Goal: Task Accomplishment & Management: Manage account settings

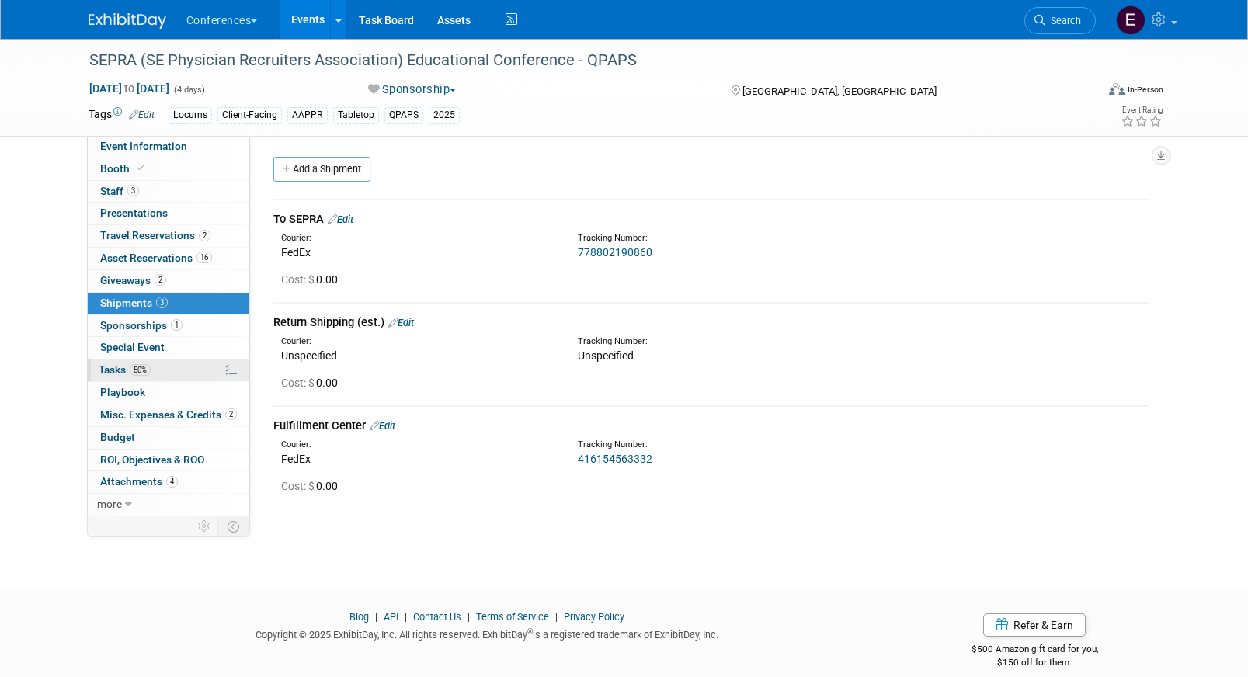
click at [173, 370] on link "50% Tasks 50%" at bounding box center [169, 371] width 162 height 22
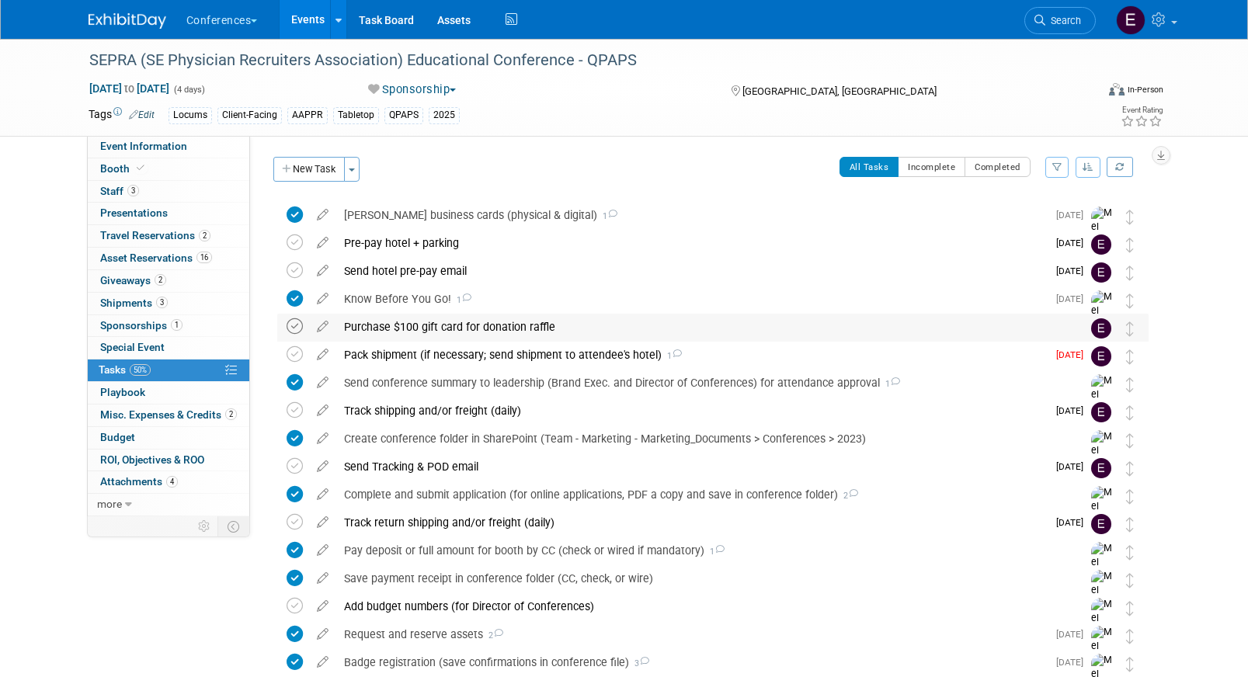
click at [290, 326] on icon at bounding box center [295, 326] width 16 height 16
click at [459, 356] on div "Pack shipment (if necessary; send shipment to attendee's hotel) 1" at bounding box center [691, 355] width 711 height 26
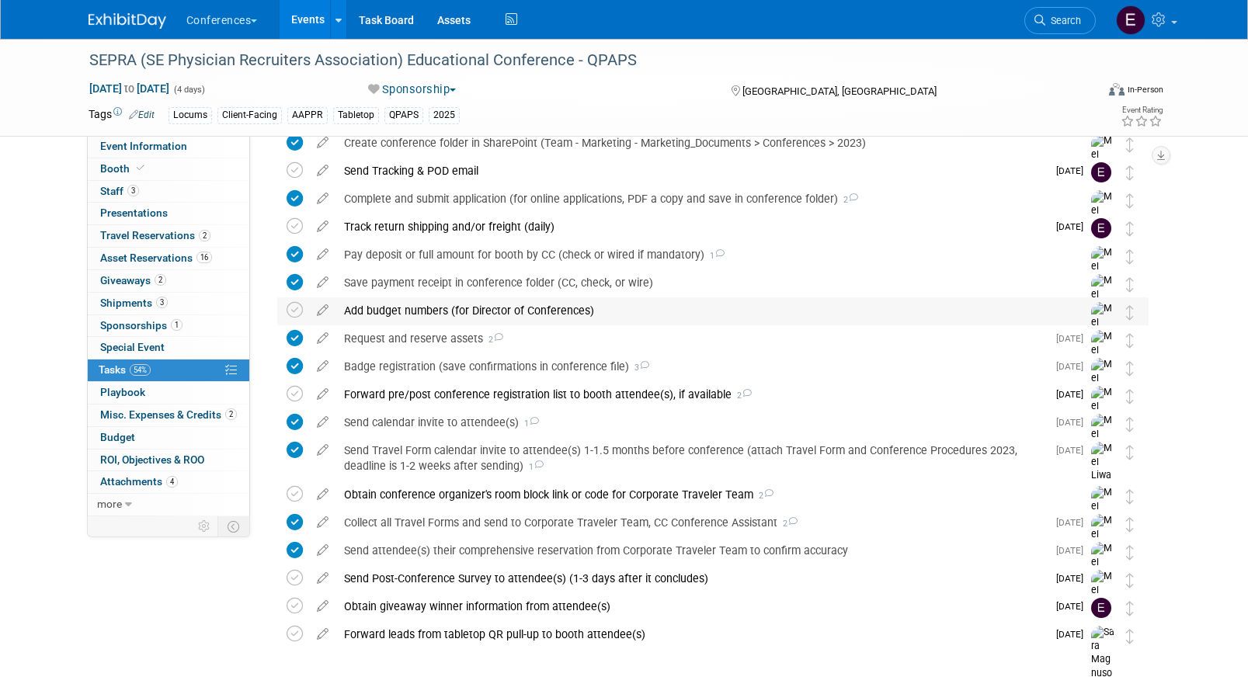
scroll to position [582, 0]
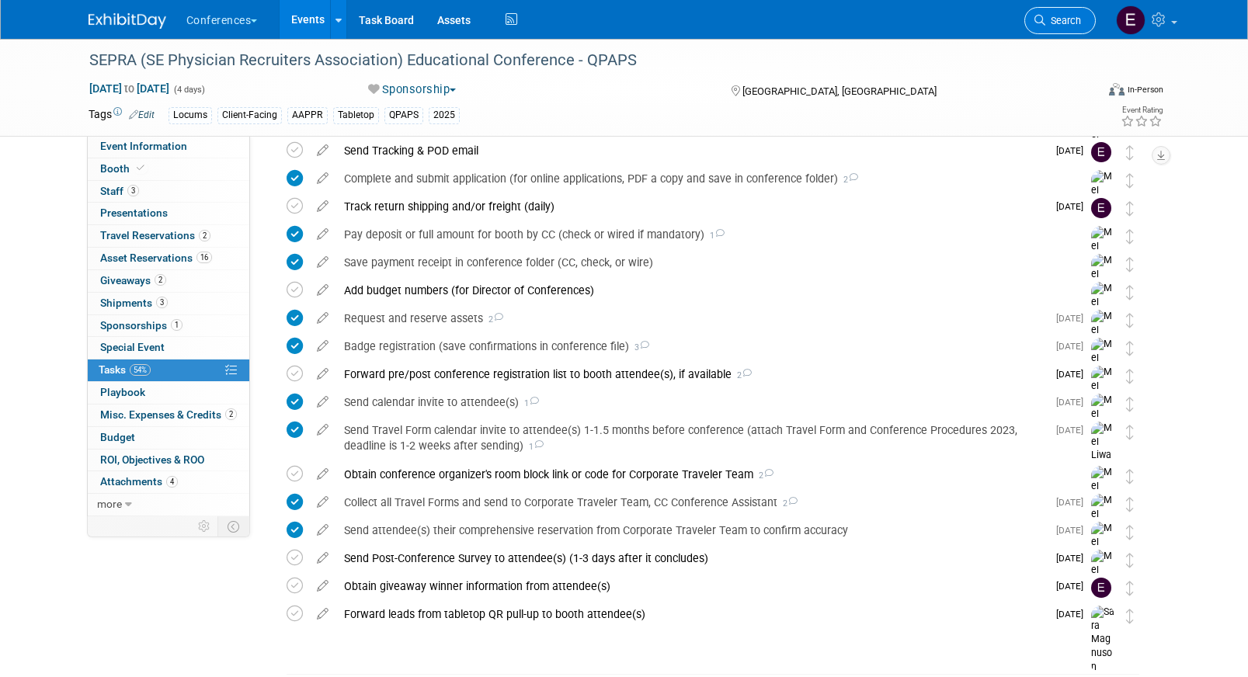
click at [1064, 22] on span "Search" at bounding box center [1063, 21] width 36 height 12
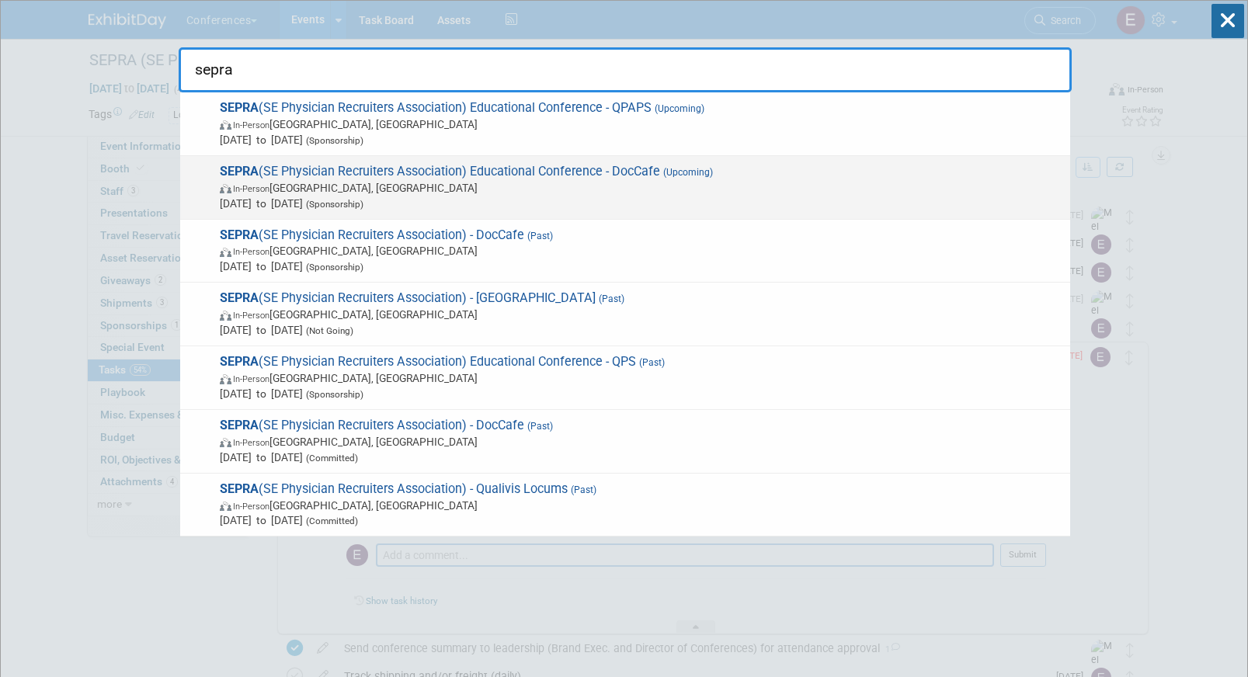
type input "sepra"
click at [627, 189] on span "In-Person FL, United States" at bounding box center [641, 188] width 843 height 16
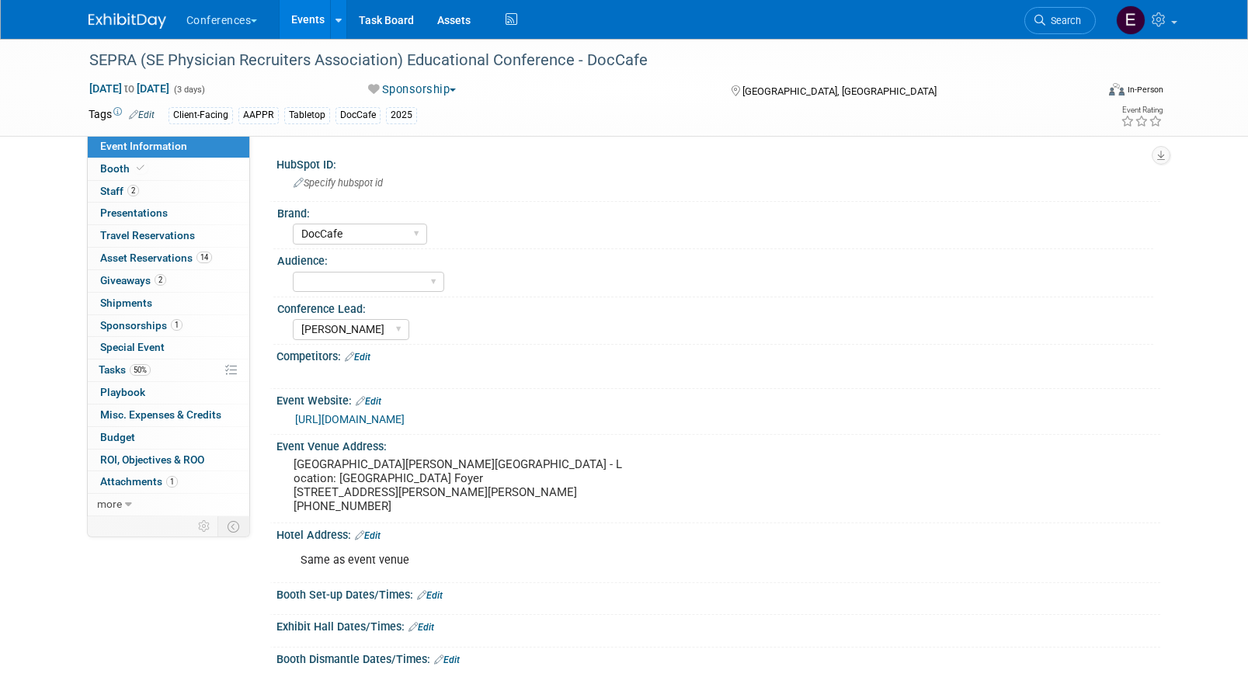
select select "DocCafe"
select select "[PERSON_NAME]"
click at [171, 374] on link "50% Tasks 50%" at bounding box center [169, 371] width 162 height 22
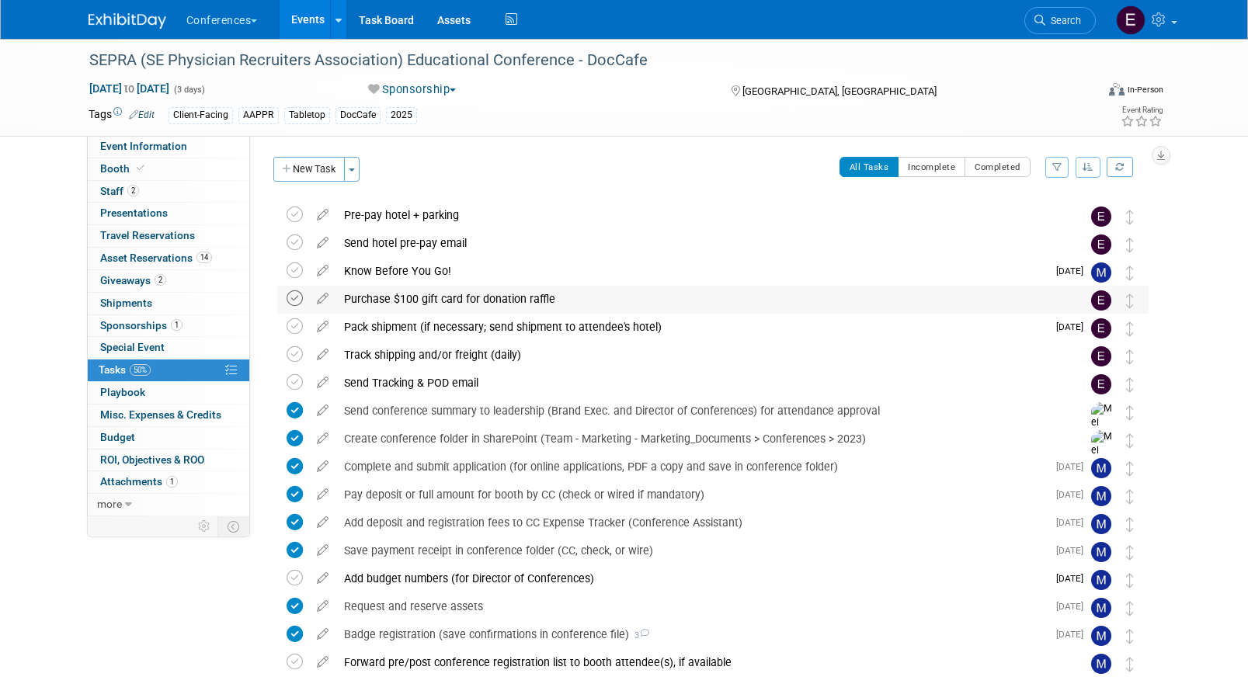
click at [294, 301] on icon at bounding box center [295, 298] width 16 height 16
click at [460, 302] on div "Purchase $100 gift card for donation raffle" at bounding box center [698, 299] width 724 height 26
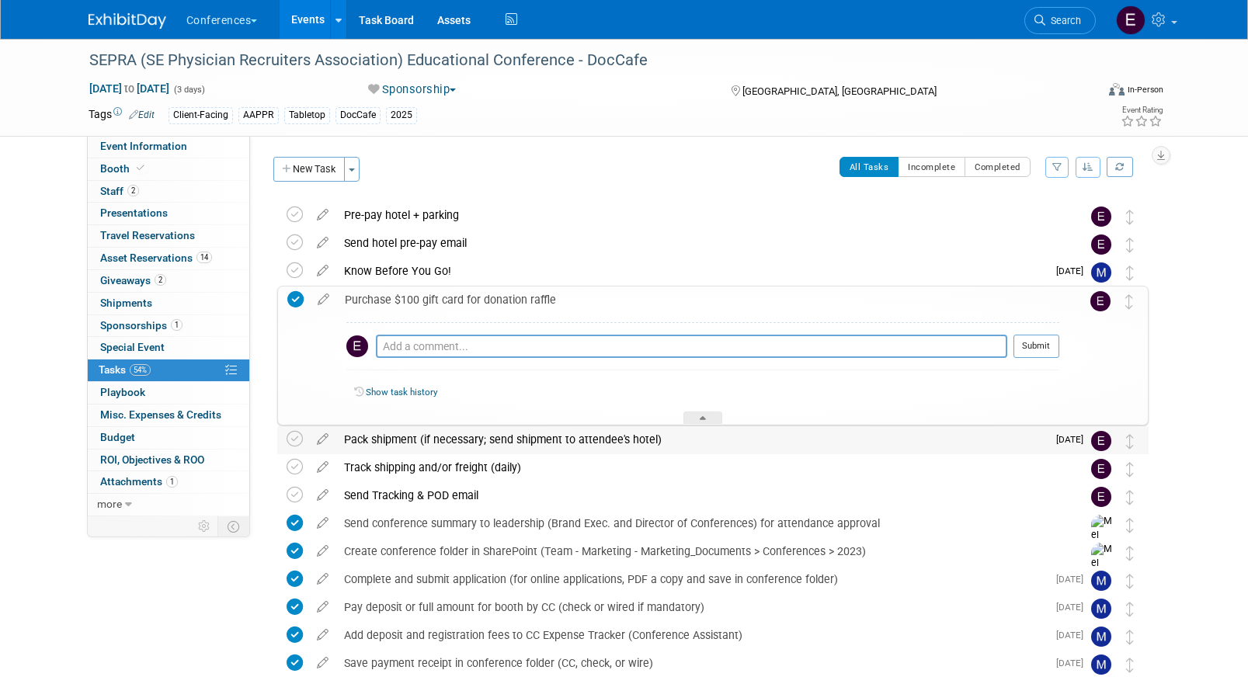
click at [448, 447] on div "Pack shipment (if necessary; send shipment to attendee's hotel)" at bounding box center [691, 439] width 711 height 26
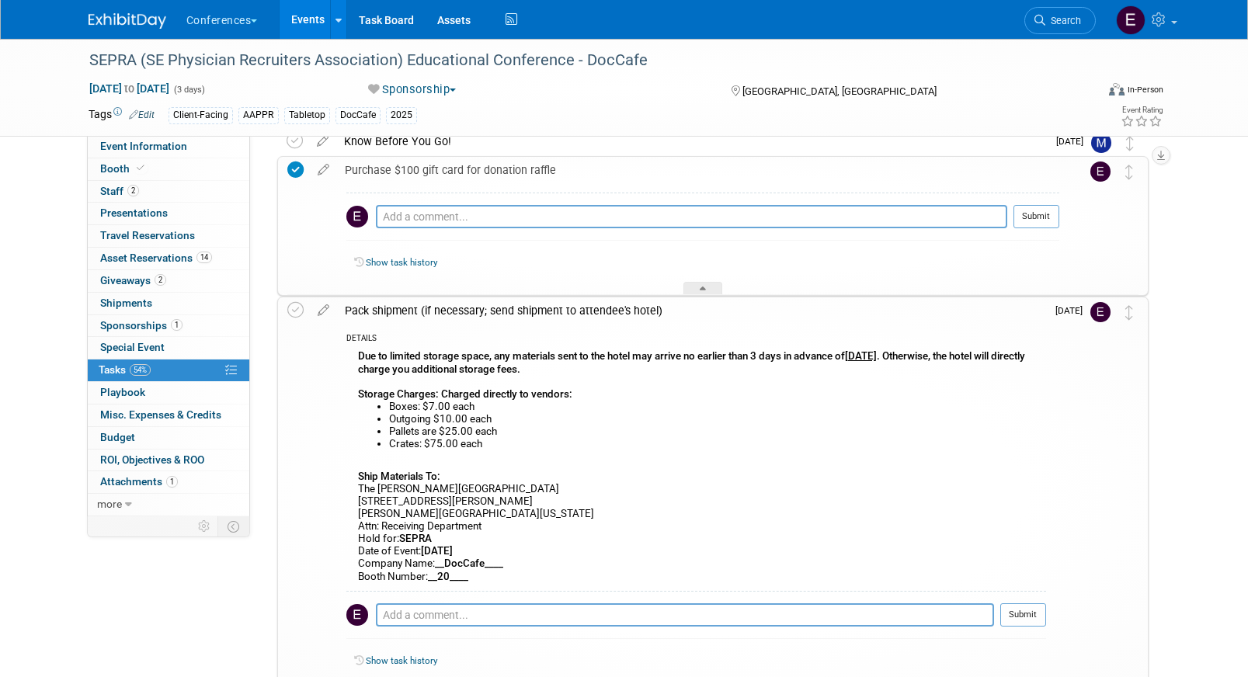
scroll to position [135, 0]
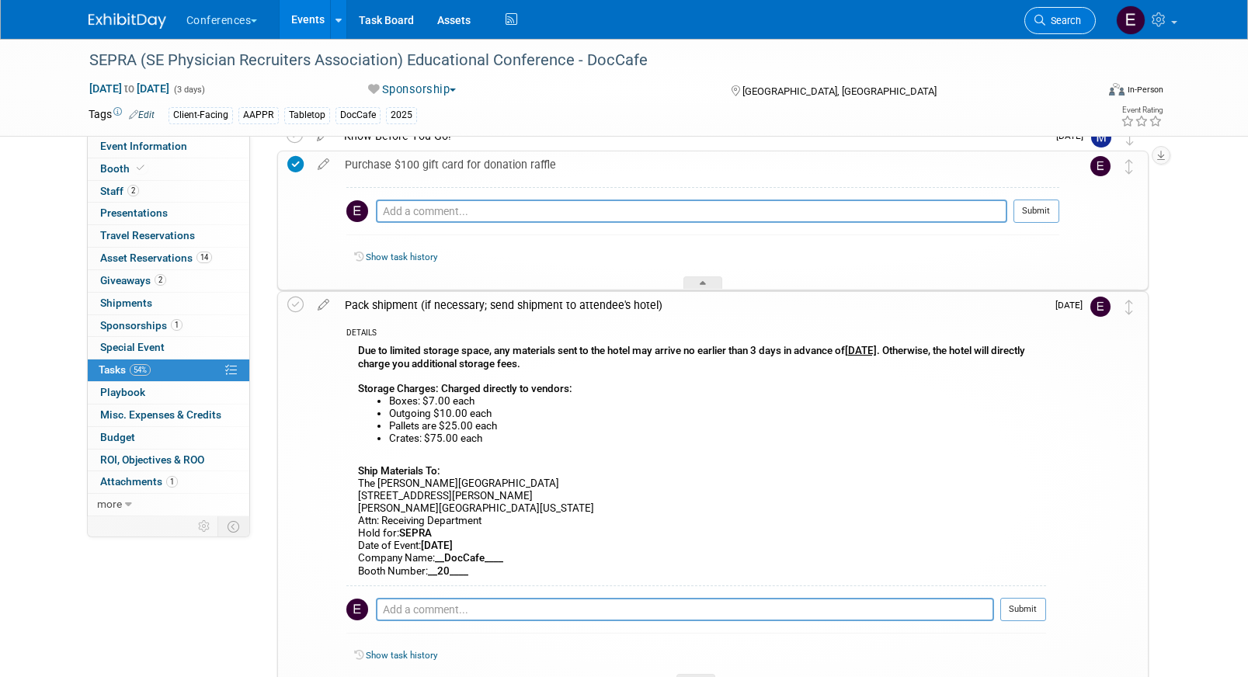
click at [1088, 17] on link "Search" at bounding box center [1059, 20] width 71 height 27
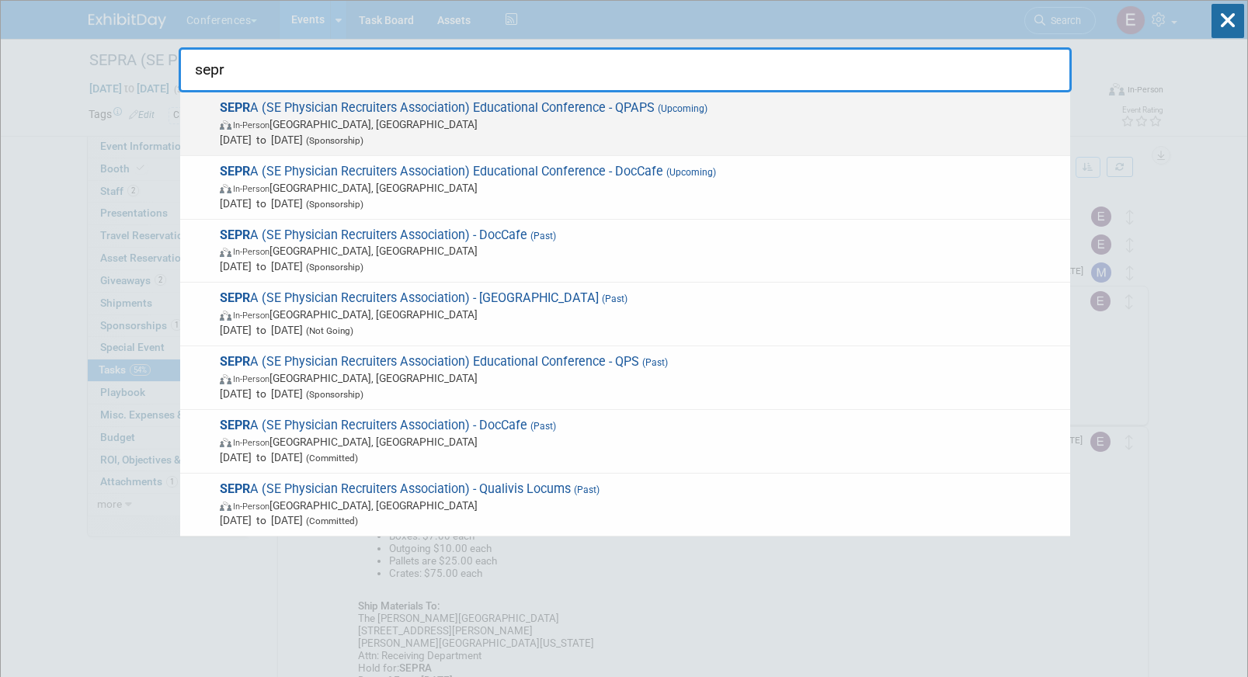
type input "sepr"
click at [645, 123] on span "In-Person FL, United States" at bounding box center [641, 124] width 843 height 16
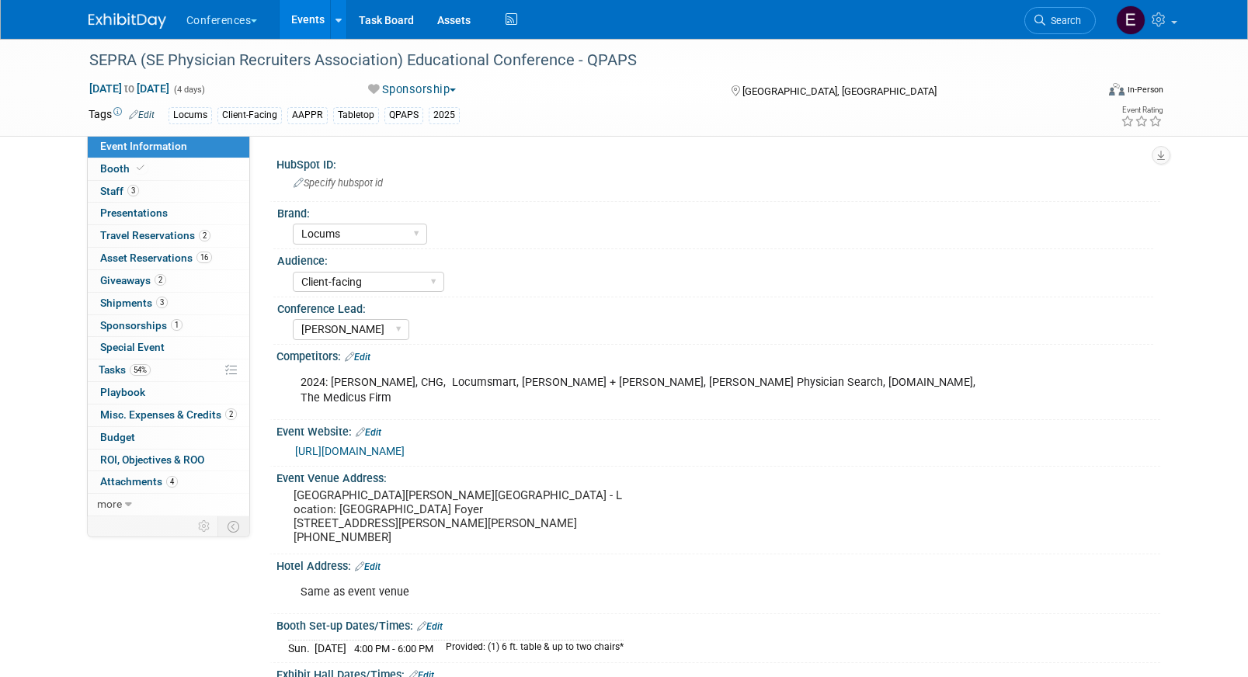
select select "Locums"
select select "Client-facing"
select select "[PERSON_NAME]"
click at [191, 370] on link "54% Tasks 54%" at bounding box center [169, 371] width 162 height 22
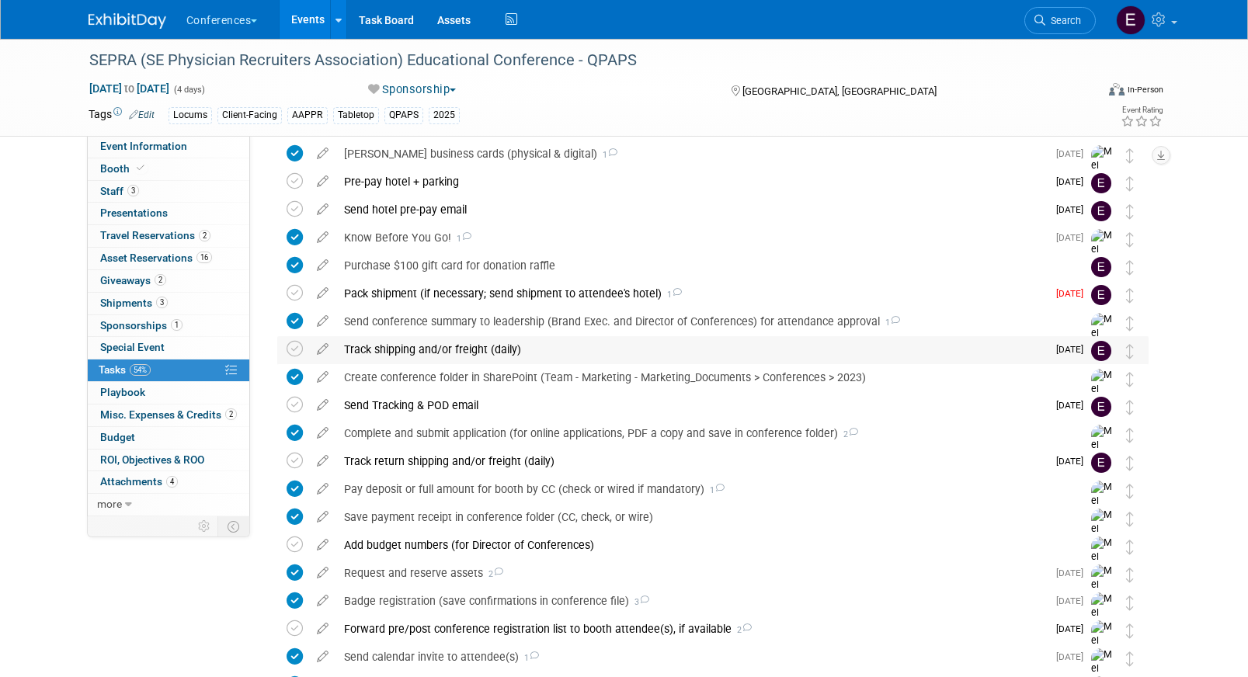
scroll to position [85, 0]
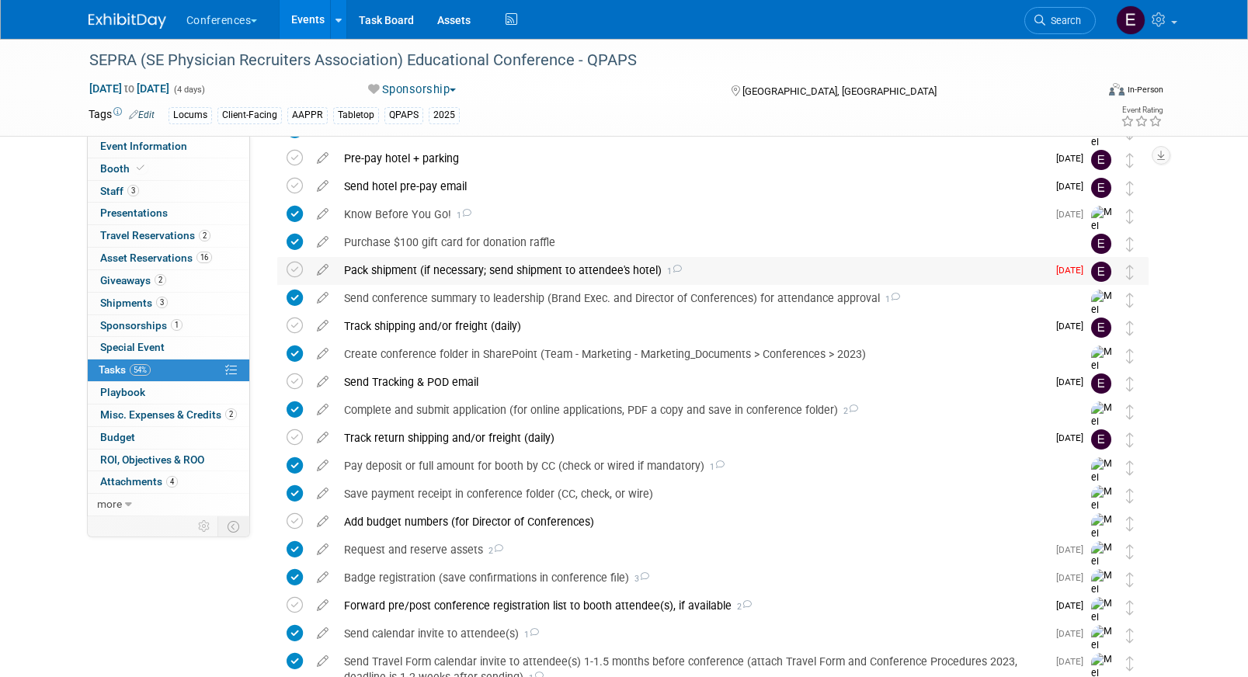
click at [353, 270] on div "Pack shipment (if necessary; send shipment to attendee's hotel) 1" at bounding box center [691, 270] width 711 height 26
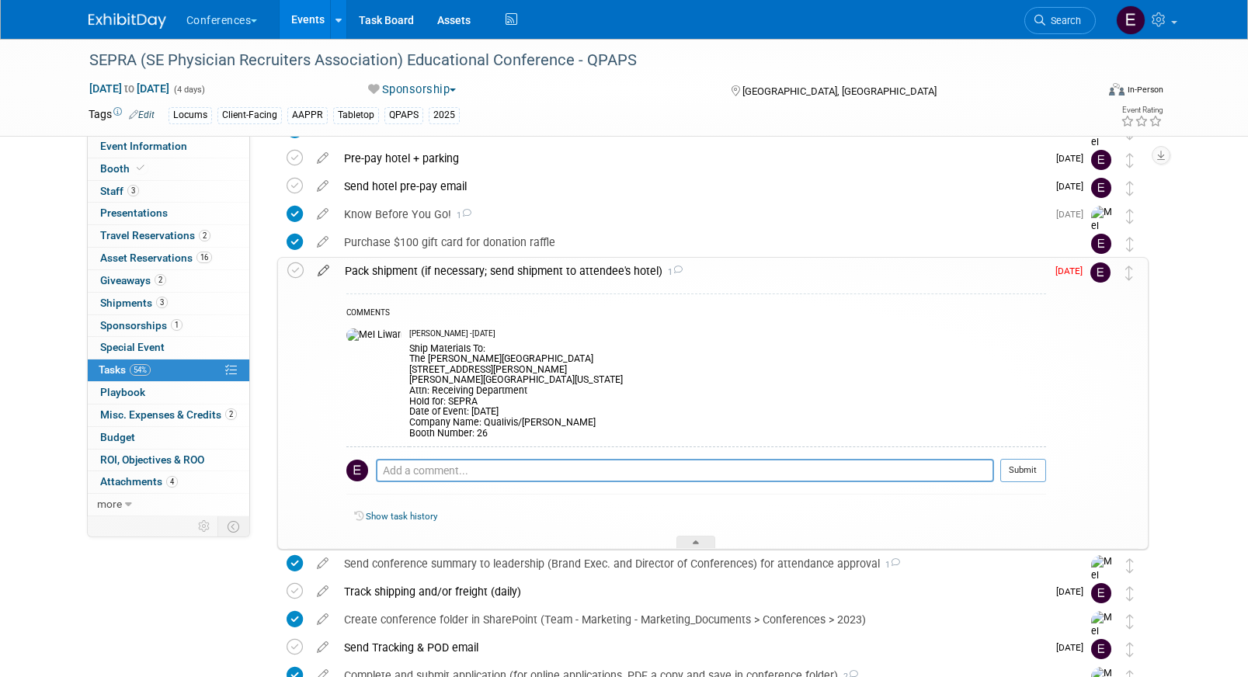
click at [323, 268] on icon at bounding box center [323, 267] width 27 height 19
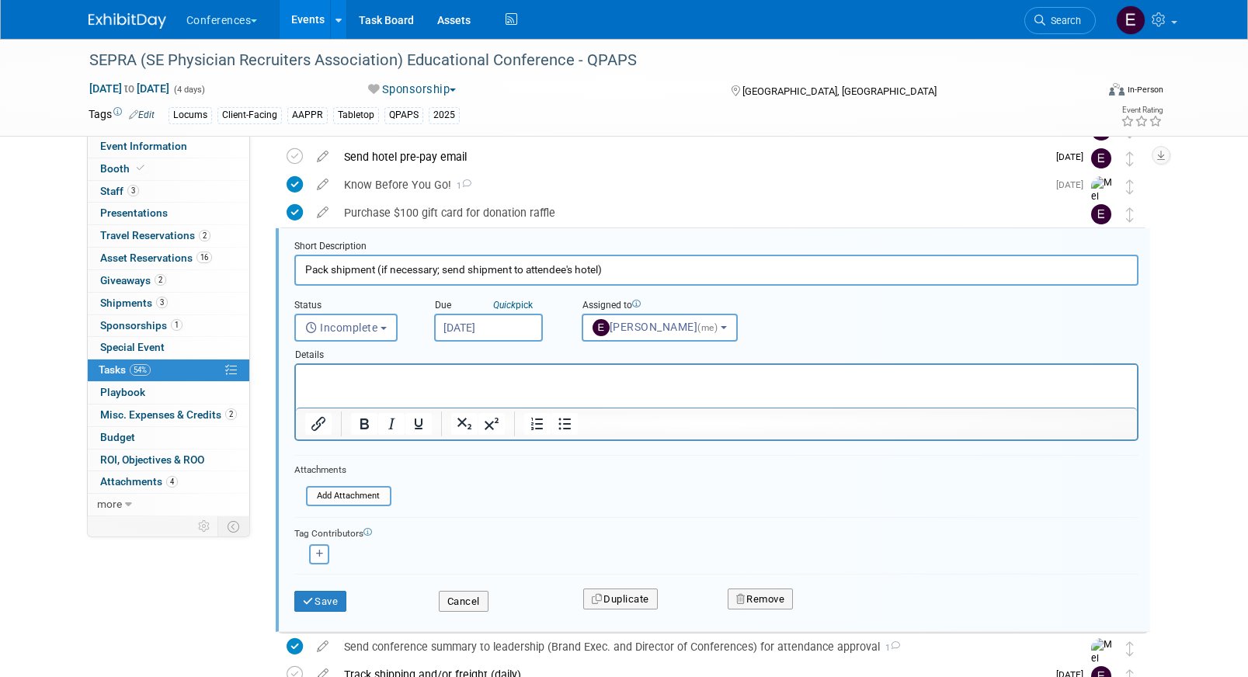
scroll to position [115, 0]
click at [487, 316] on input "Oct 1, 2025" at bounding box center [488, 327] width 109 height 28
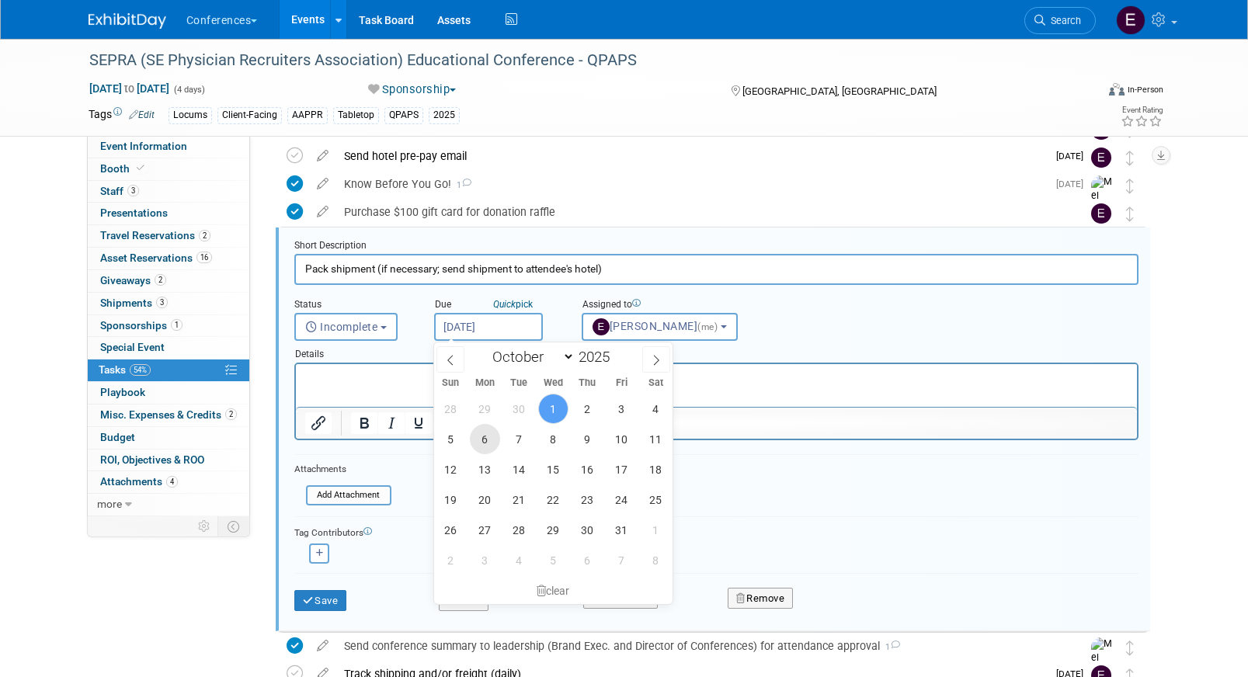
click at [481, 438] on span "6" at bounding box center [485, 439] width 30 height 30
type input "Oct 6, 2025"
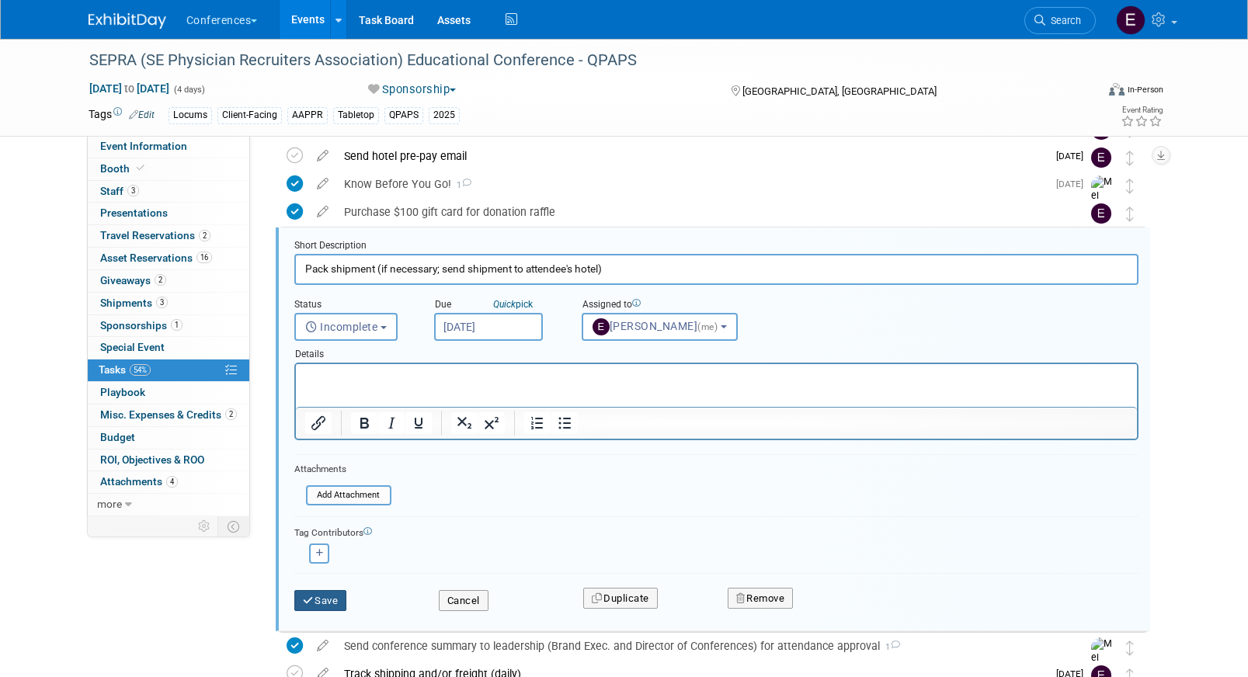
click at [304, 602] on icon "submit" at bounding box center [309, 601] width 12 height 10
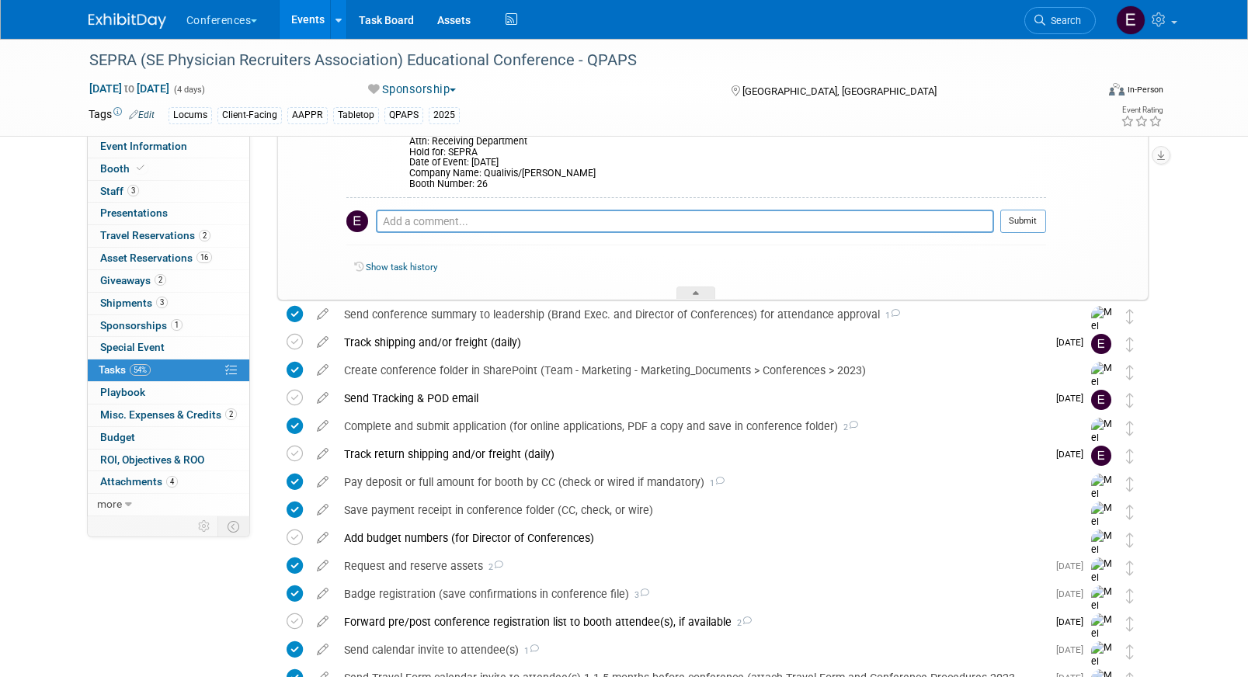
scroll to position [346, 0]
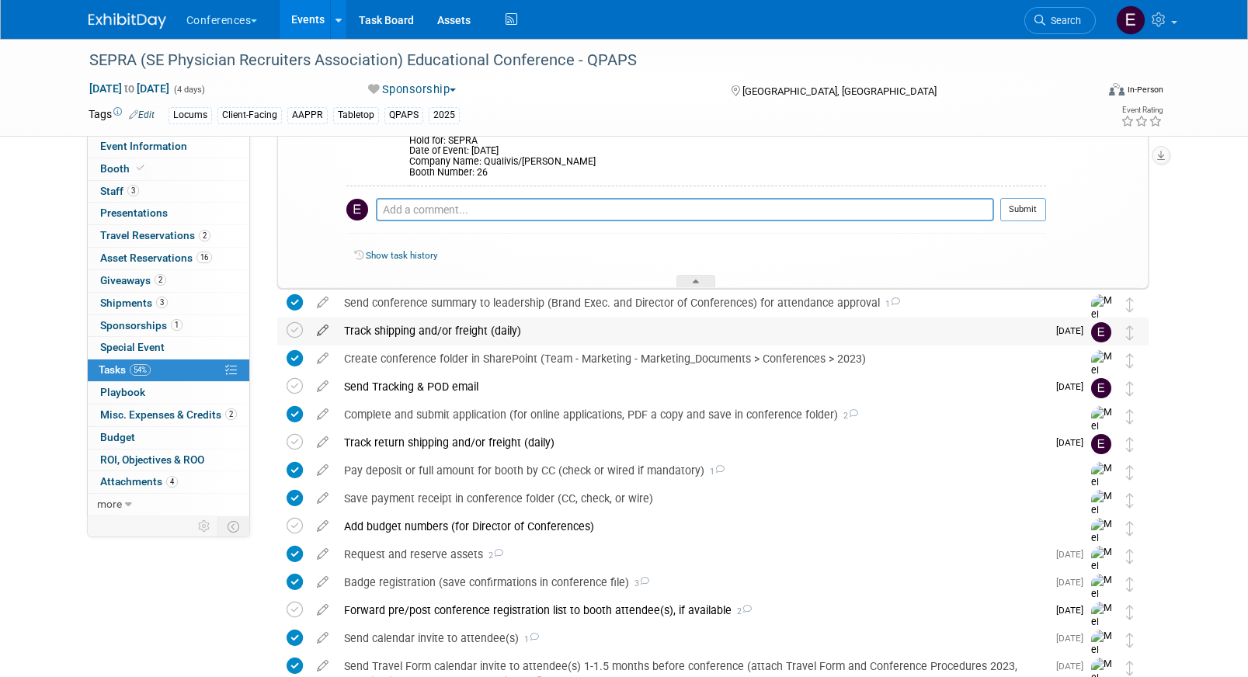
click at [325, 331] on icon at bounding box center [322, 327] width 27 height 19
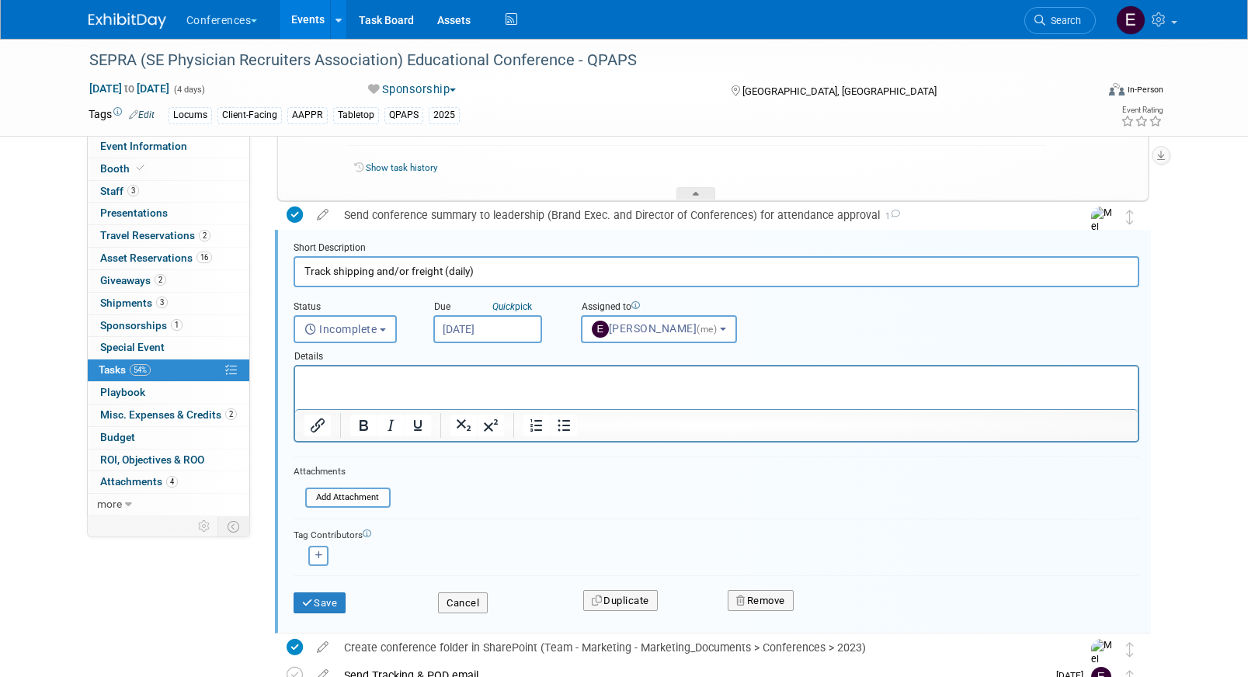
scroll to position [436, 0]
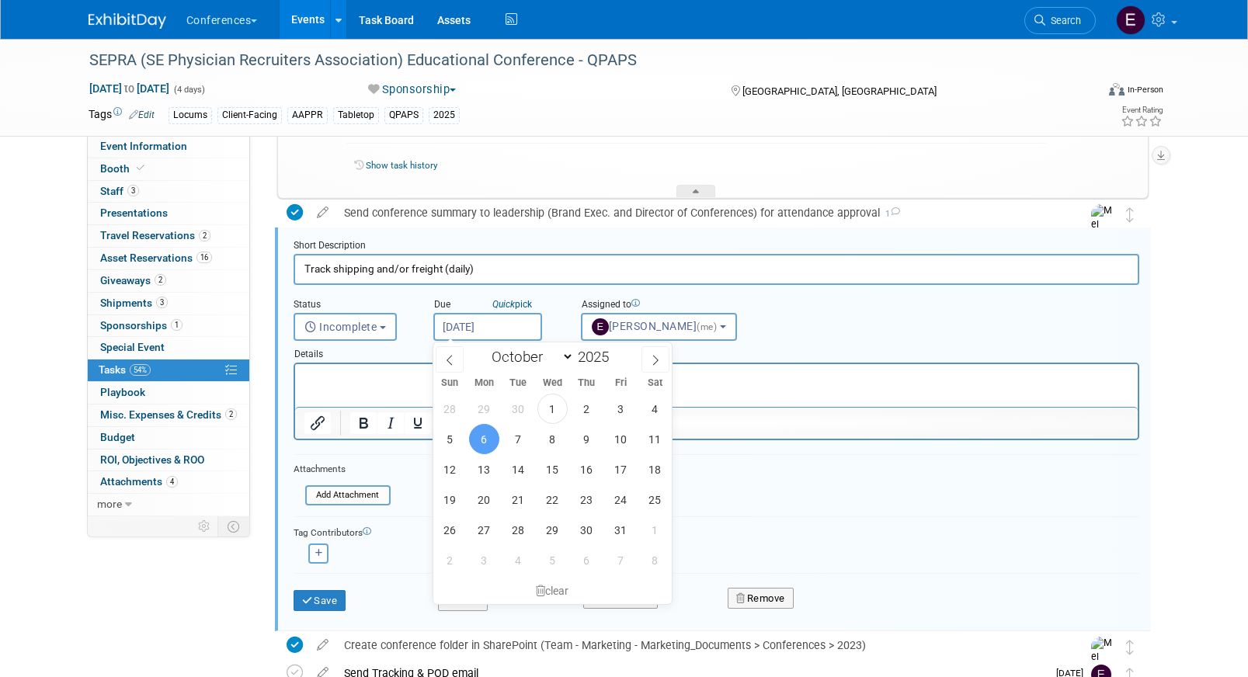
click at [485, 322] on input "Oct 6, 2025" at bounding box center [487, 327] width 109 height 28
click at [556, 450] on span "8" at bounding box center [552, 439] width 30 height 30
type input "[DATE]"
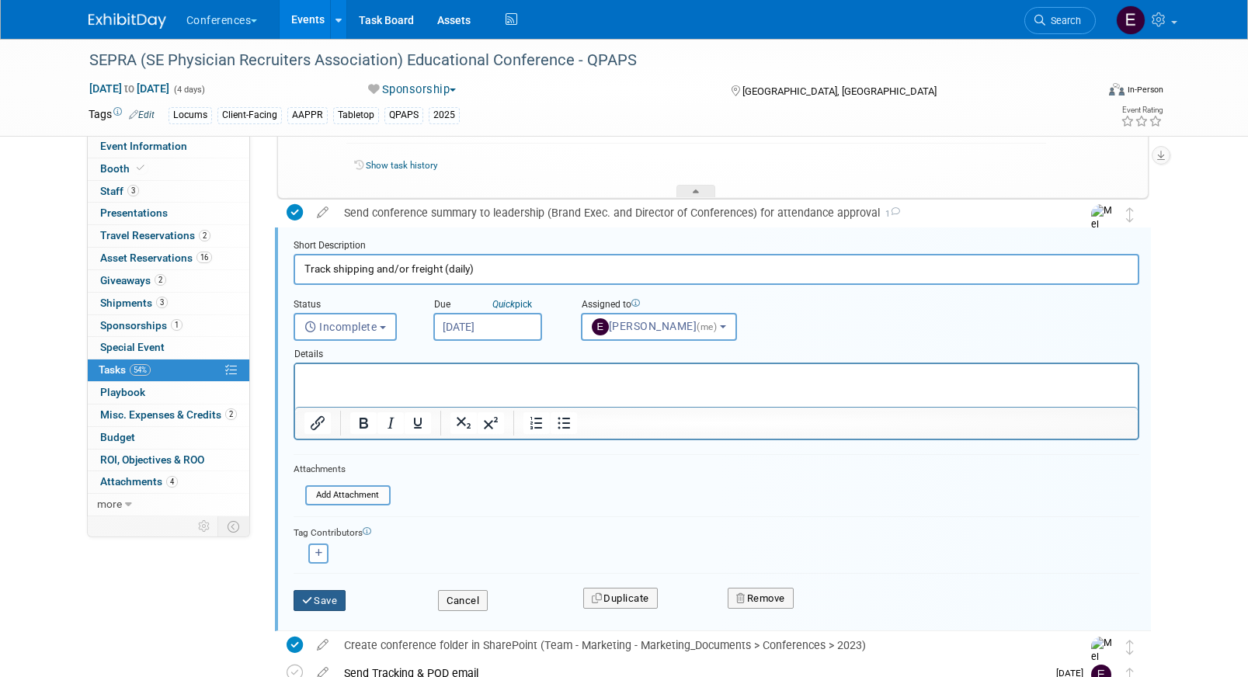
click at [327, 600] on button "Save" at bounding box center [320, 601] width 53 height 22
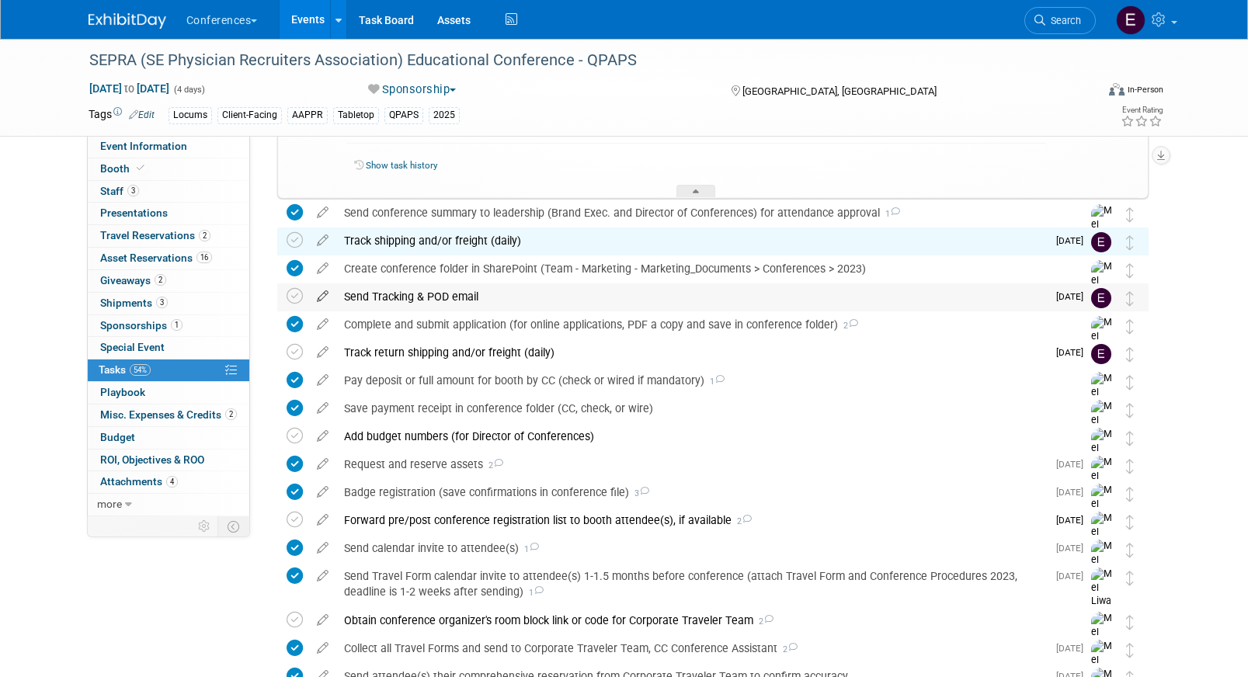
click at [325, 299] on icon at bounding box center [322, 292] width 27 height 19
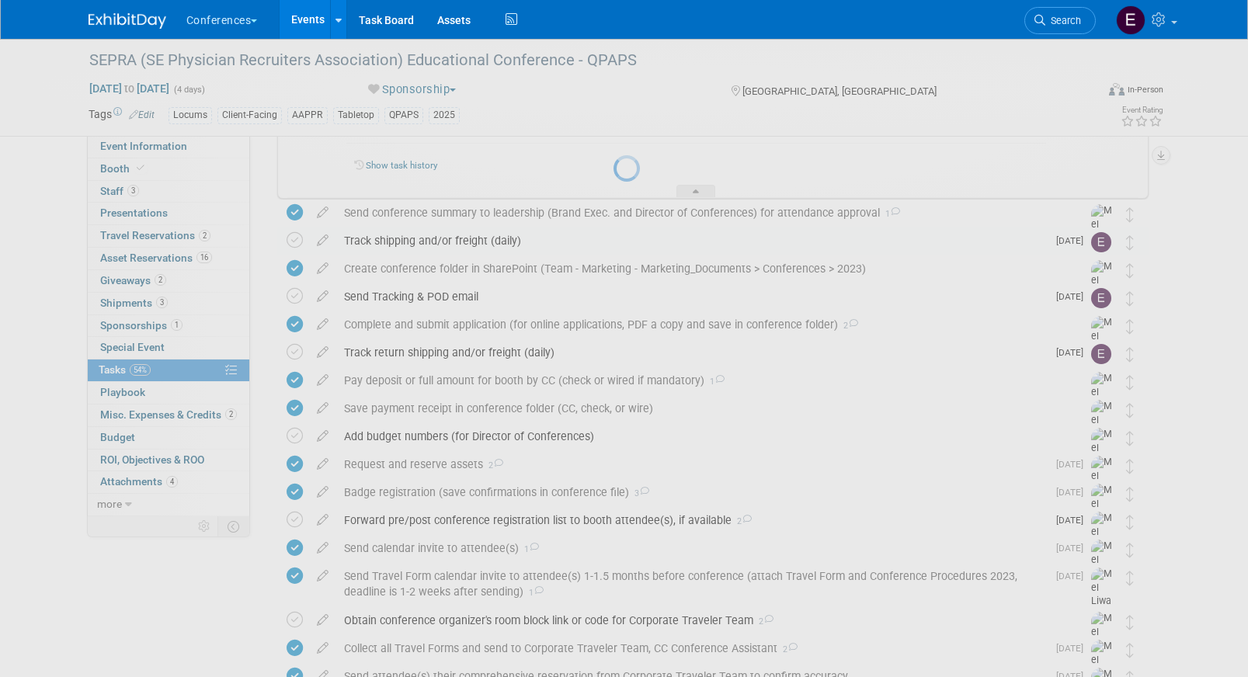
select select "9"
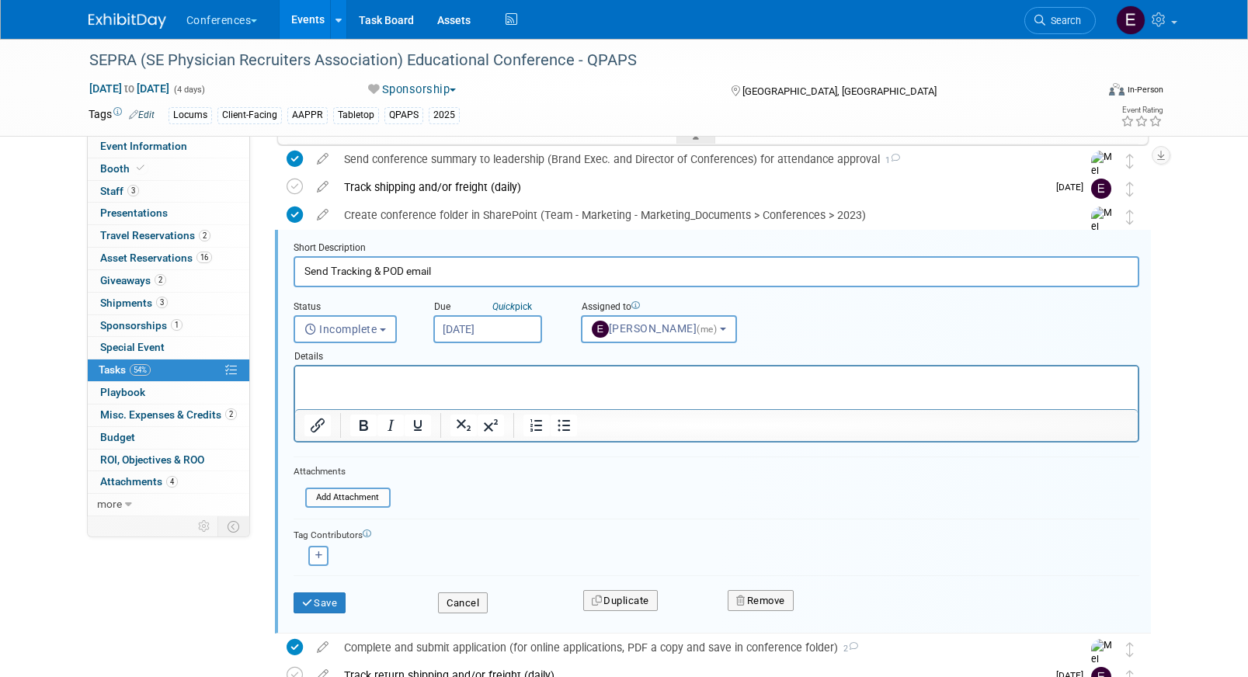
scroll to position [492, 0]
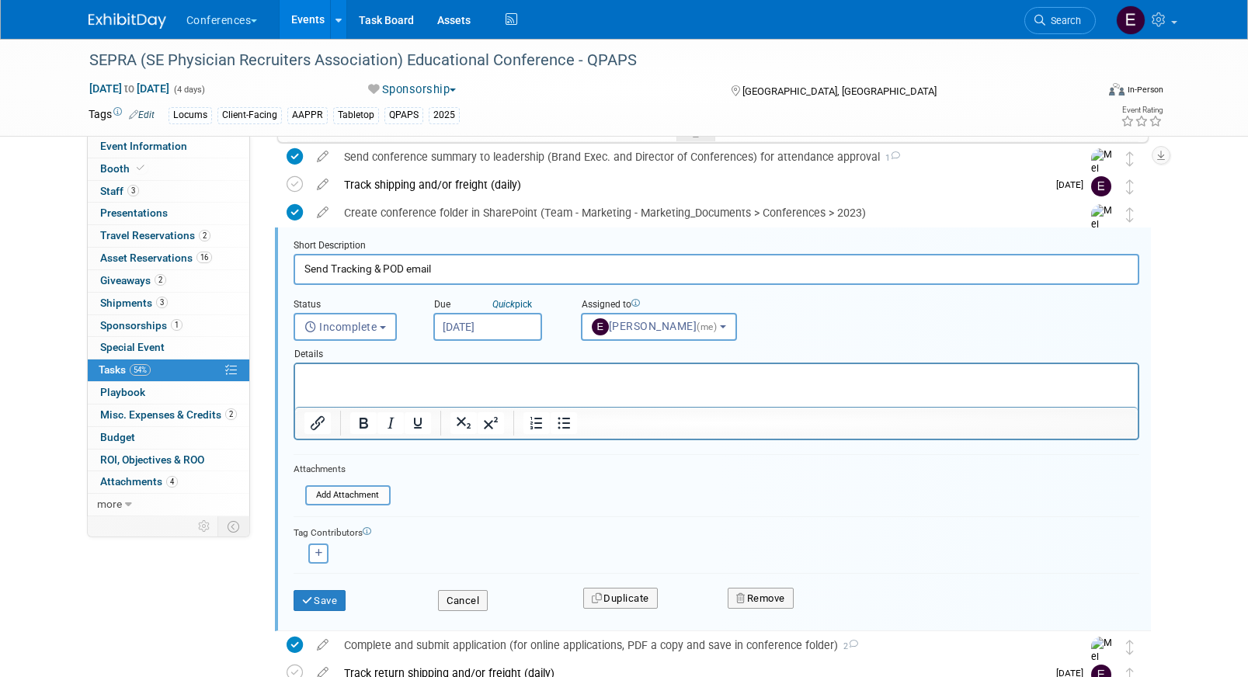
click at [467, 333] on input "Oct 7, 2025" at bounding box center [487, 327] width 109 height 28
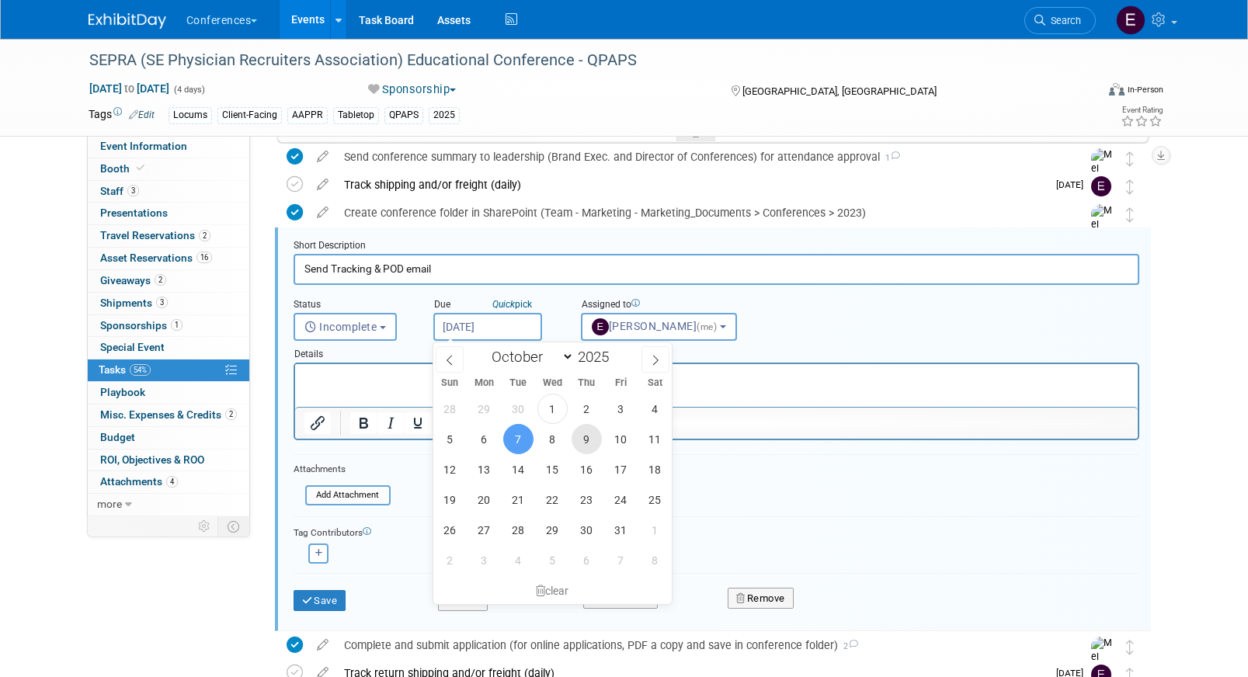
click at [595, 446] on span "9" at bounding box center [587, 439] width 30 height 30
type input "Oct 9, 2025"
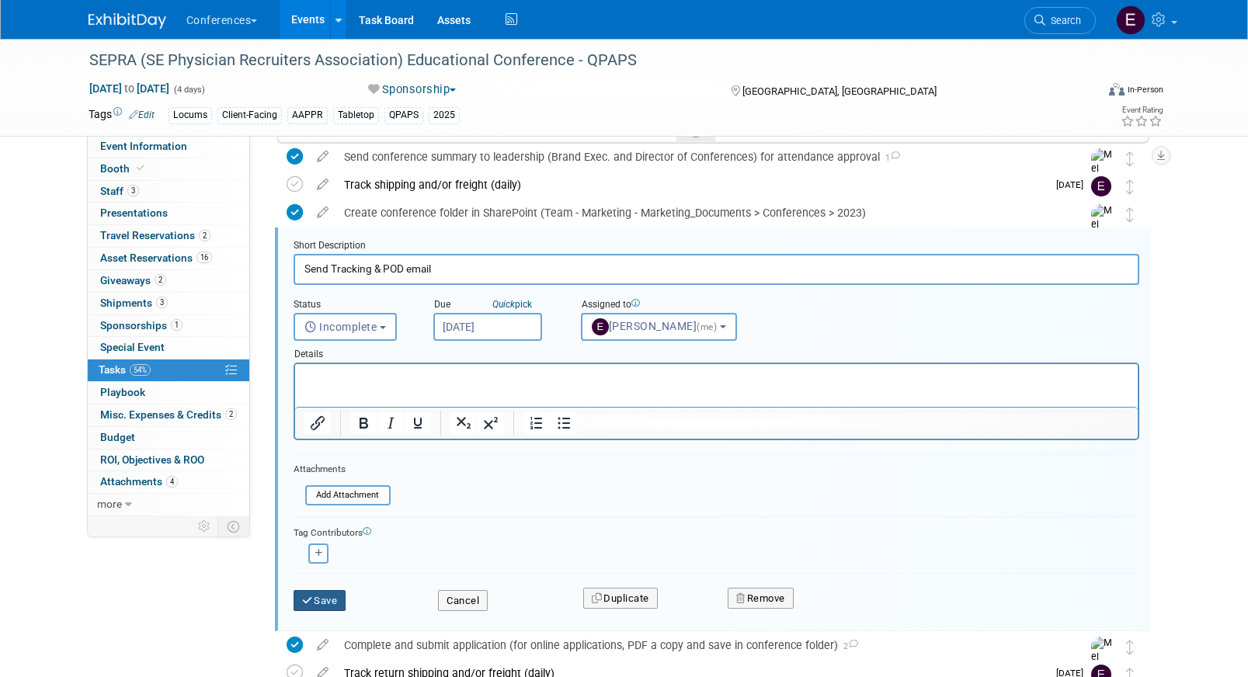
click at [337, 596] on button "Save" at bounding box center [320, 601] width 53 height 22
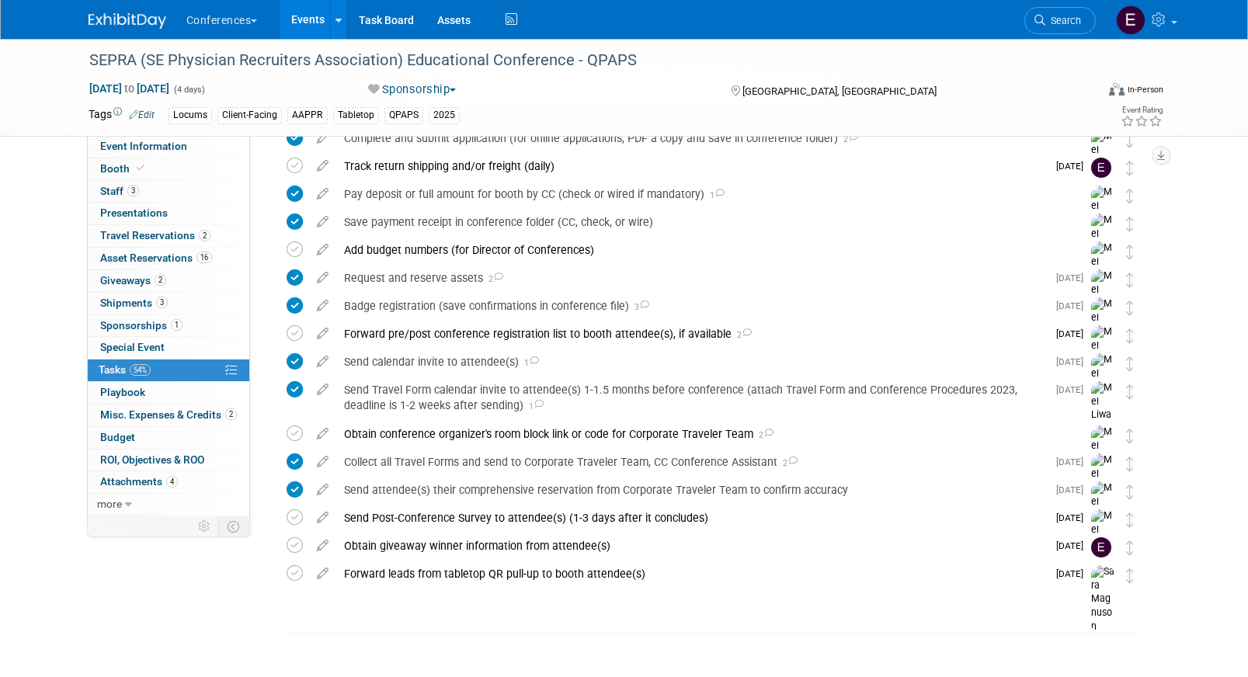
scroll to position [614, 0]
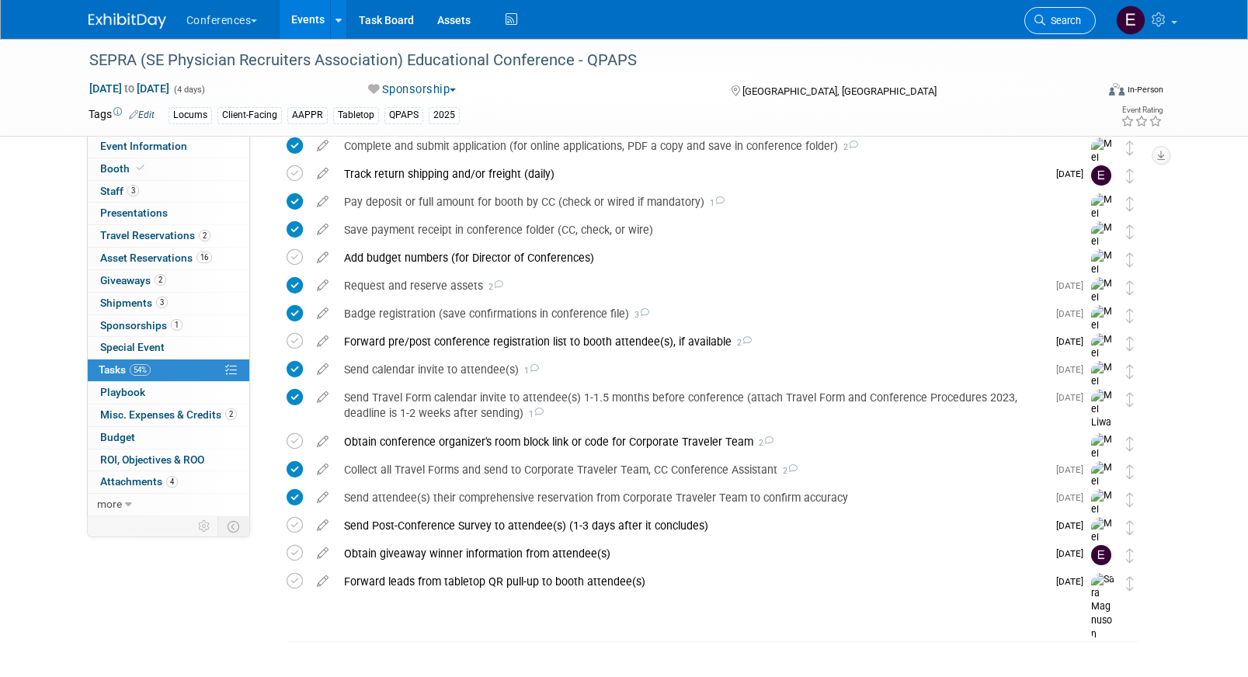
click at [1050, 20] on span "Search" at bounding box center [1063, 21] width 36 height 12
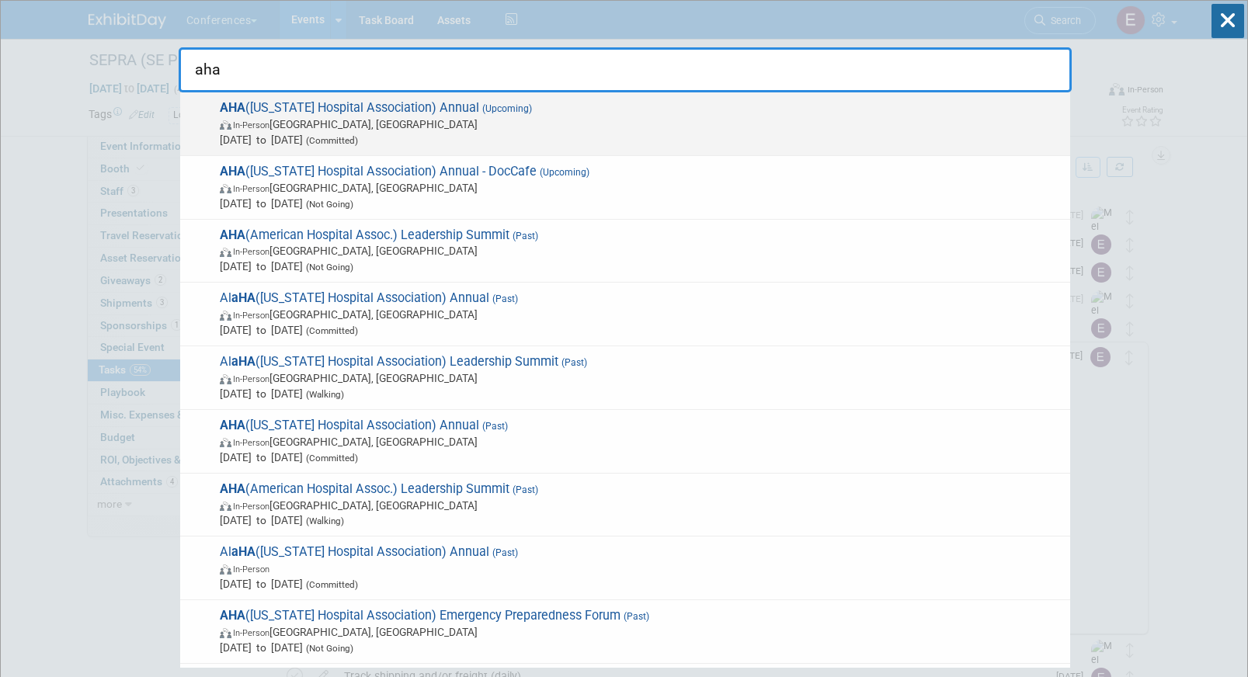
type input "aha"
click at [530, 111] on span "AHA (Arkansas Hospital Association) Annual (Upcoming) In-Person Little Rock, AR…" at bounding box center [638, 123] width 847 height 47
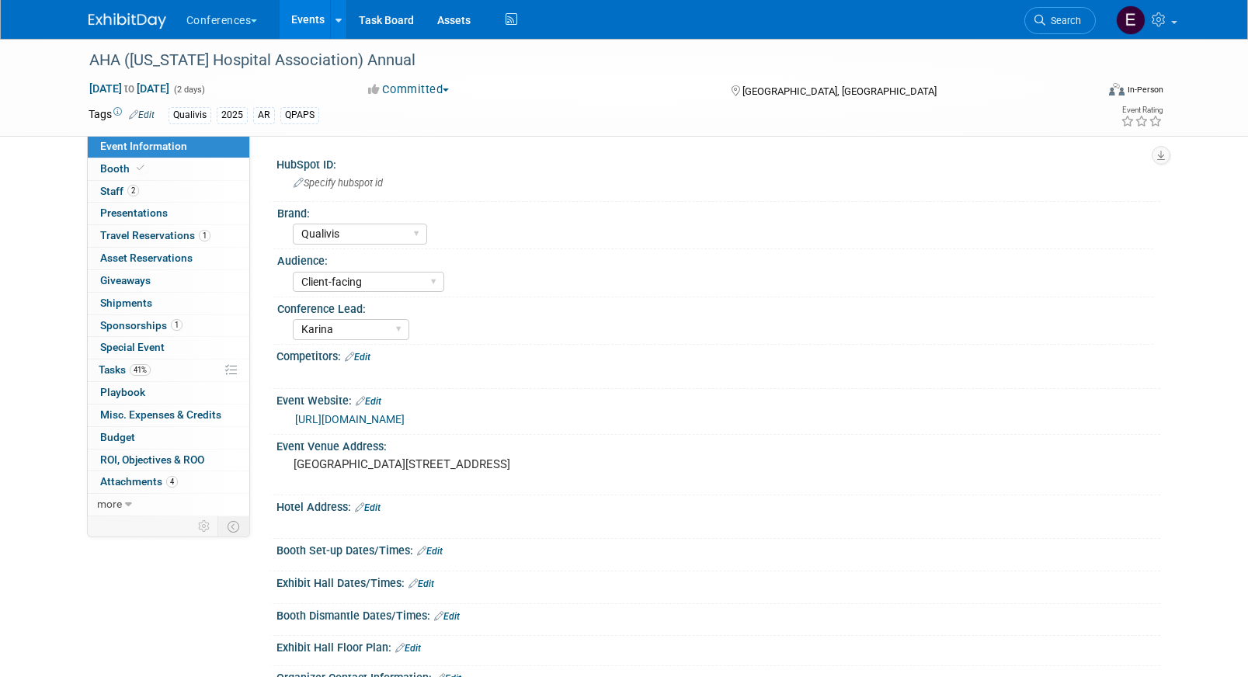
select select "Qualivis"
select select "Client-facing"
select select "Karina"
click at [176, 377] on link "41% Tasks 41%" at bounding box center [169, 371] width 162 height 22
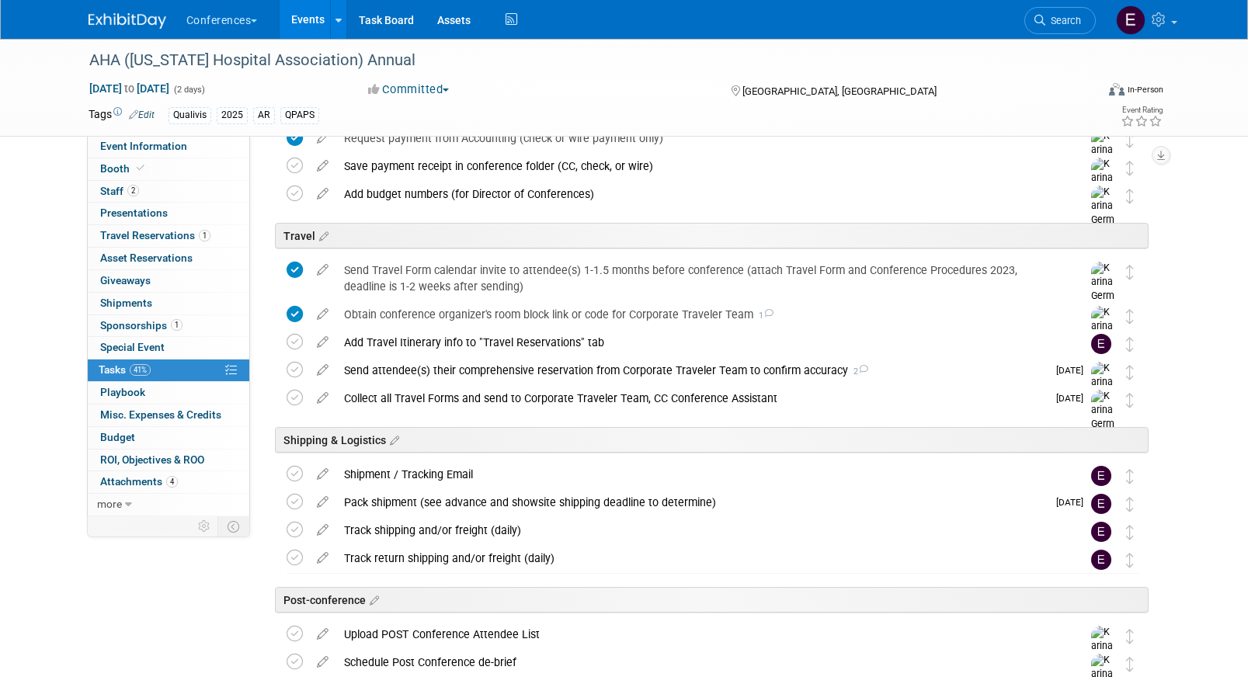
scroll to position [617, 0]
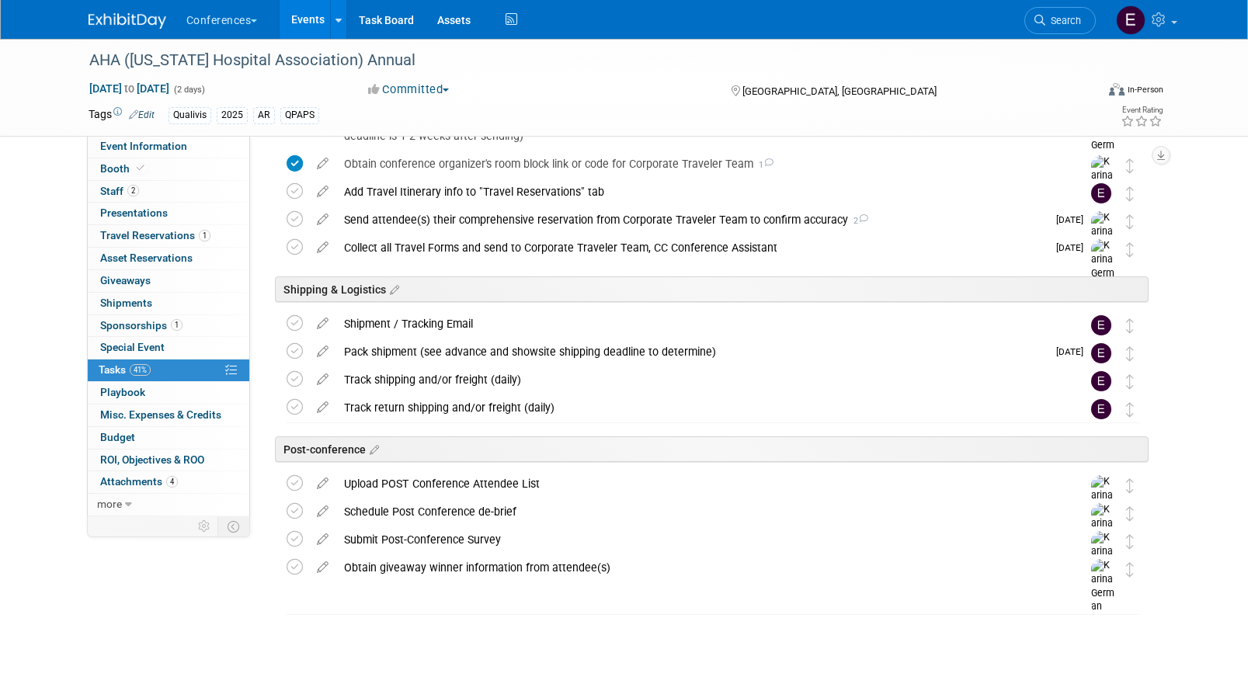
click at [508, 358] on div "Pack shipment (see advance and showsite shipping deadline to determine)" at bounding box center [691, 352] width 711 height 26
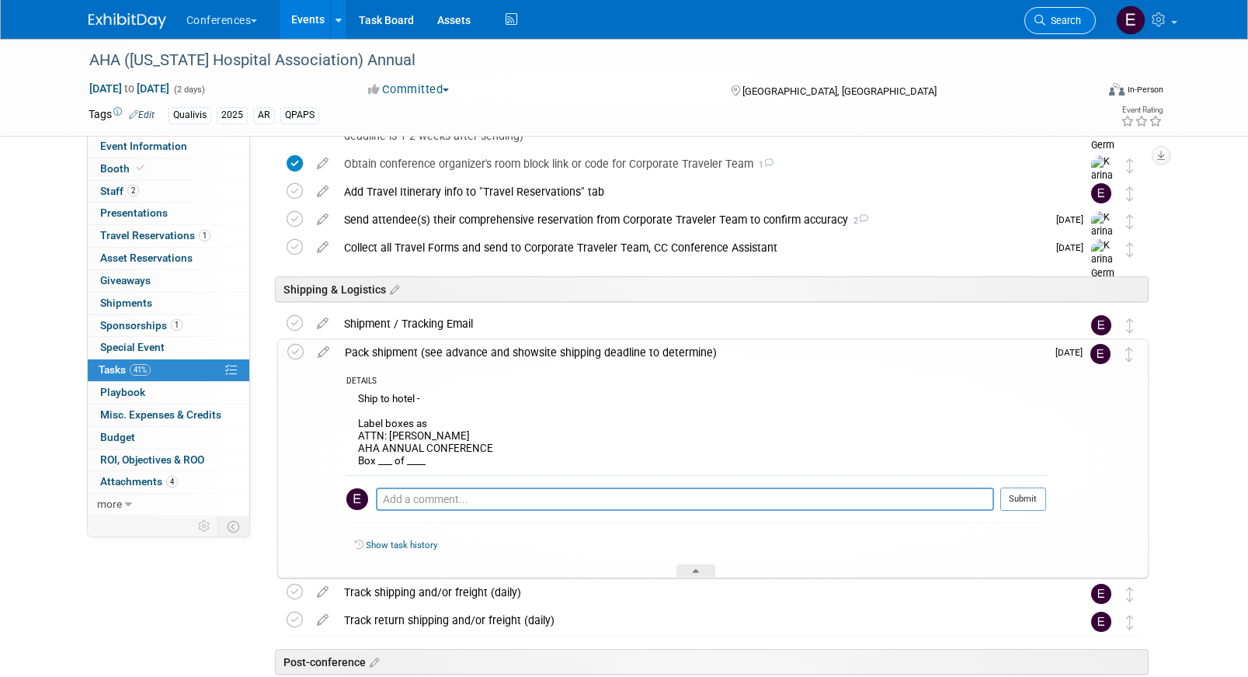
click at [1072, 25] on span "Search" at bounding box center [1063, 21] width 36 height 12
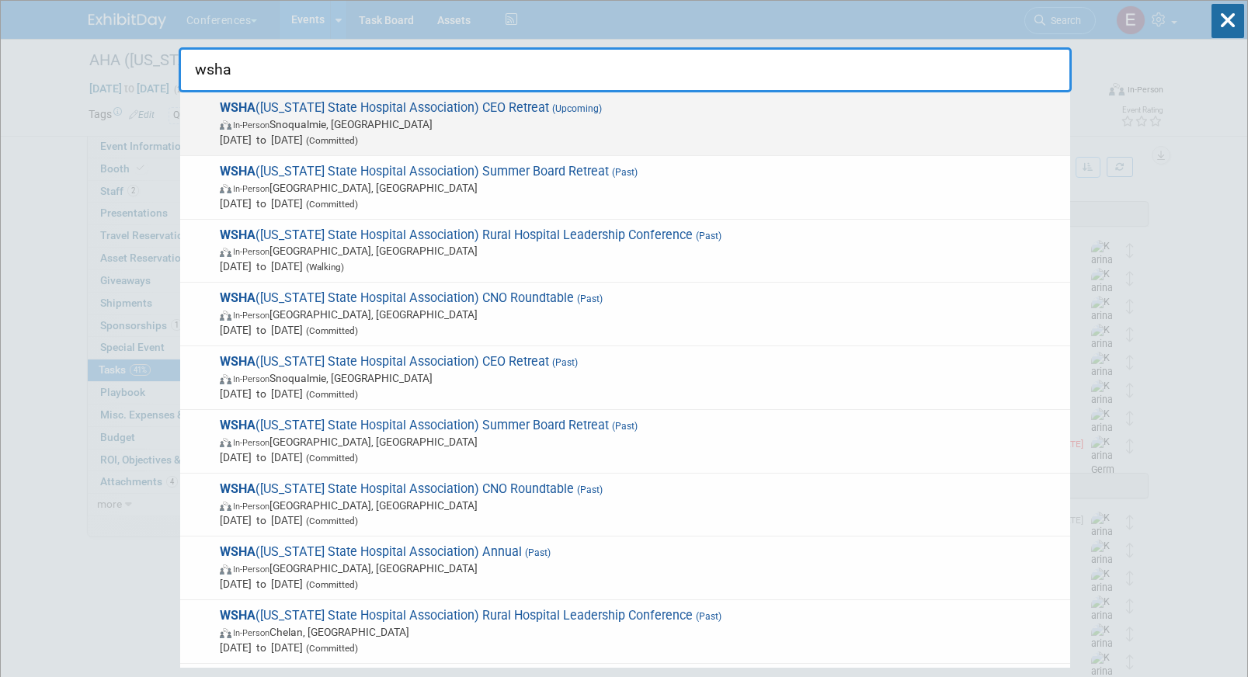
type input "wsha"
click at [610, 134] on span "Oct 6, 2025 to Oct 8, 2025 (Committed)" at bounding box center [641, 140] width 843 height 16
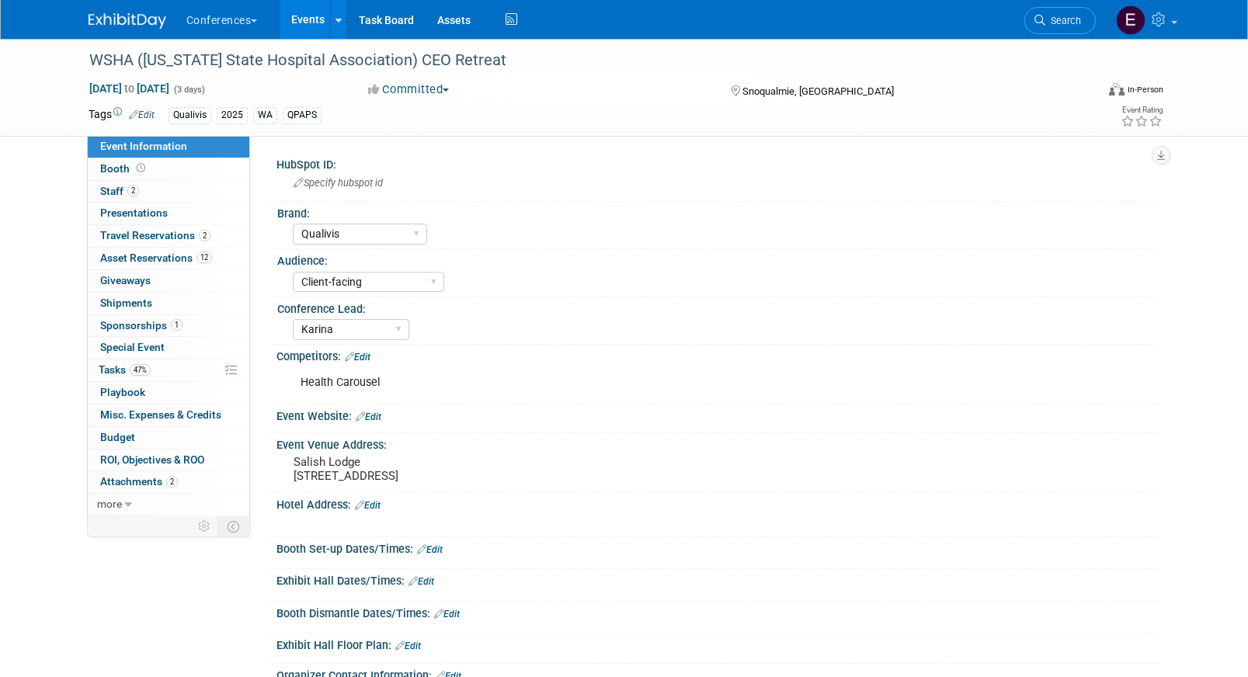
select select "Qualivis"
select select "Client-facing"
select select "Karina"
click at [127, 367] on span "Tasks 47%" at bounding box center [125, 369] width 52 height 12
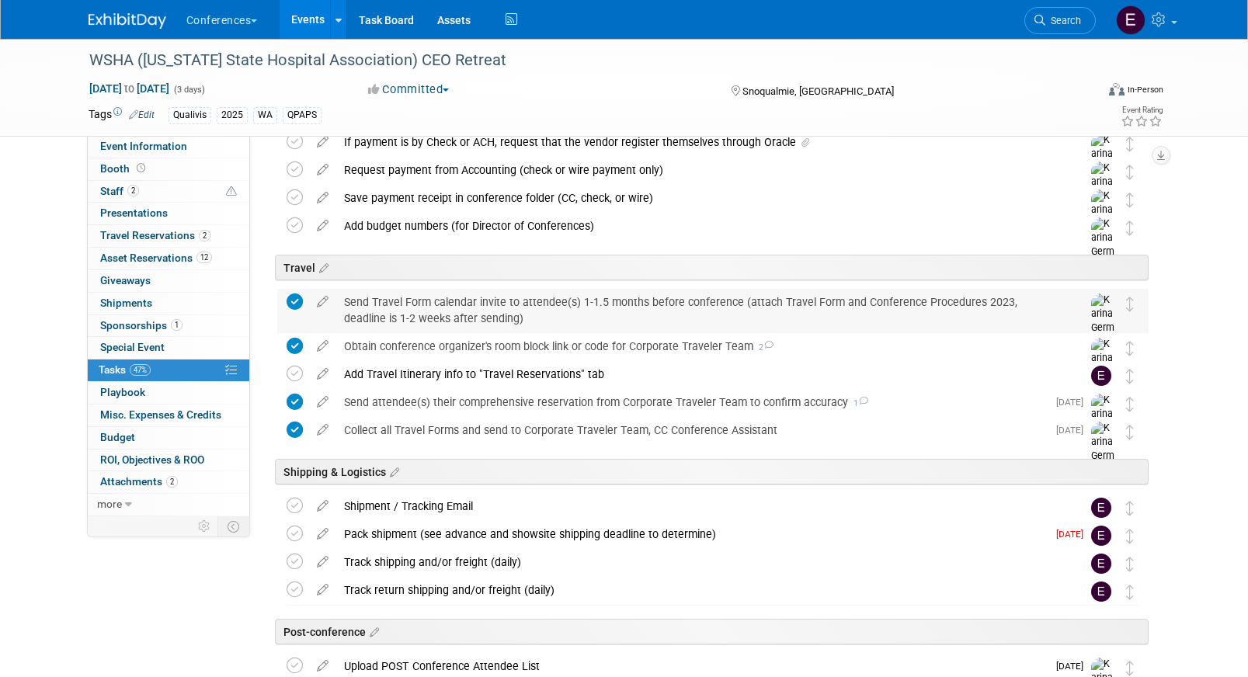
scroll to position [543, 0]
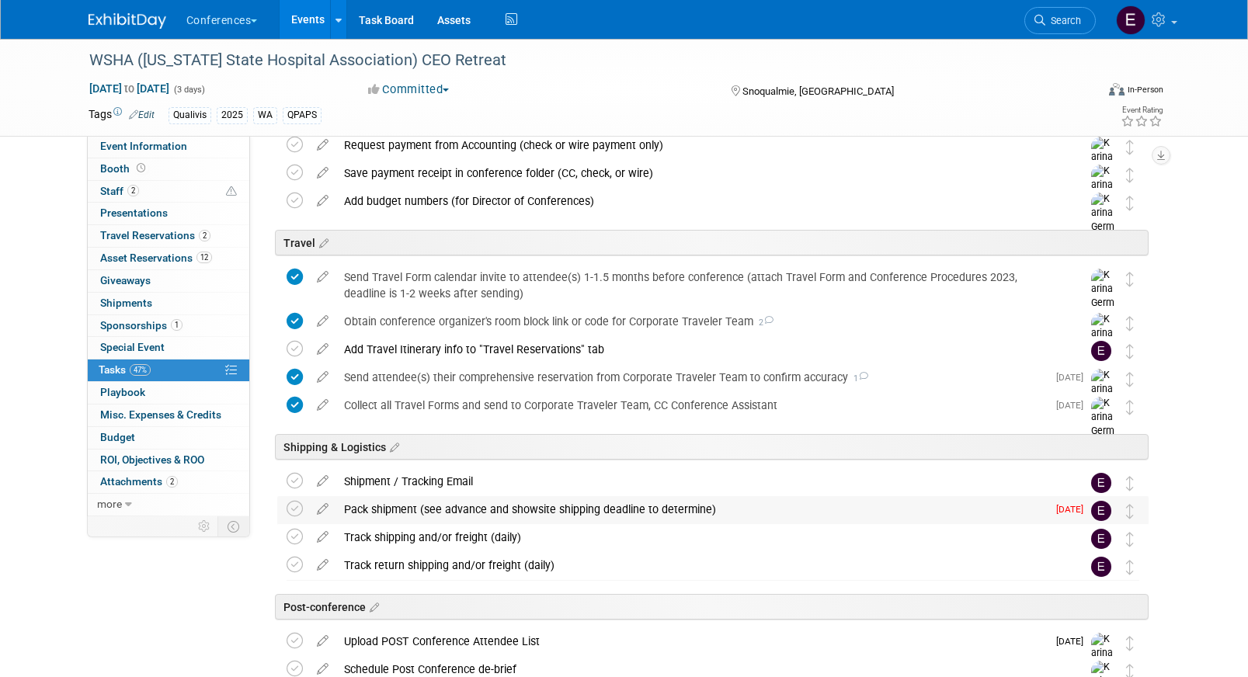
click at [453, 506] on div "Pack shipment (see advance and showsite shipping deadline to determine)" at bounding box center [691, 509] width 711 height 26
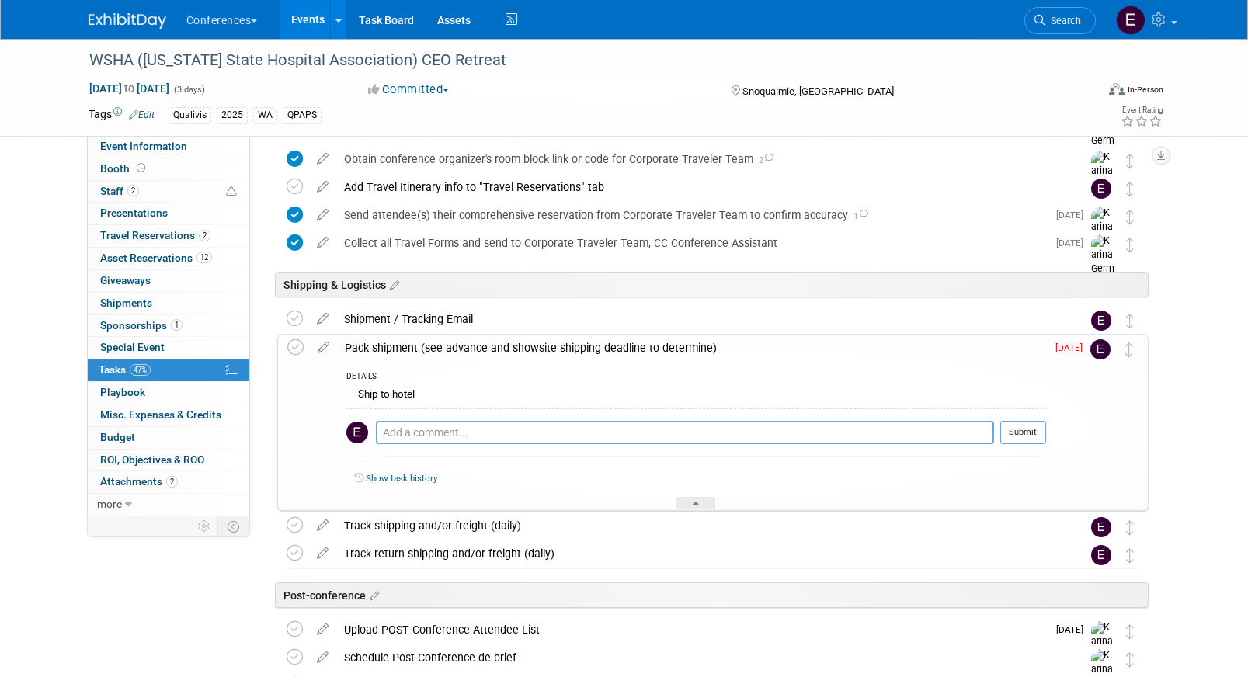
scroll to position [711, 0]
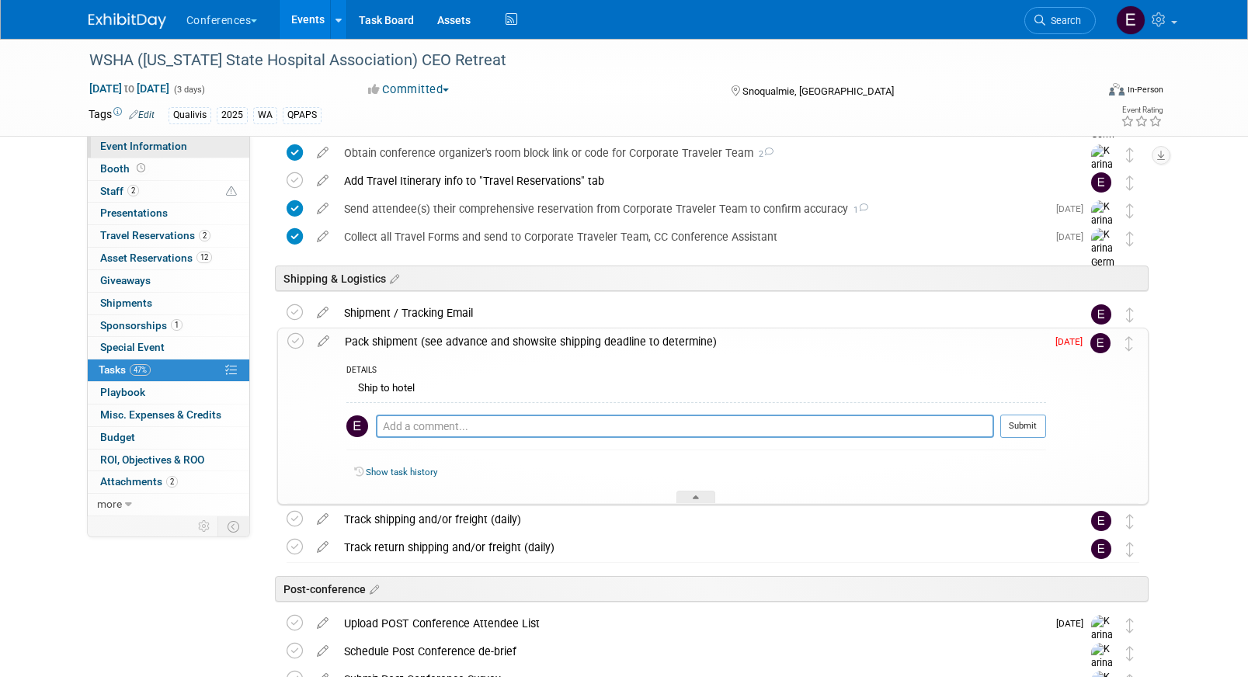
click at [210, 151] on link "Event Information" at bounding box center [169, 147] width 162 height 22
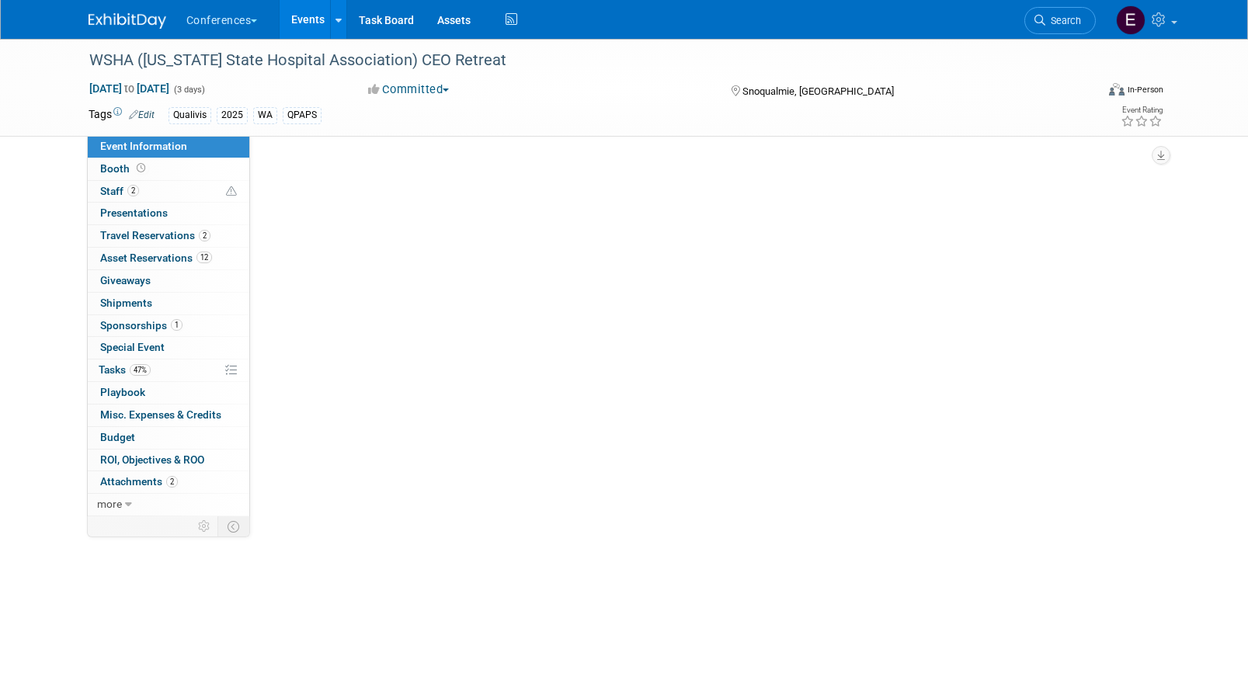
scroll to position [0, 0]
select select "Qualivis"
select select "Client-facing"
select select "Karina"
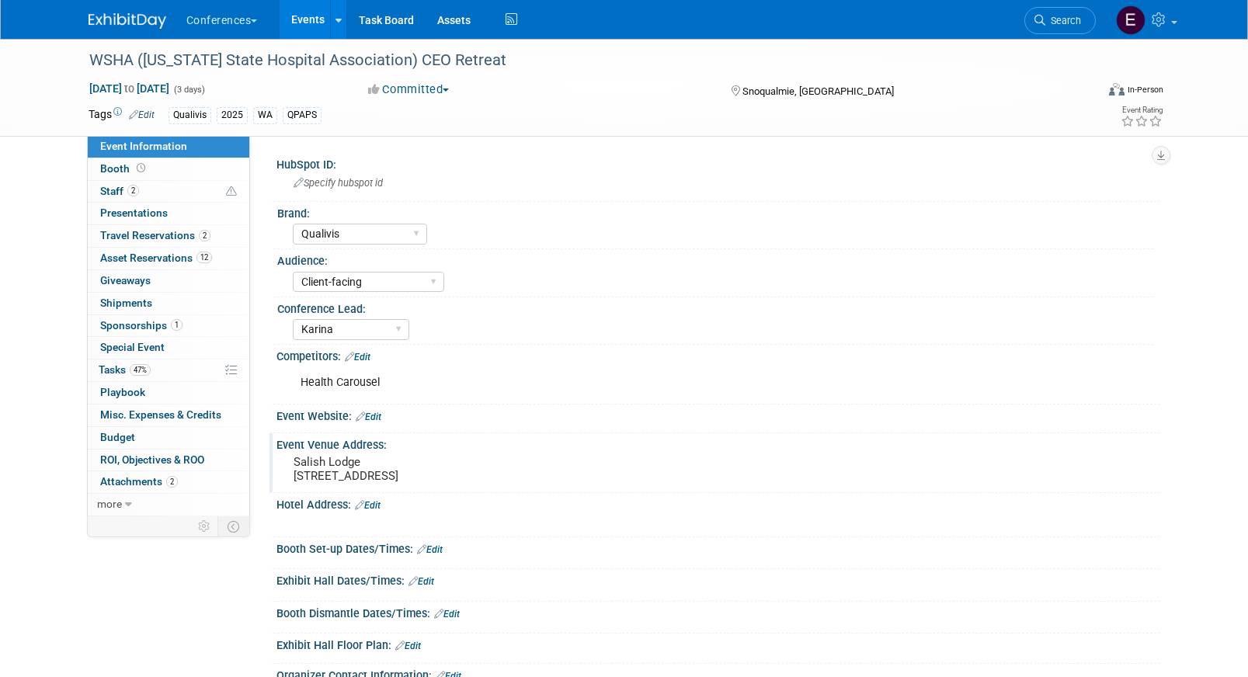
click at [307, 466] on pre "Salish Lodge 6501 Railroad Ave SE, Snoqualmie, WA 98065" at bounding box center [461, 469] width 334 height 28
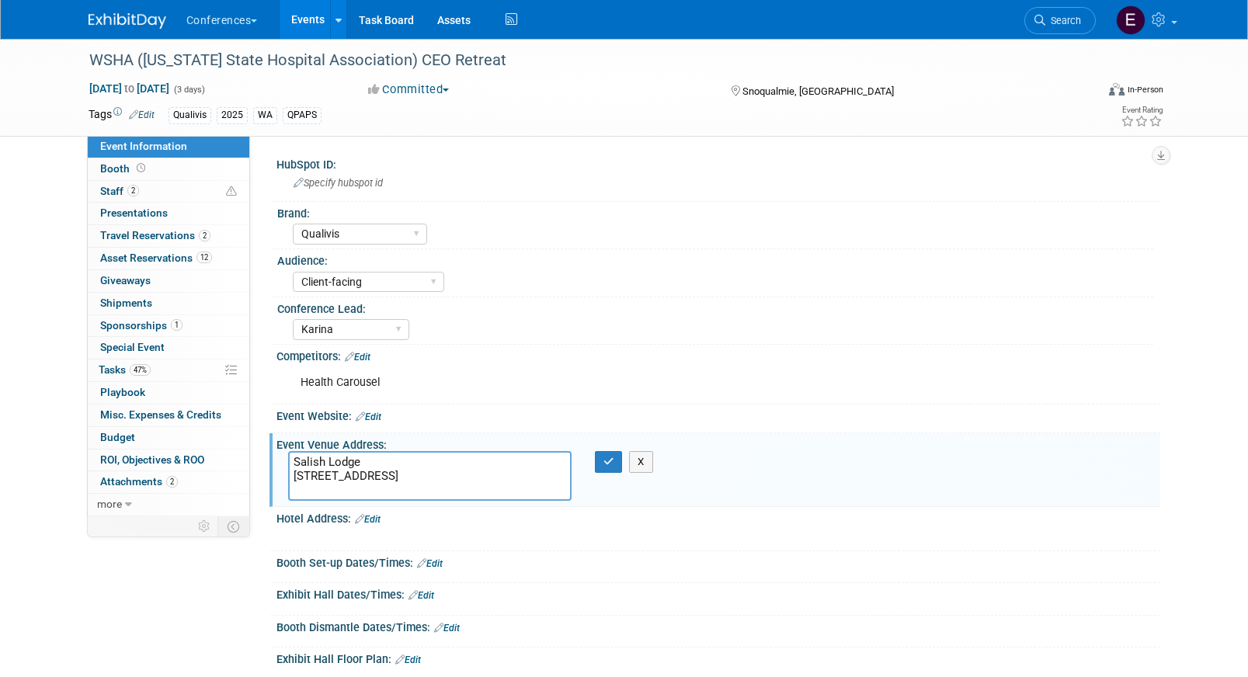
drag, startPoint x: 292, startPoint y: 461, endPoint x: 457, endPoint y: 491, distance: 167.3
click at [457, 491] on textarea "Salish Lodge 6501 Railroad Ave SE, Snoqualmie, WA 98065" at bounding box center [429, 476] width 283 height 50
click at [174, 233] on span "Travel Reservations 2" at bounding box center [155, 235] width 110 height 12
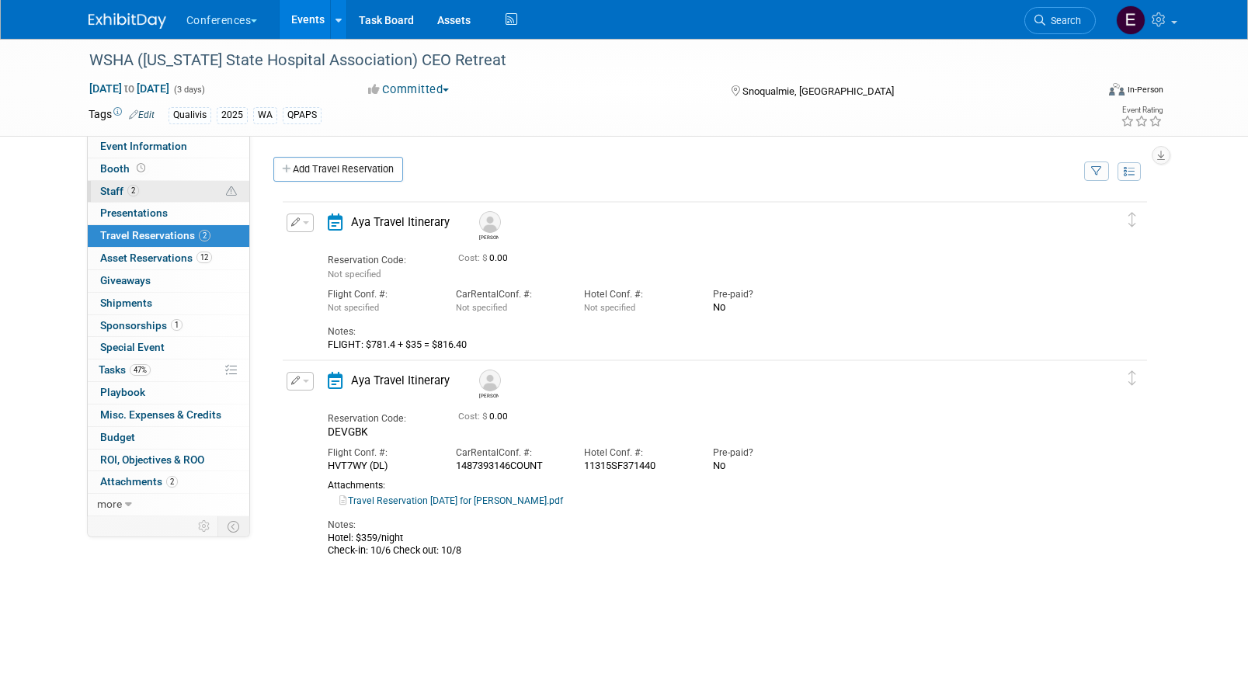
click at [186, 188] on link "2 Staff 2" at bounding box center [169, 192] width 162 height 22
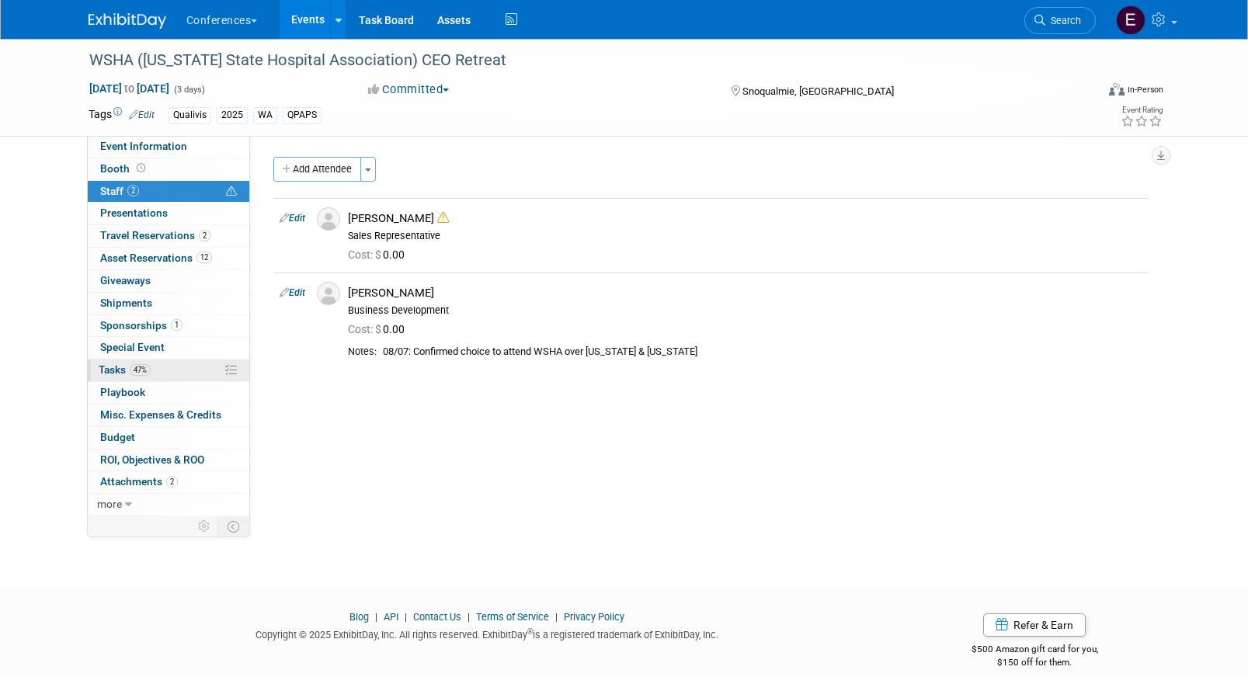
click at [151, 368] on link "47% Tasks 47%" at bounding box center [169, 371] width 162 height 22
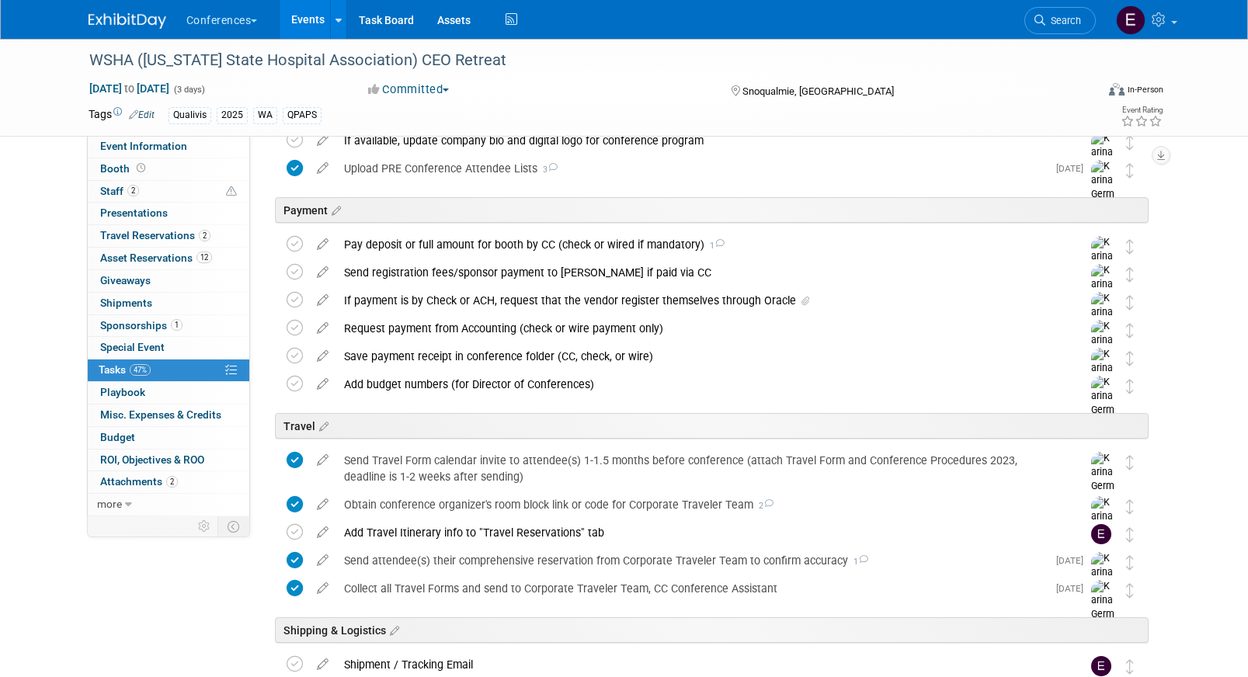
scroll to position [687, 0]
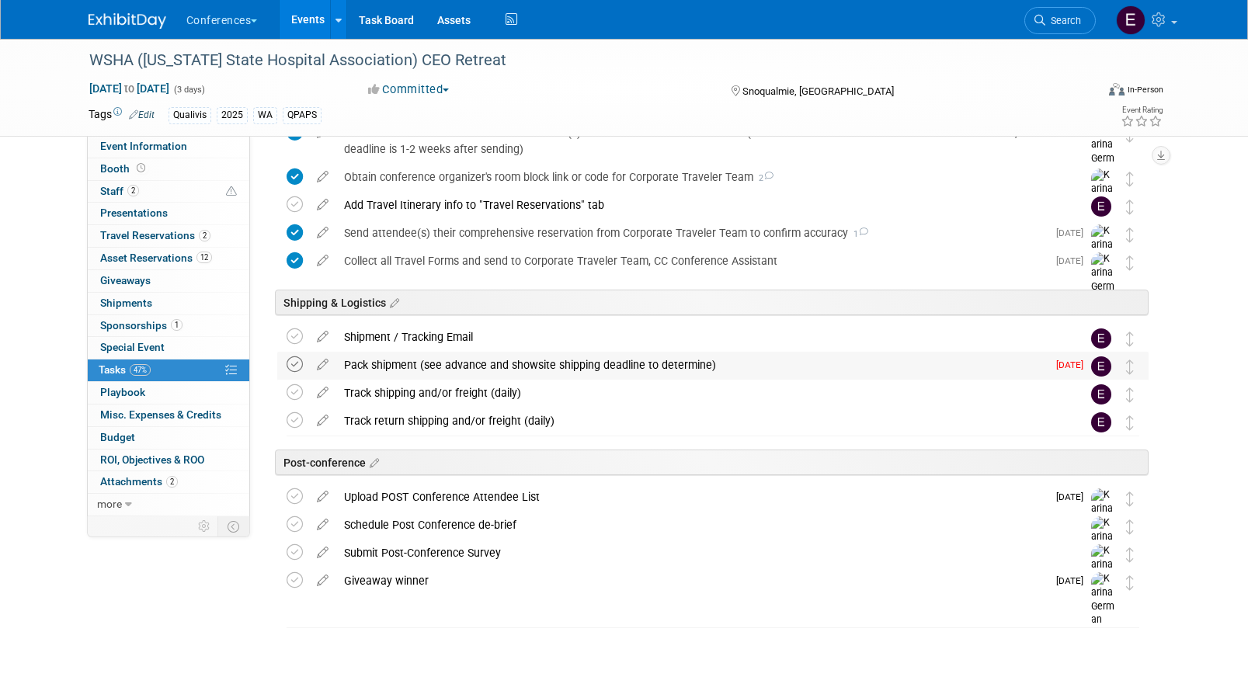
click at [294, 361] on icon at bounding box center [295, 364] width 16 height 16
click at [491, 364] on div "Pack shipment (see advance and showsite shipping deadline to determine)" at bounding box center [691, 365] width 711 height 26
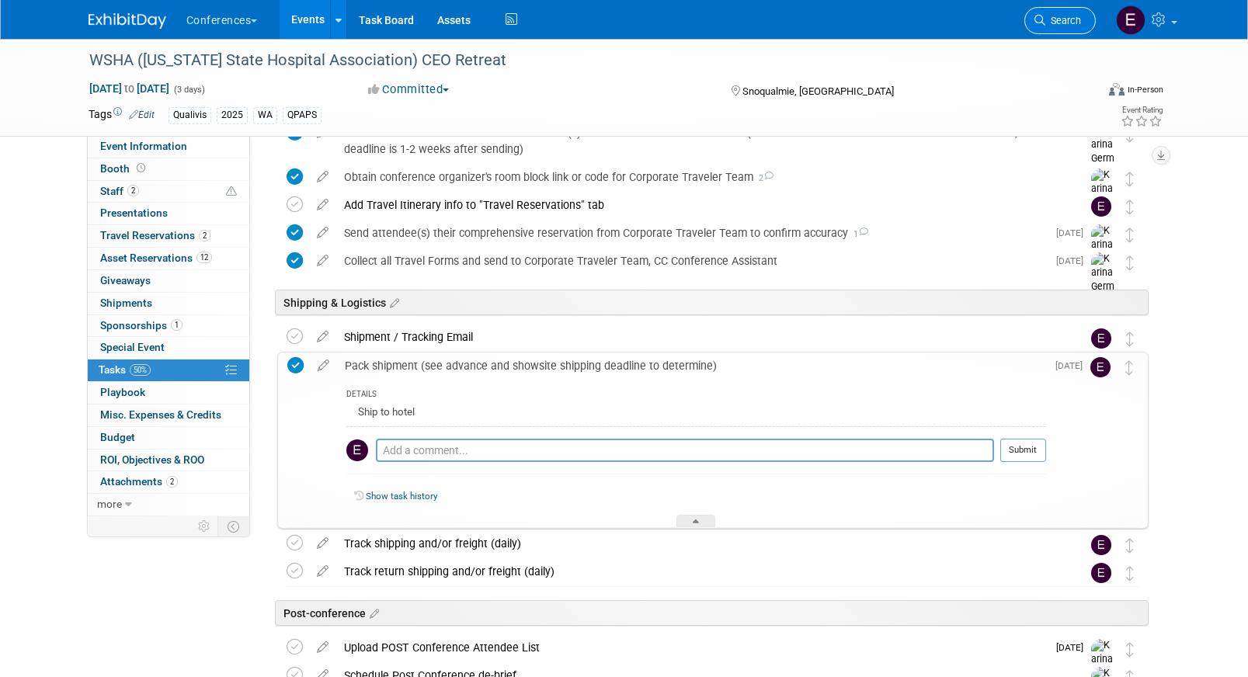
click at [1076, 26] on span "Search" at bounding box center [1063, 21] width 36 height 12
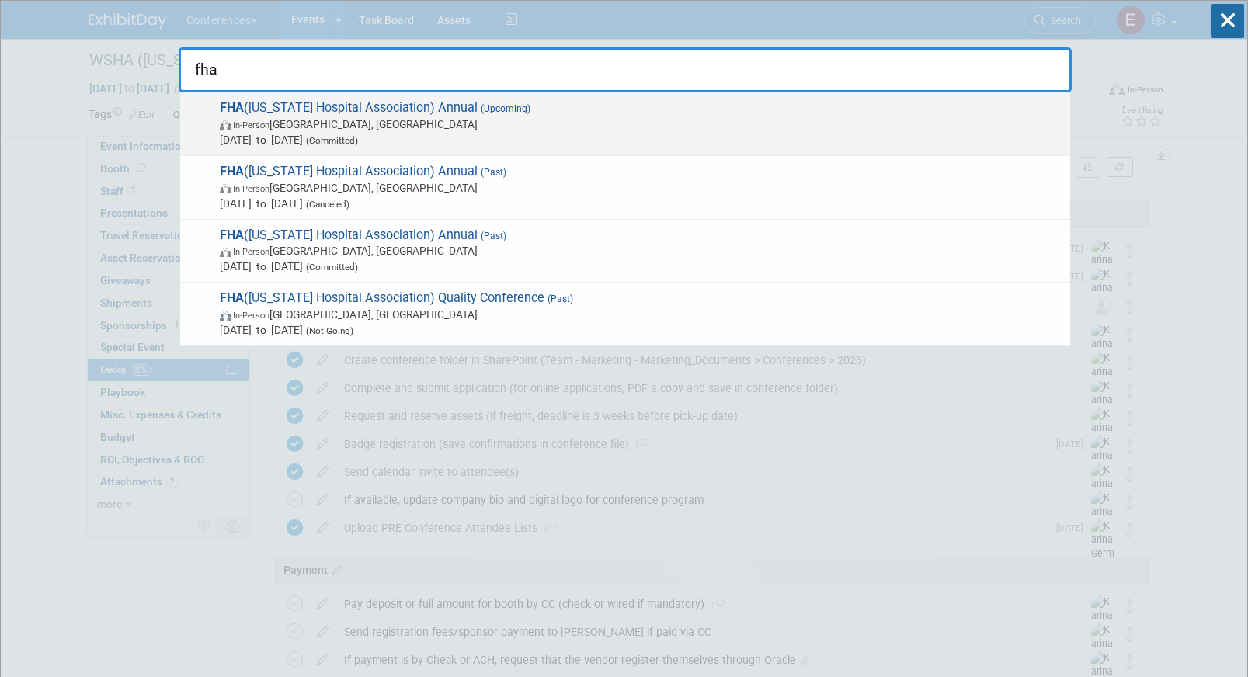
type input "fha"
click at [478, 106] on span "(Upcoming)" at bounding box center [504, 108] width 53 height 11
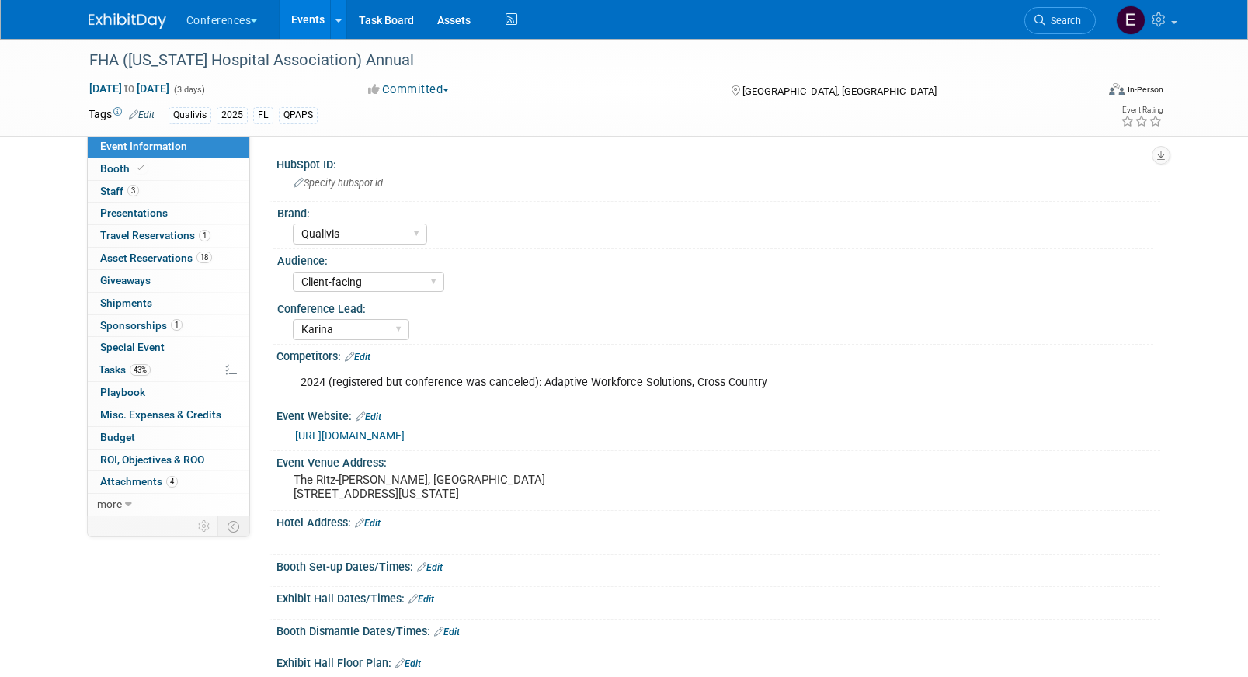
select select "Qualivis"
select select "Client-facing"
select select "Karina"
click at [177, 369] on link "43% Tasks 43%" at bounding box center [169, 371] width 162 height 22
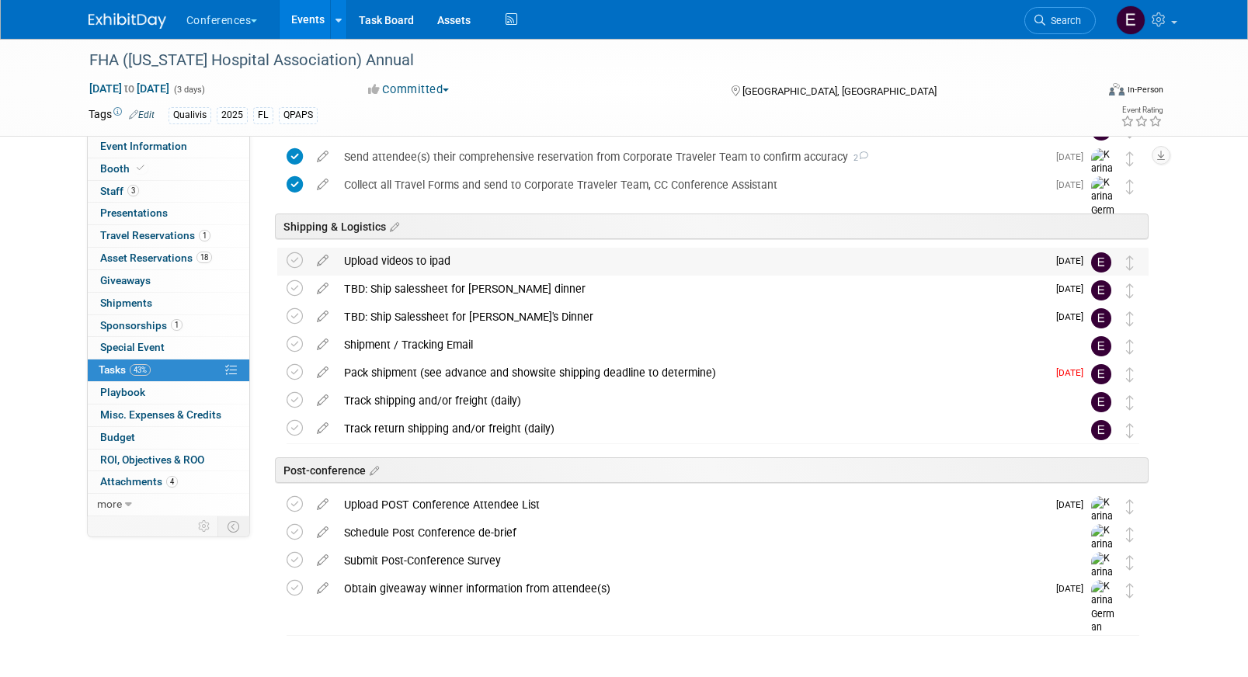
scroll to position [690, 0]
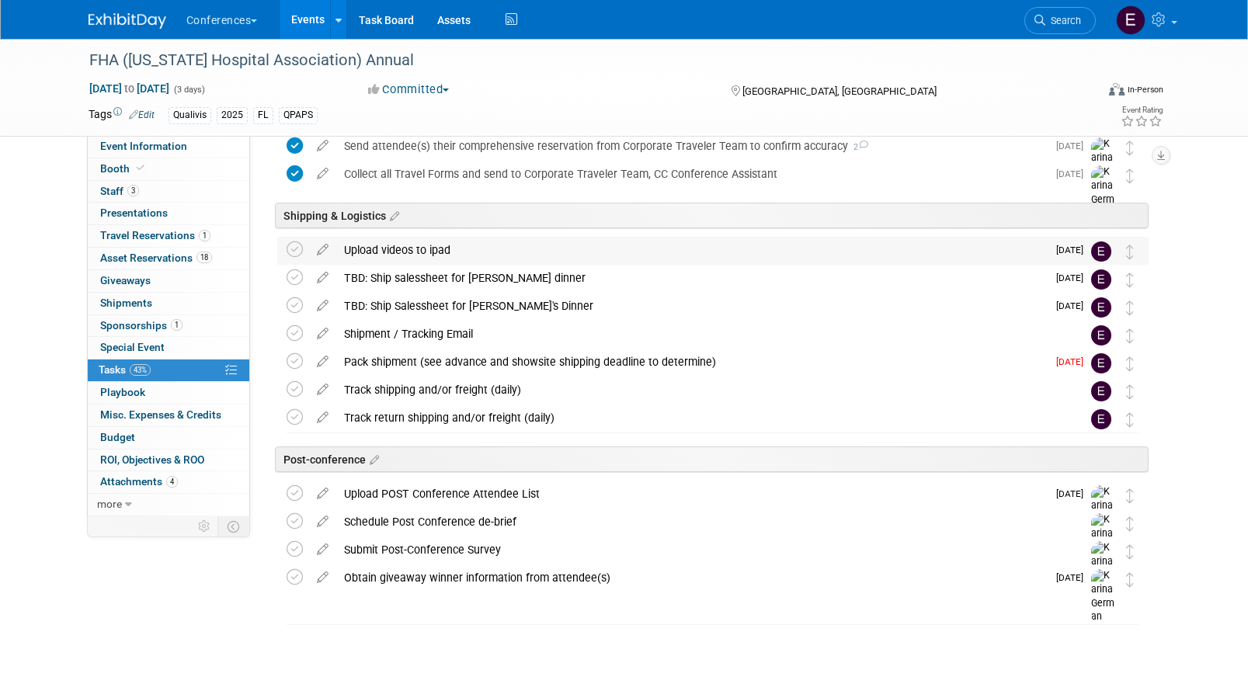
click at [454, 255] on div "Upload videos to ipad" at bounding box center [691, 250] width 711 height 26
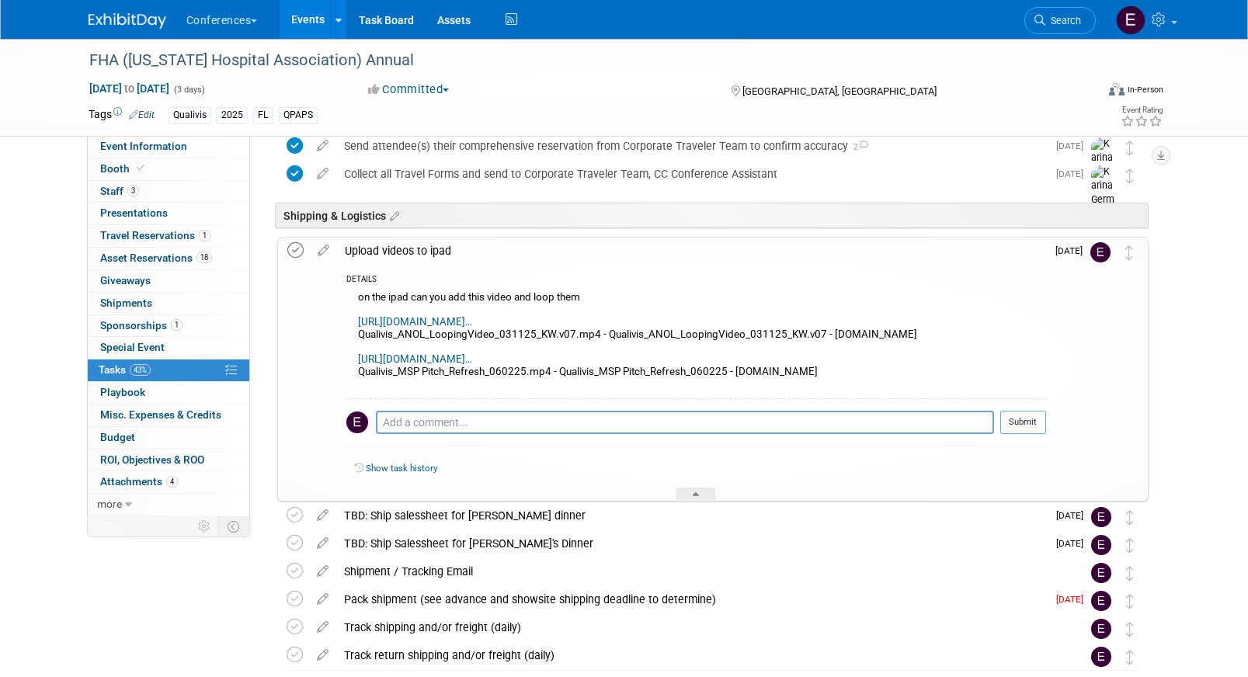
click at [294, 251] on icon at bounding box center [295, 250] width 16 height 16
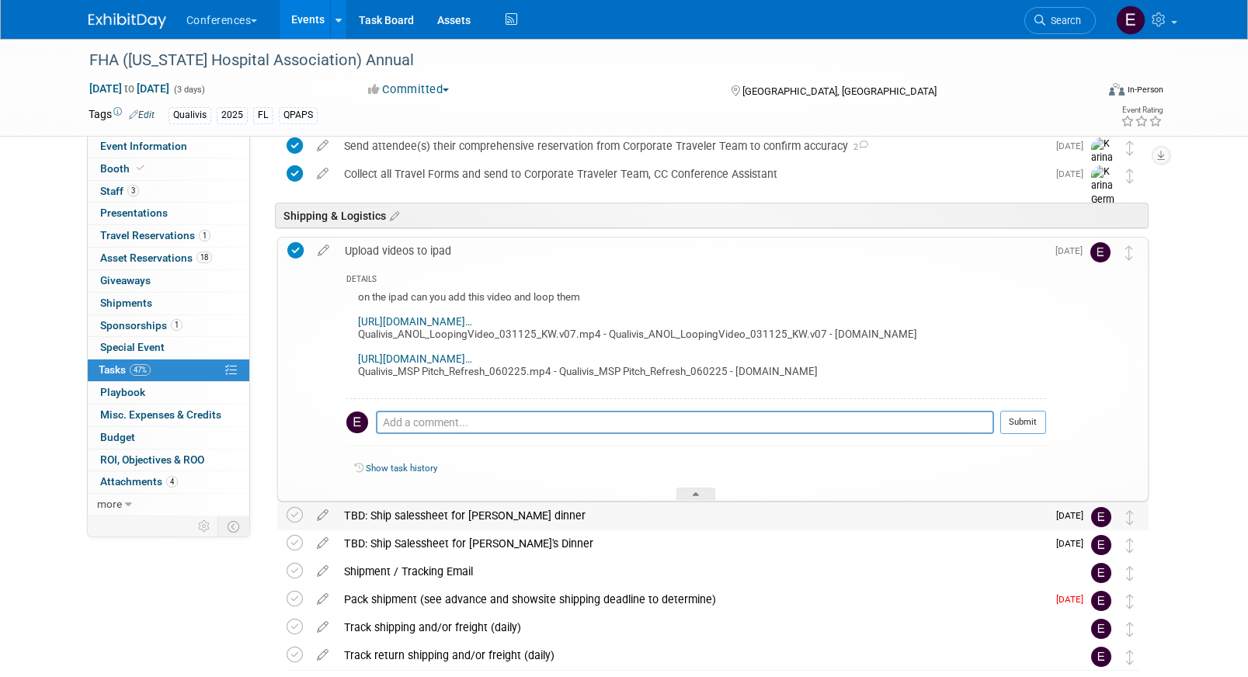
click at [481, 516] on div "TBD: Ship salessheet for Kelly's dinner" at bounding box center [691, 515] width 711 height 26
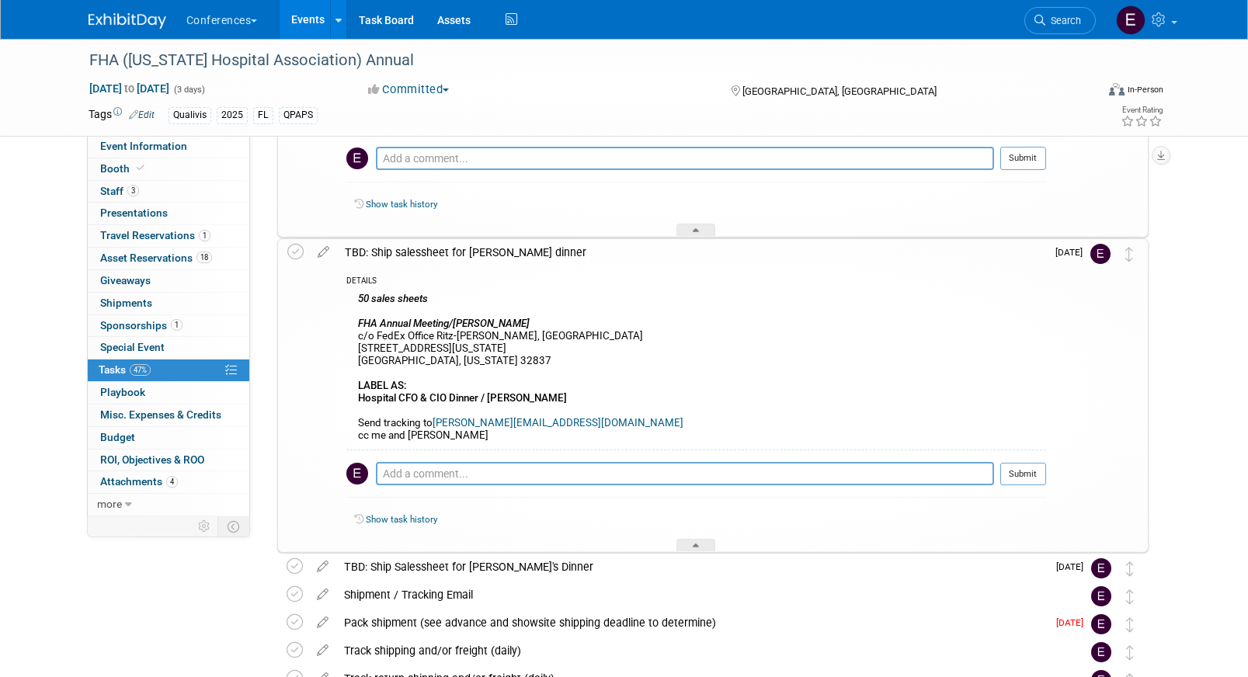
scroll to position [968, 0]
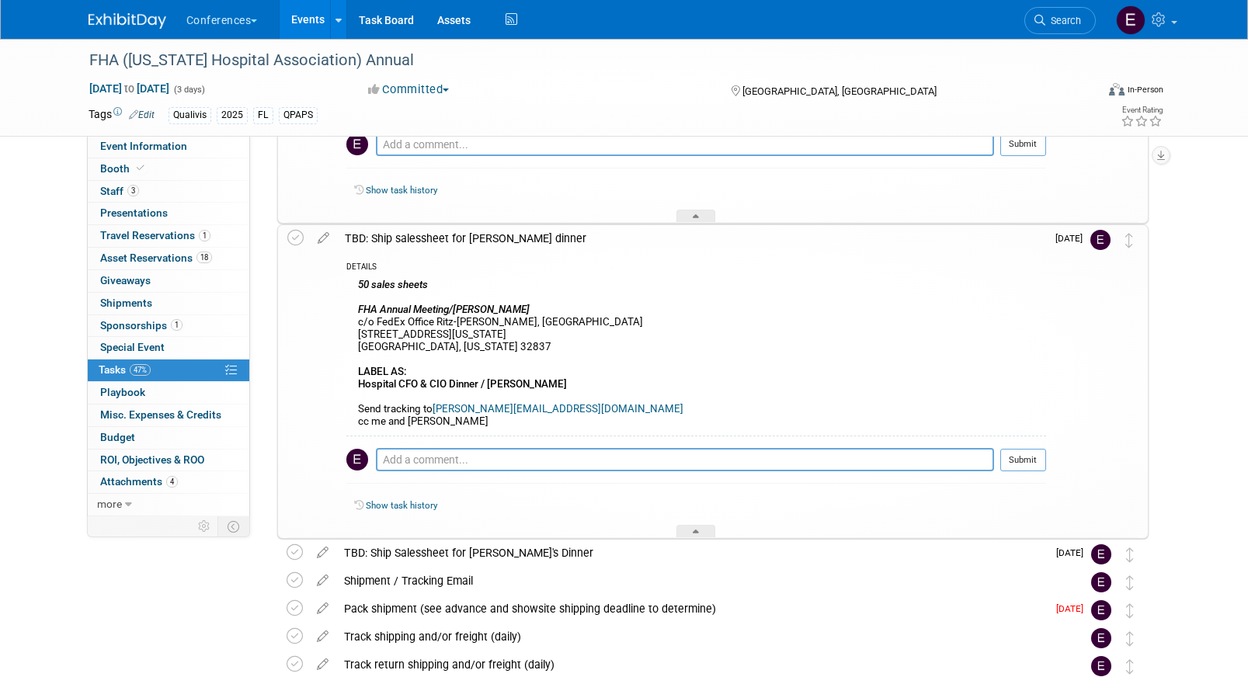
click at [325, 206] on td at bounding box center [323, 91] width 27 height 262
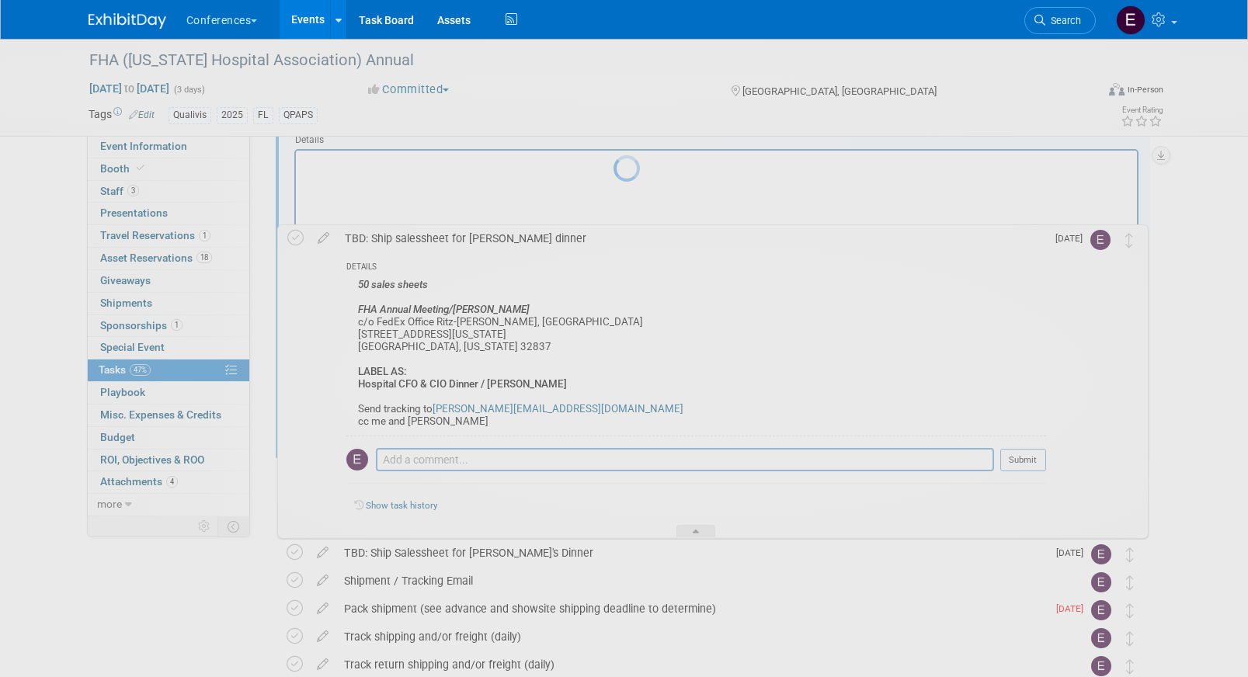
click at [613, 242] on div at bounding box center [624, 338] width 22 height 677
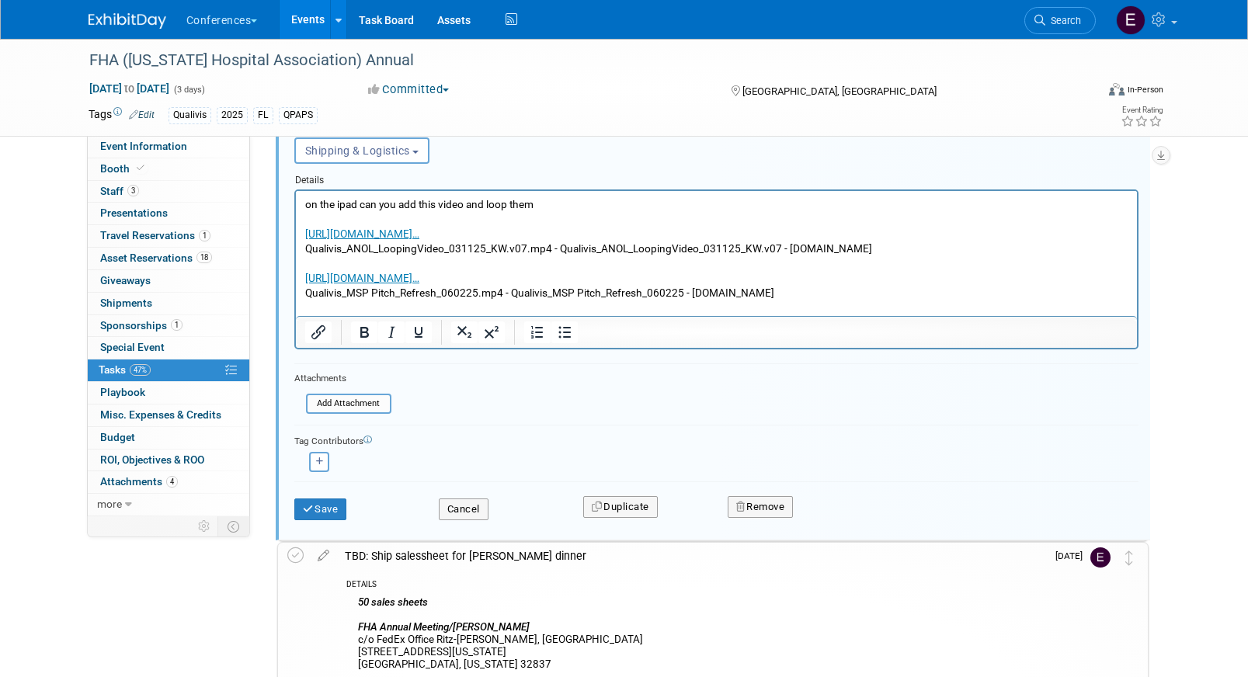
scroll to position [950, 0]
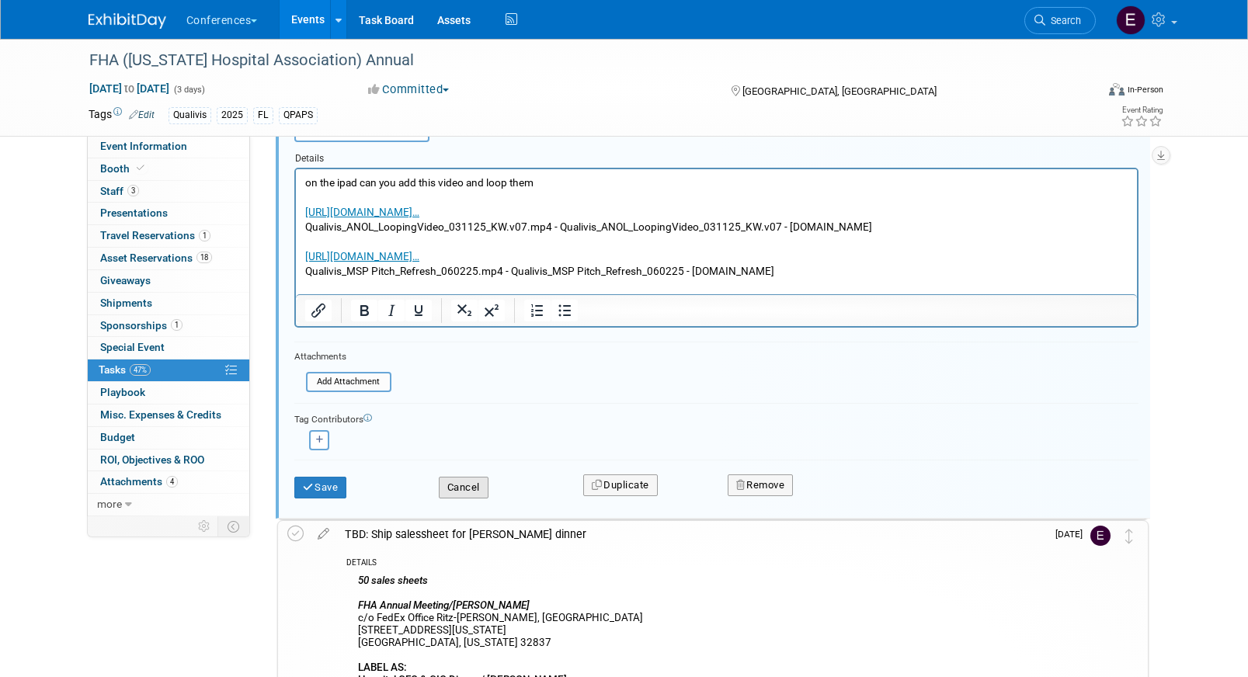
click at [470, 486] on button "Cancel" at bounding box center [464, 488] width 50 height 22
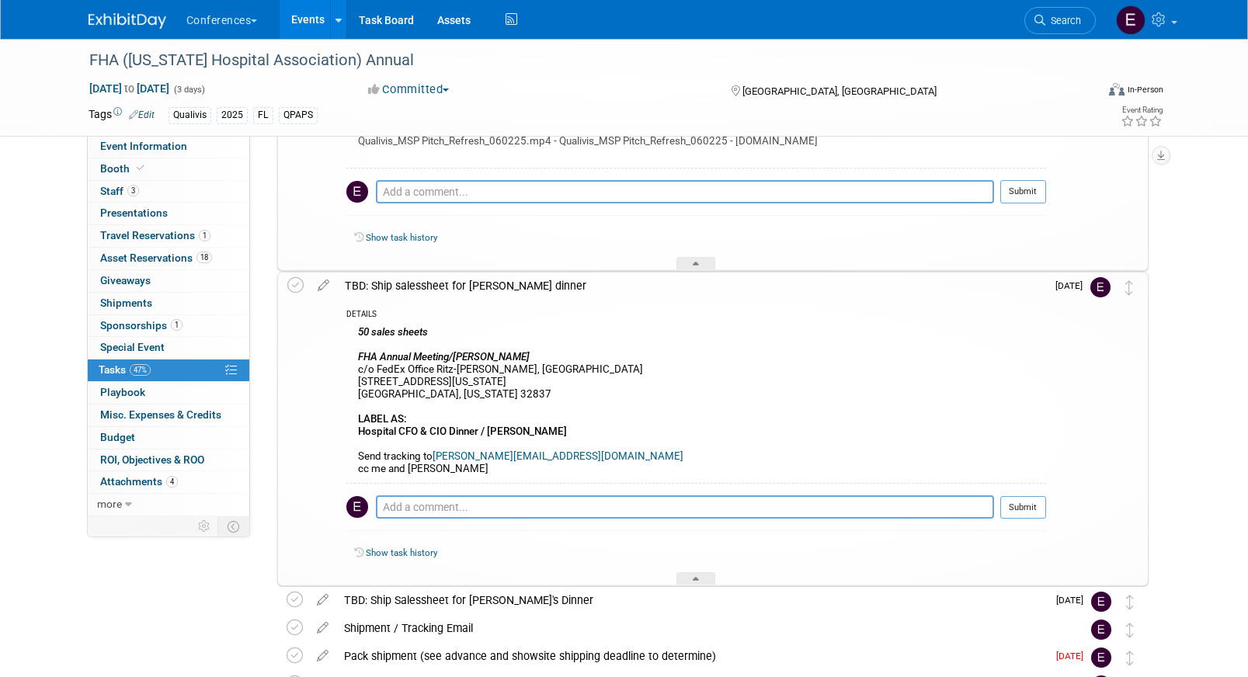
scroll to position [912, 0]
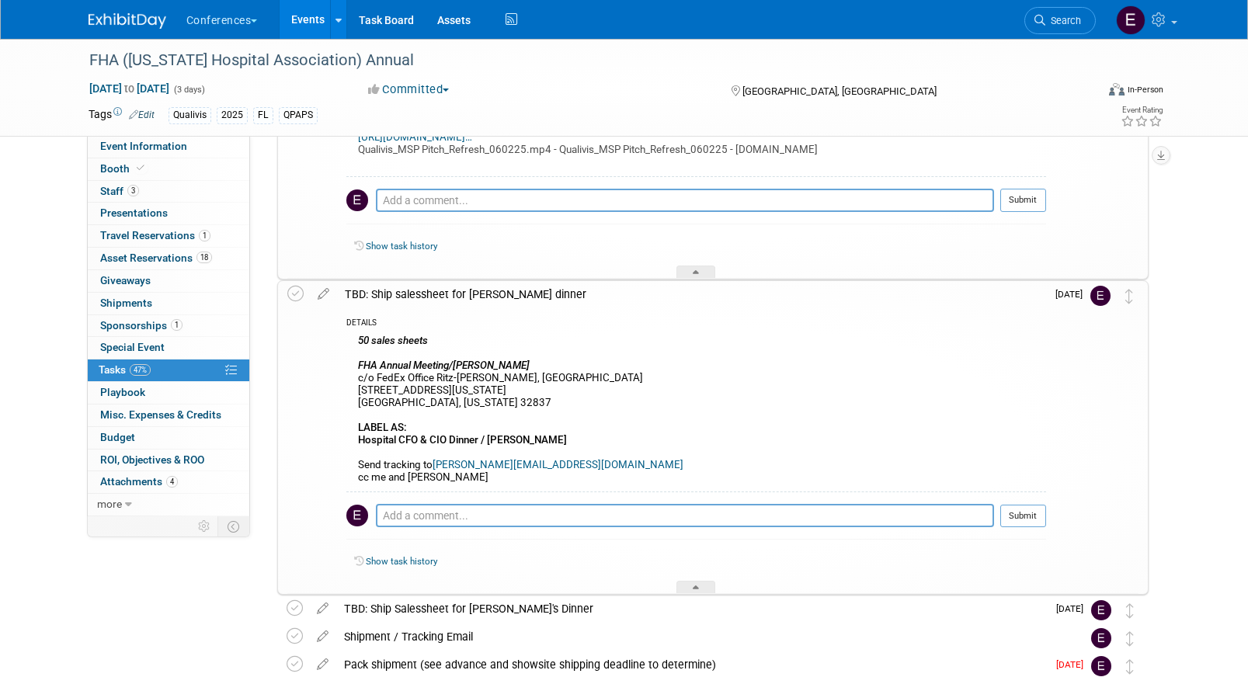
click at [1131, 304] on span at bounding box center [1129, 301] width 8 height 11
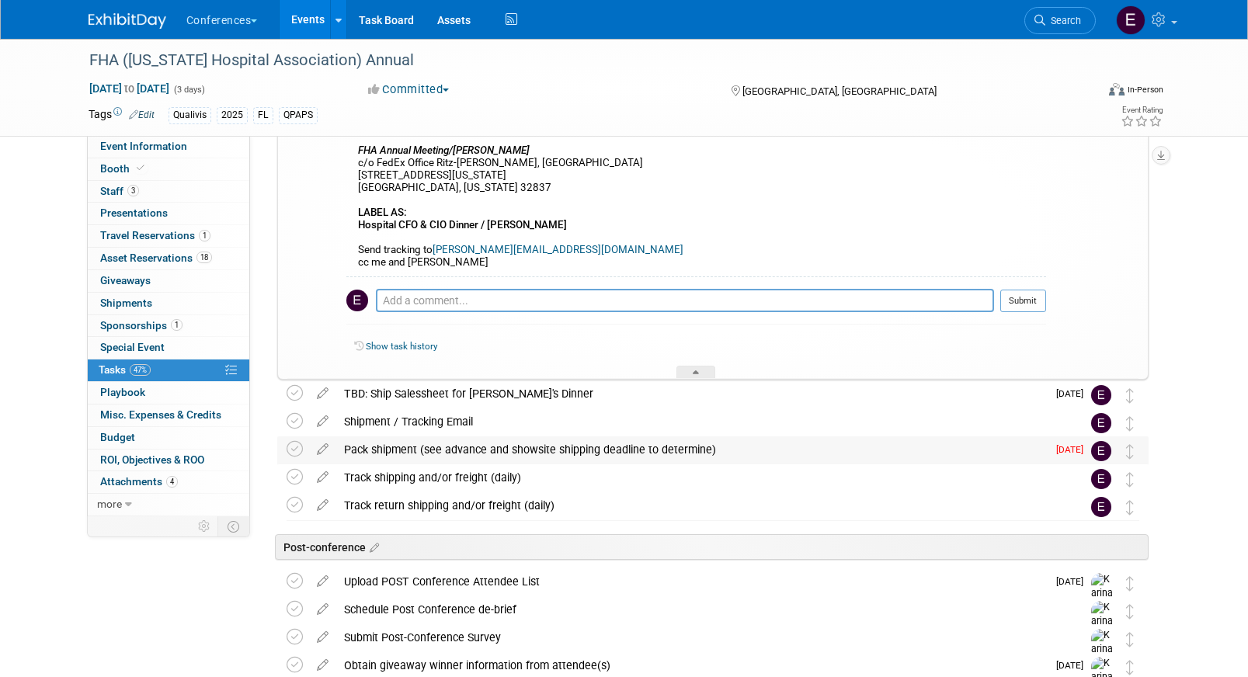
scroll to position [1147, 0]
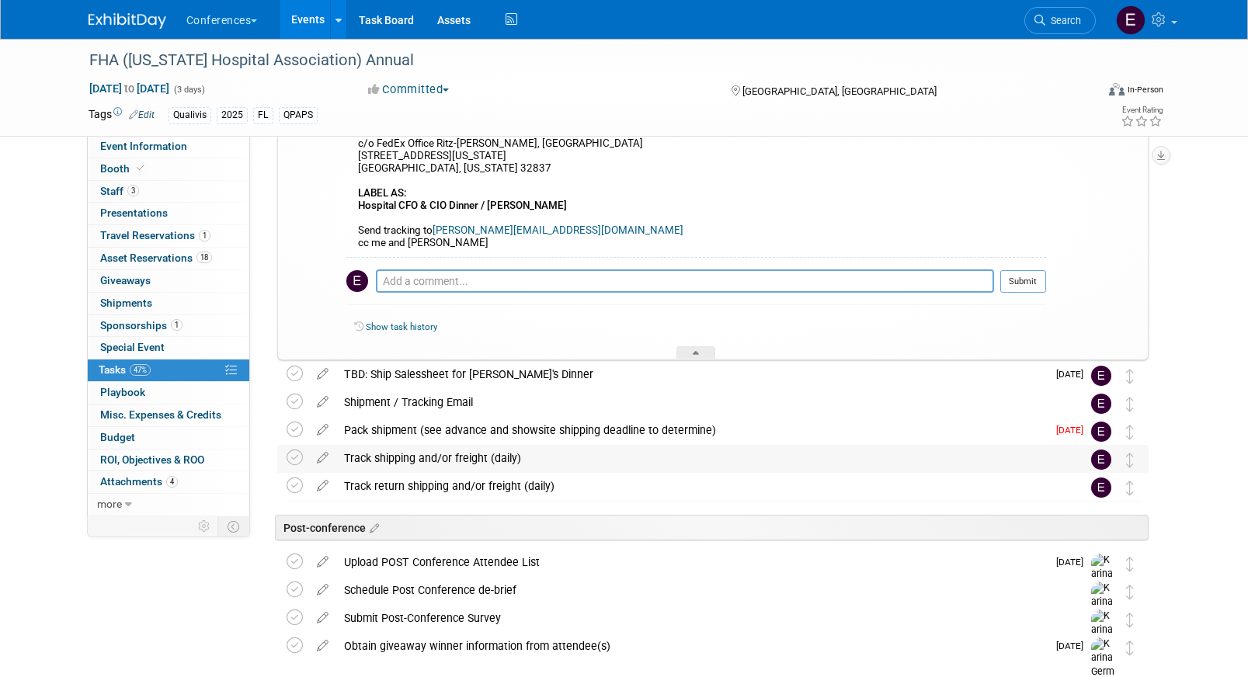
click at [547, 445] on div "Track shipping and/or freight (daily)" at bounding box center [698, 458] width 724 height 26
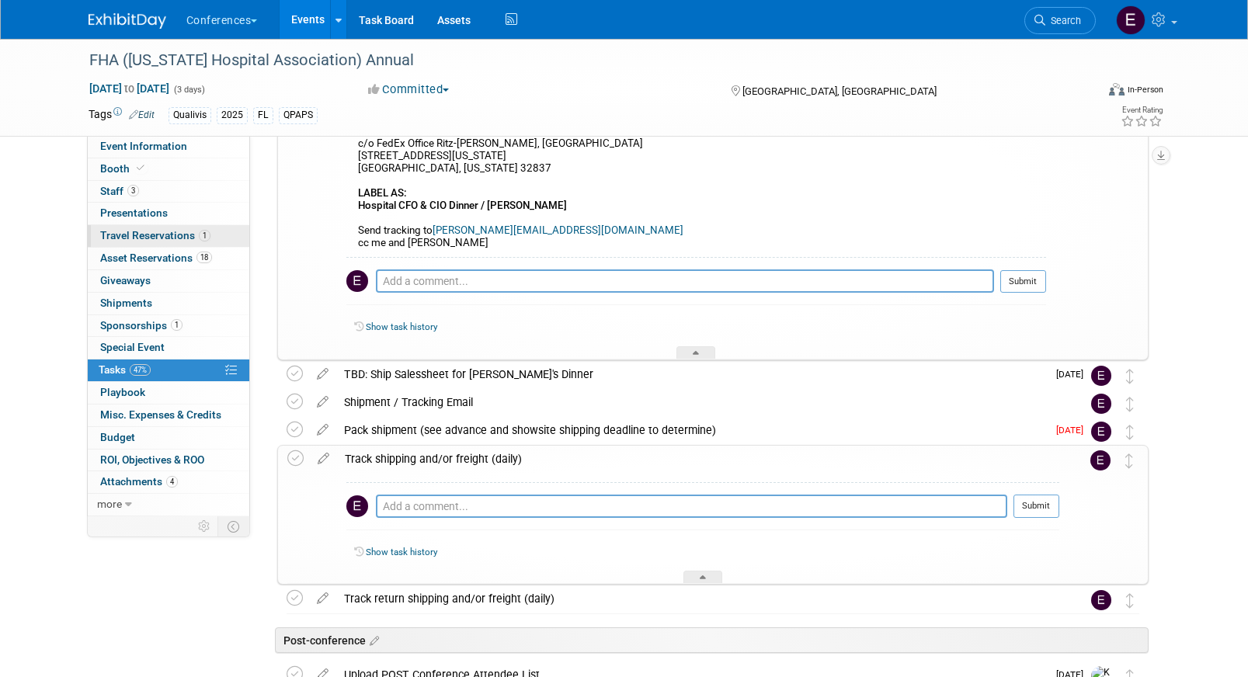
click at [231, 245] on link "1 Travel Reservations 1" at bounding box center [169, 236] width 162 height 22
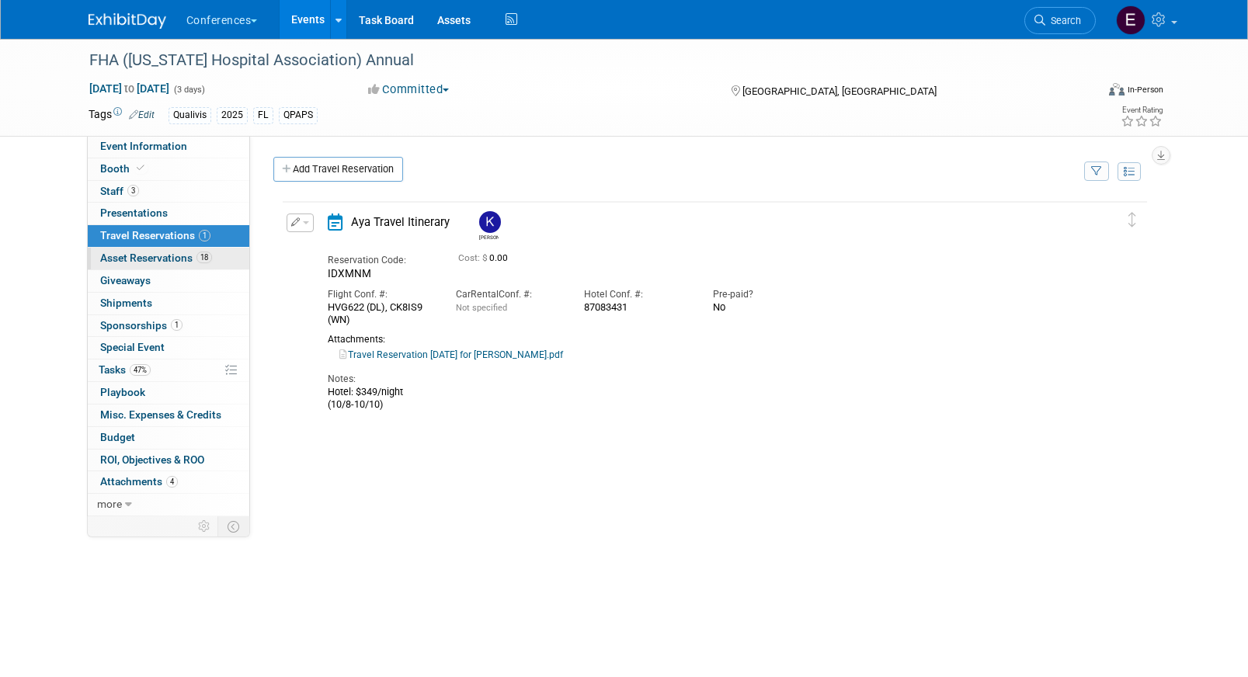
click at [223, 257] on link "18 Asset Reservations 18" at bounding box center [169, 259] width 162 height 22
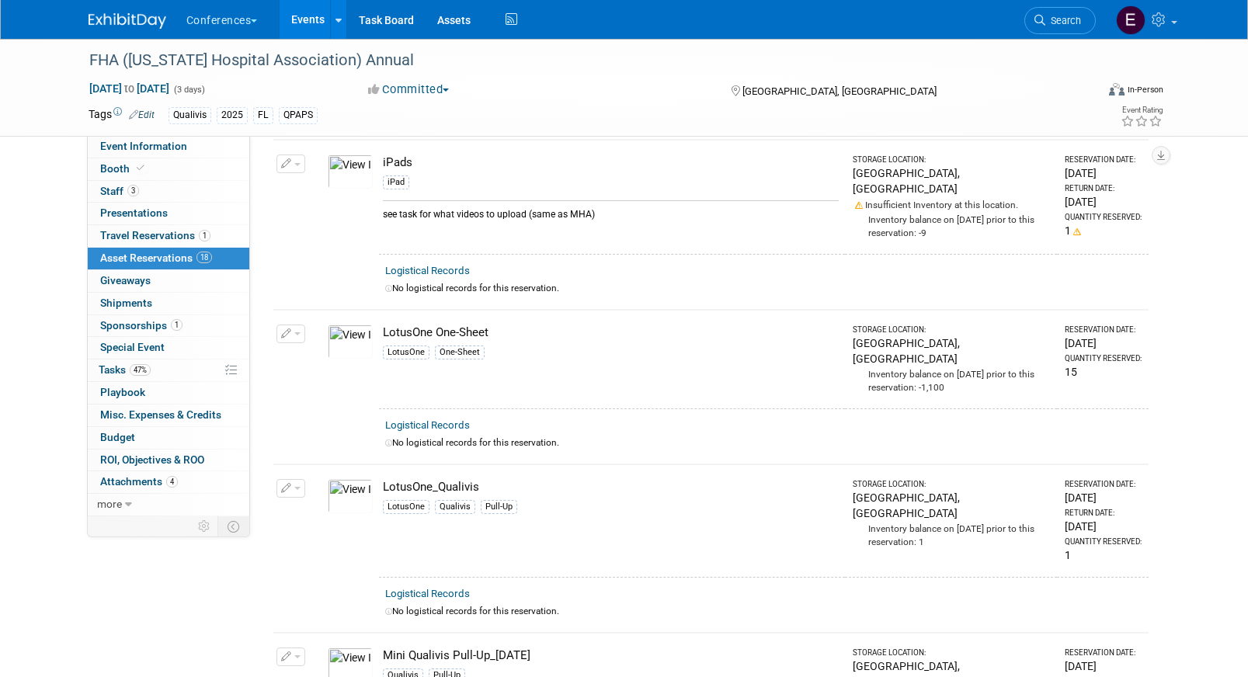
scroll to position [582, 0]
click at [476, 12] on link "Assets" at bounding box center [454, 19] width 57 height 39
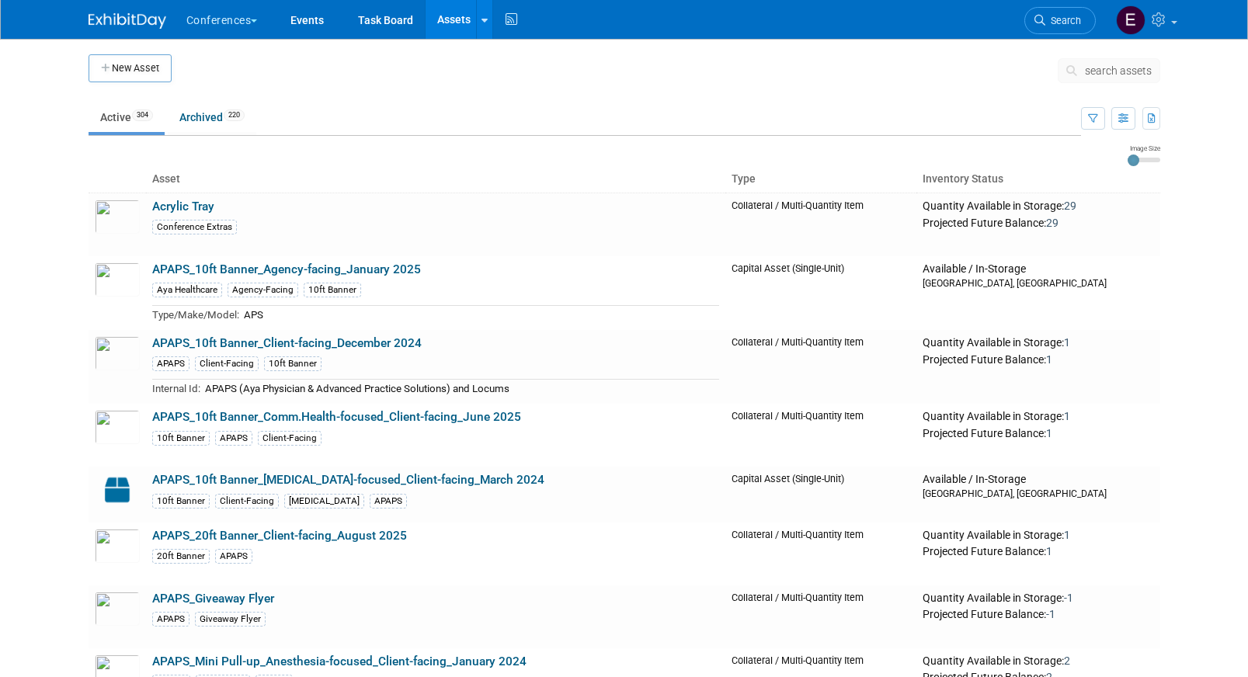
click at [1104, 79] on button "search assets" at bounding box center [1109, 70] width 103 height 25
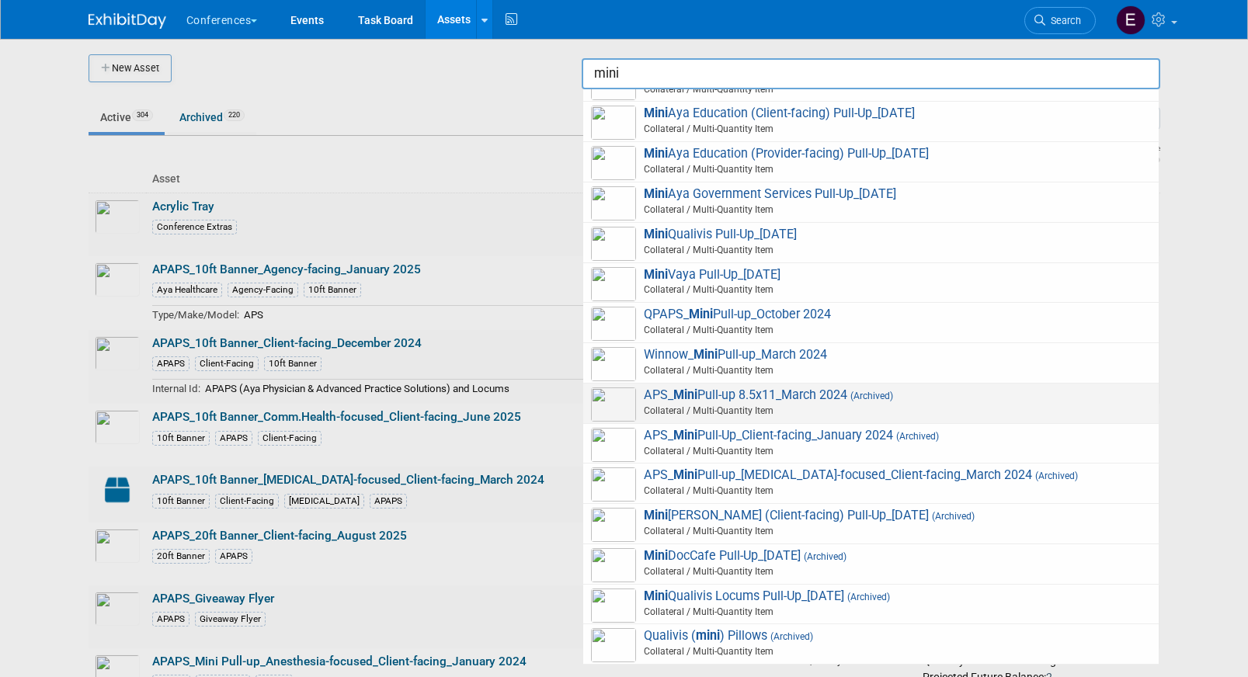
scroll to position [553, 0]
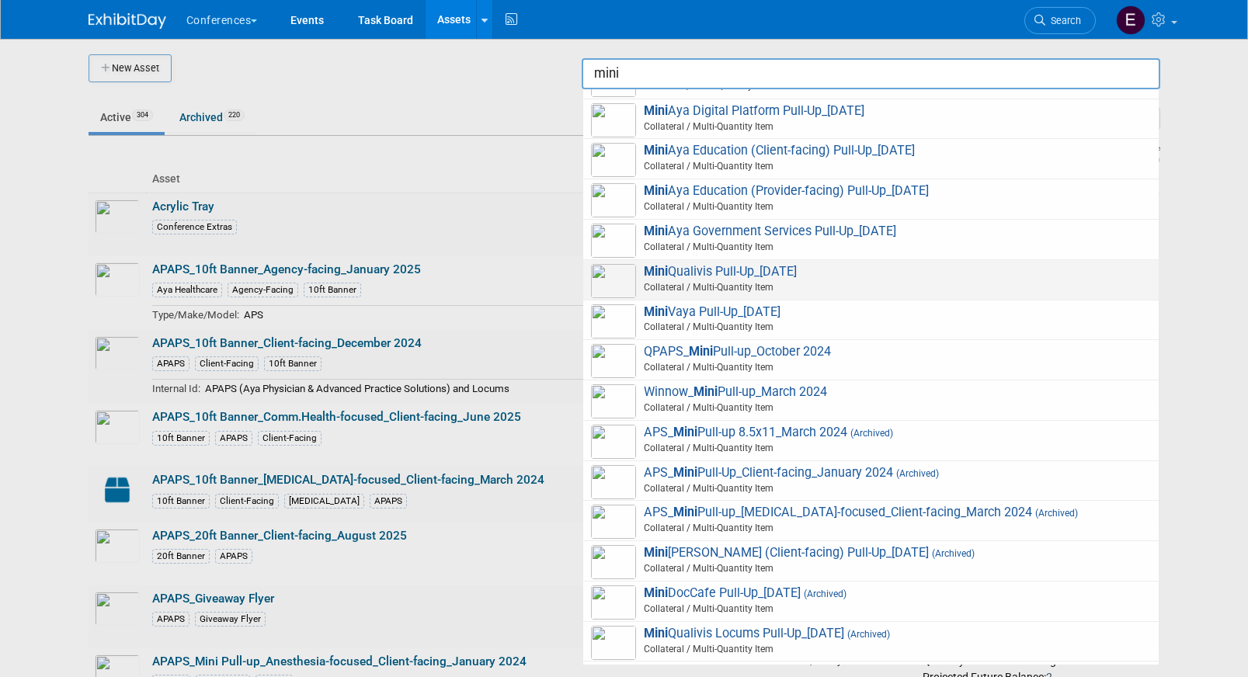
click at [756, 277] on span "Mini Qualivis Pull-Up_[DATE] Collateral / Multi-Quantity Item" at bounding box center [871, 280] width 560 height 32
type input "Mini Qualivis Pull-Up_[DATE]"
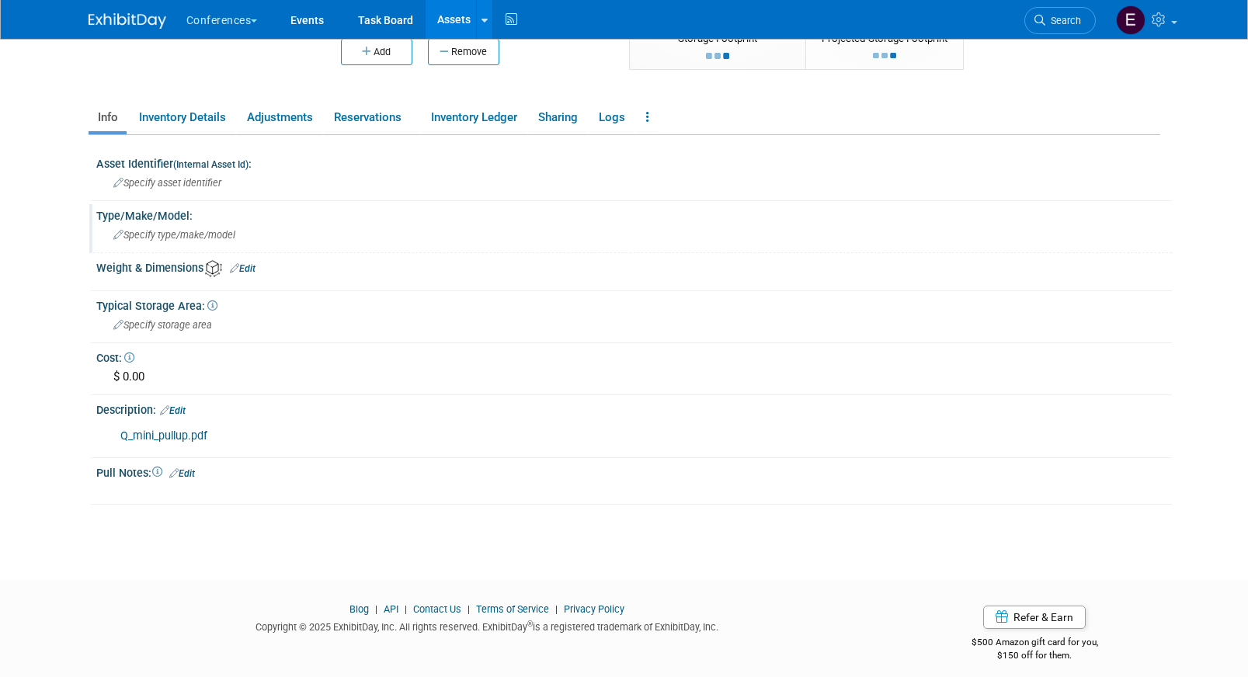
scroll to position [219, 0]
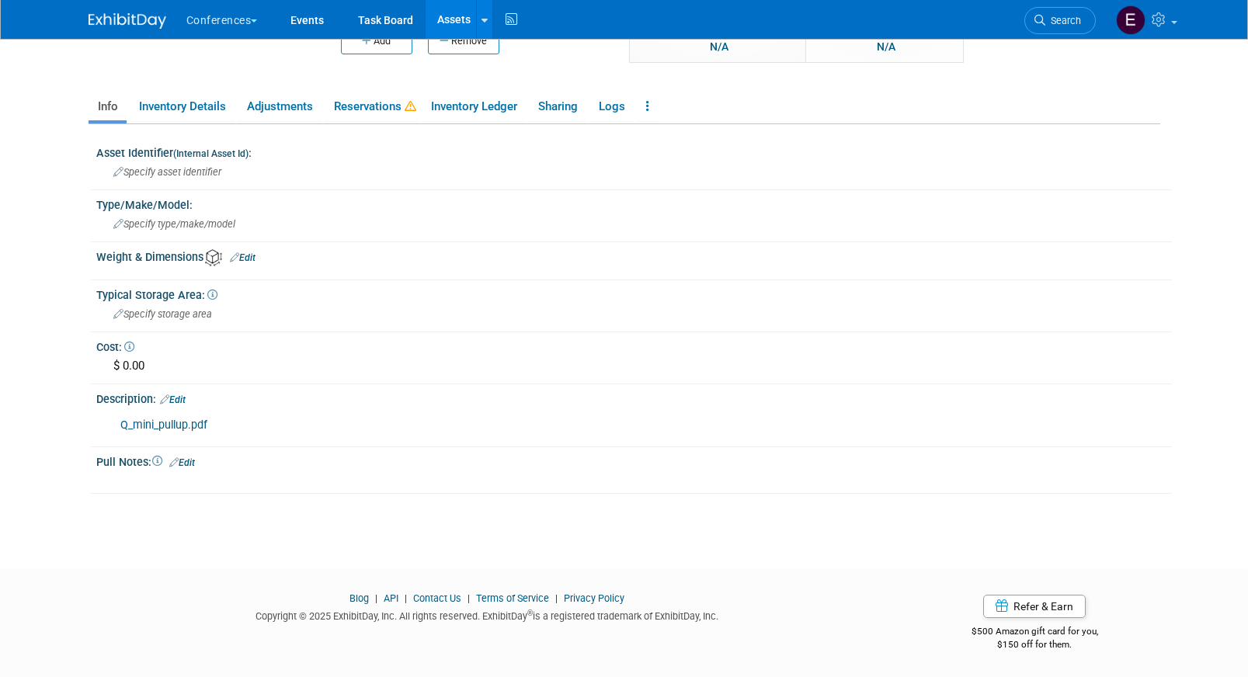
click at [158, 426] on link "Q_mini_pullup.pdf" at bounding box center [163, 425] width 87 height 13
click at [1052, 23] on span "Search" at bounding box center [1063, 21] width 36 height 12
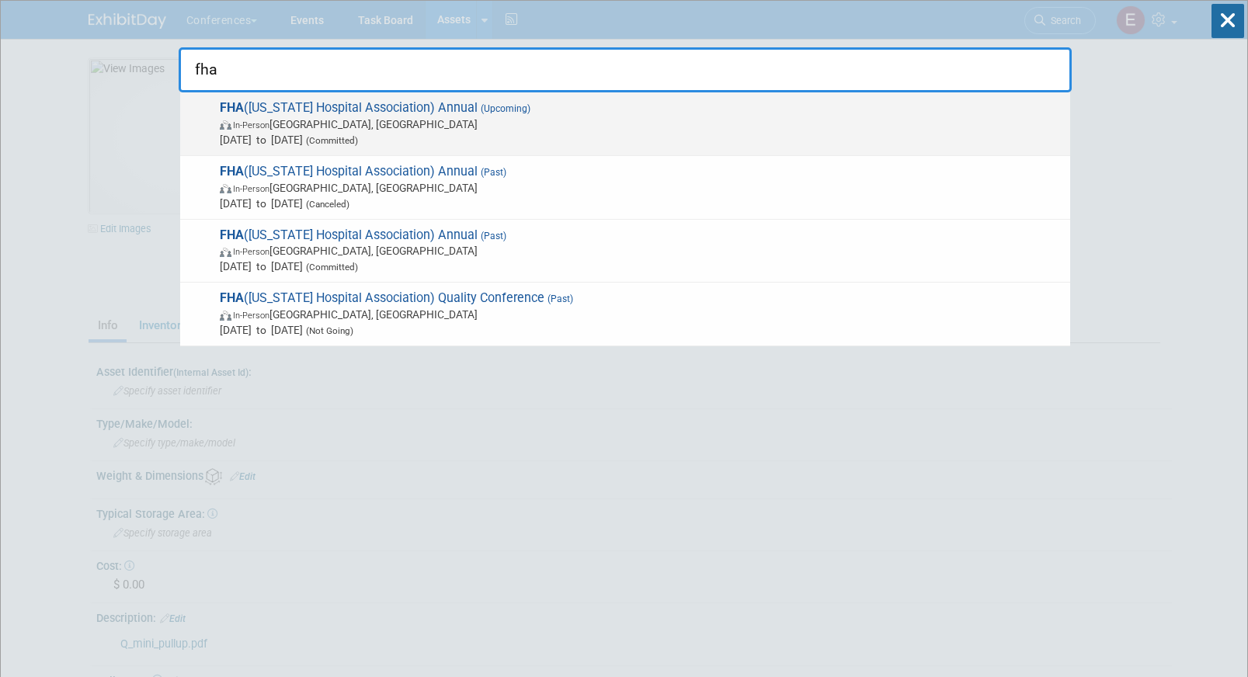
type input "fha"
click at [338, 130] on span "In-Person Orlando, FL" at bounding box center [641, 124] width 843 height 16
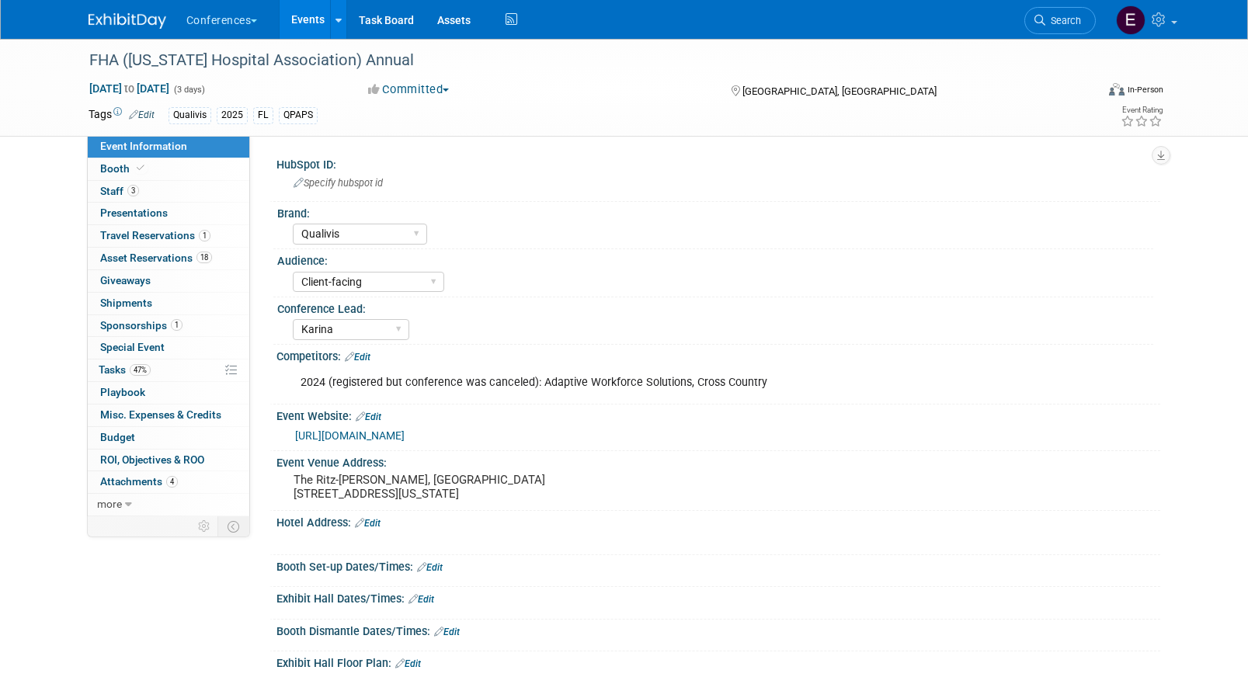
select select "Qualivis"
select select "Client-facing"
select select "Karina"
click at [126, 269] on link "18 Asset Reservations 18" at bounding box center [169, 259] width 162 height 22
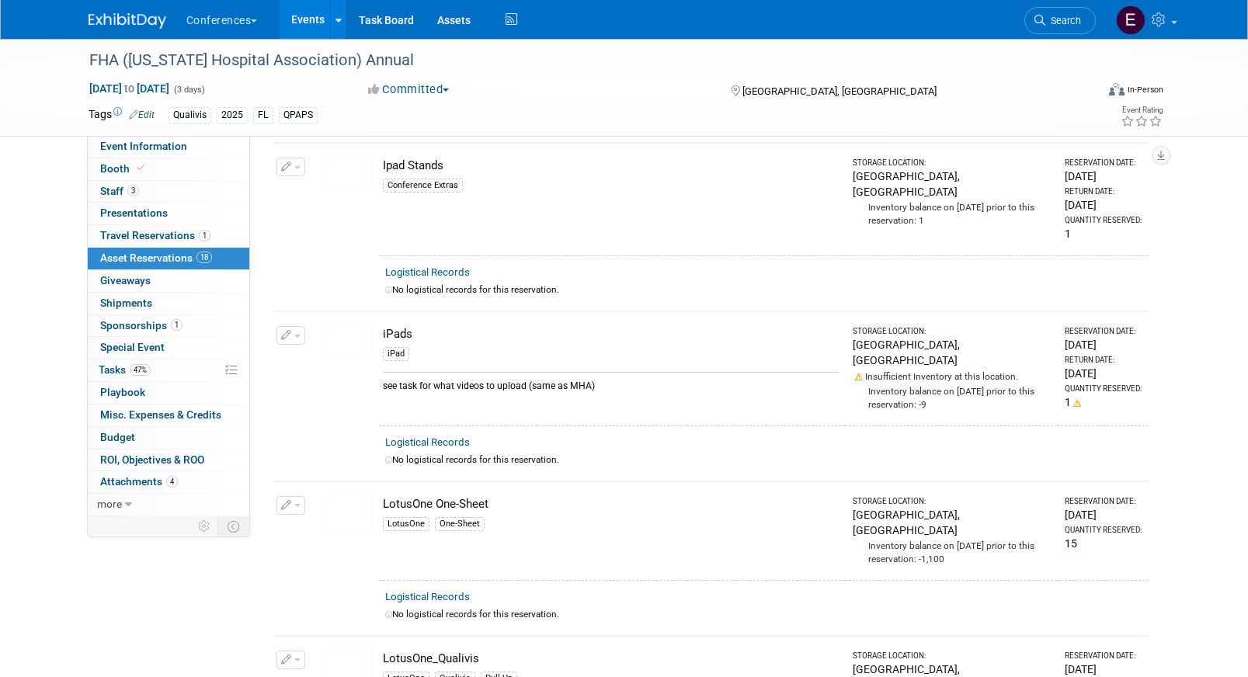
scroll to position [411, 0]
click at [130, 363] on link "47% Tasks 47%" at bounding box center [169, 371] width 162 height 22
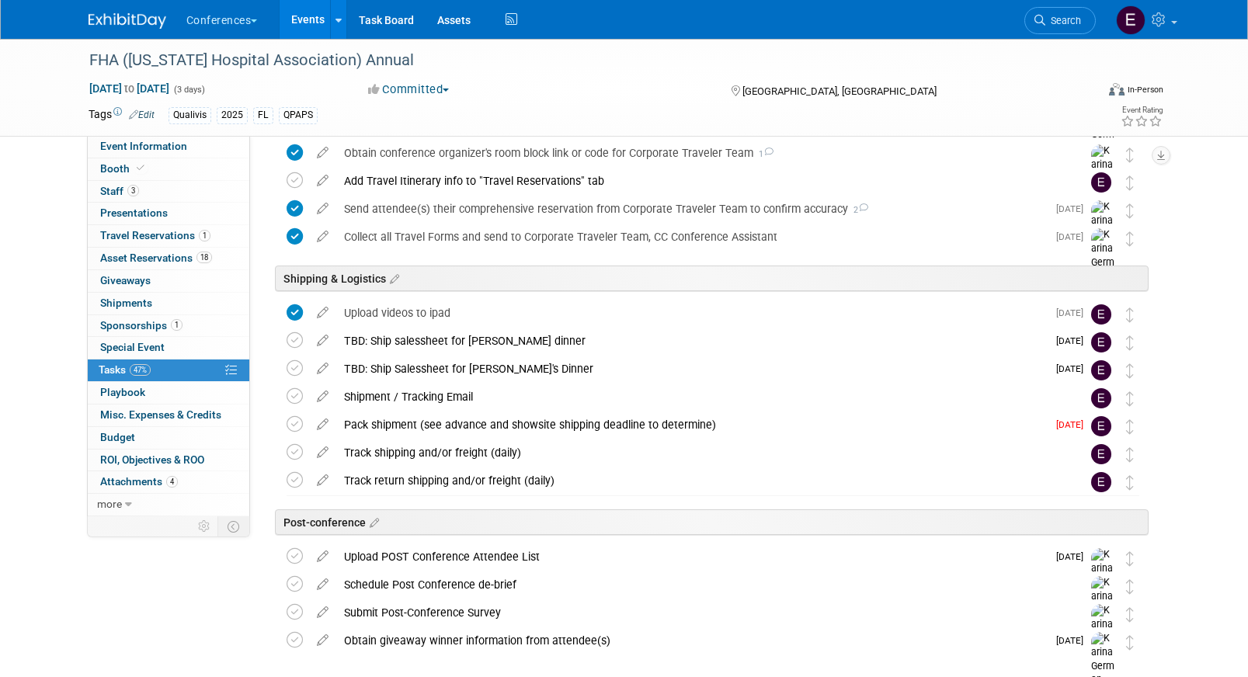
scroll to position [629, 0]
click at [296, 417] on icon at bounding box center [295, 423] width 16 height 16
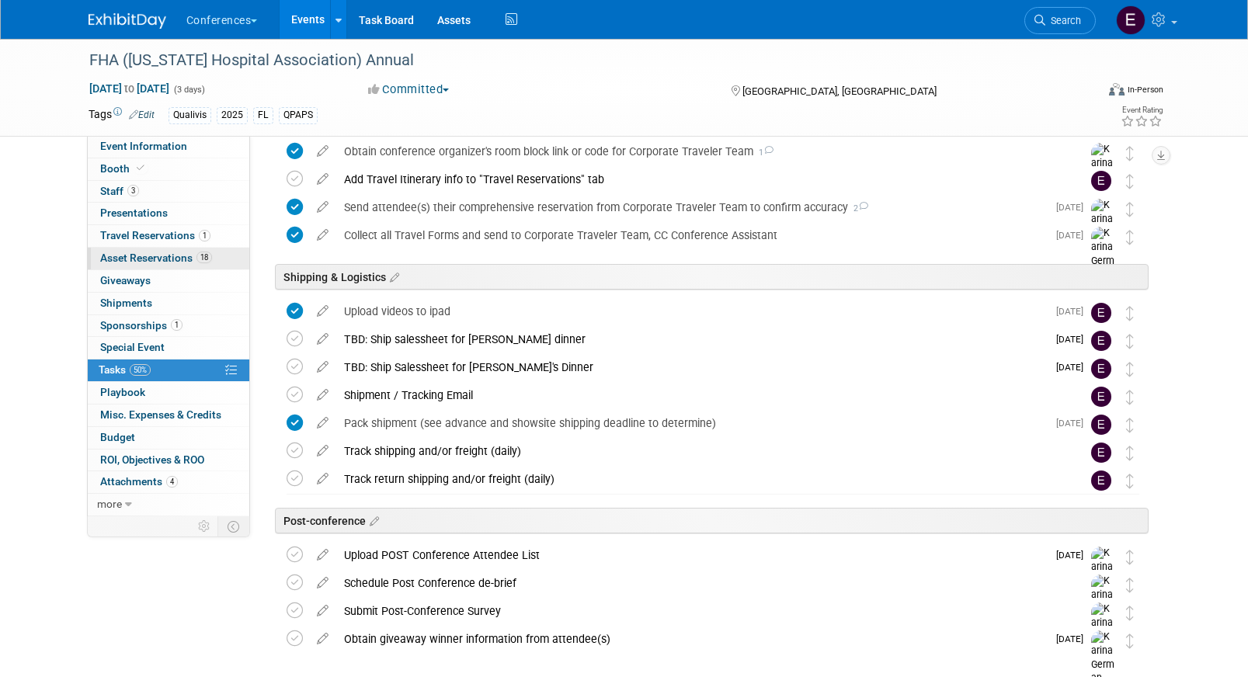
click at [188, 260] on span "Asset Reservations 18" at bounding box center [156, 258] width 112 height 12
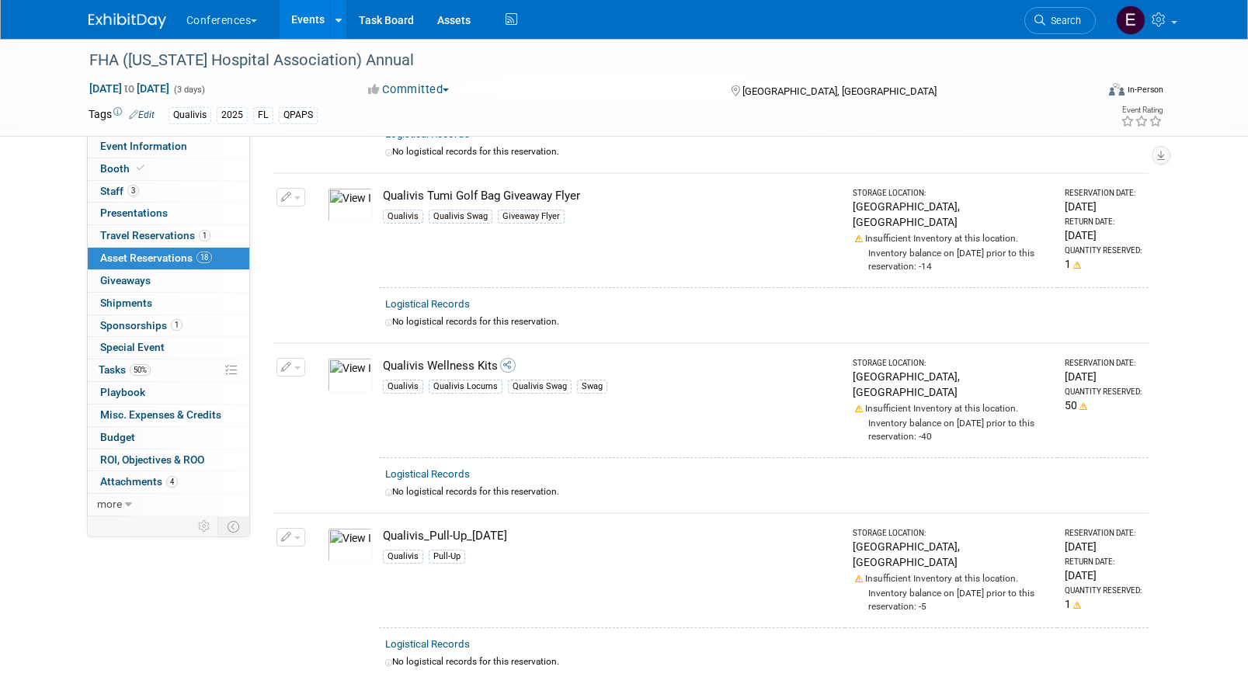
scroll to position [2565, 0]
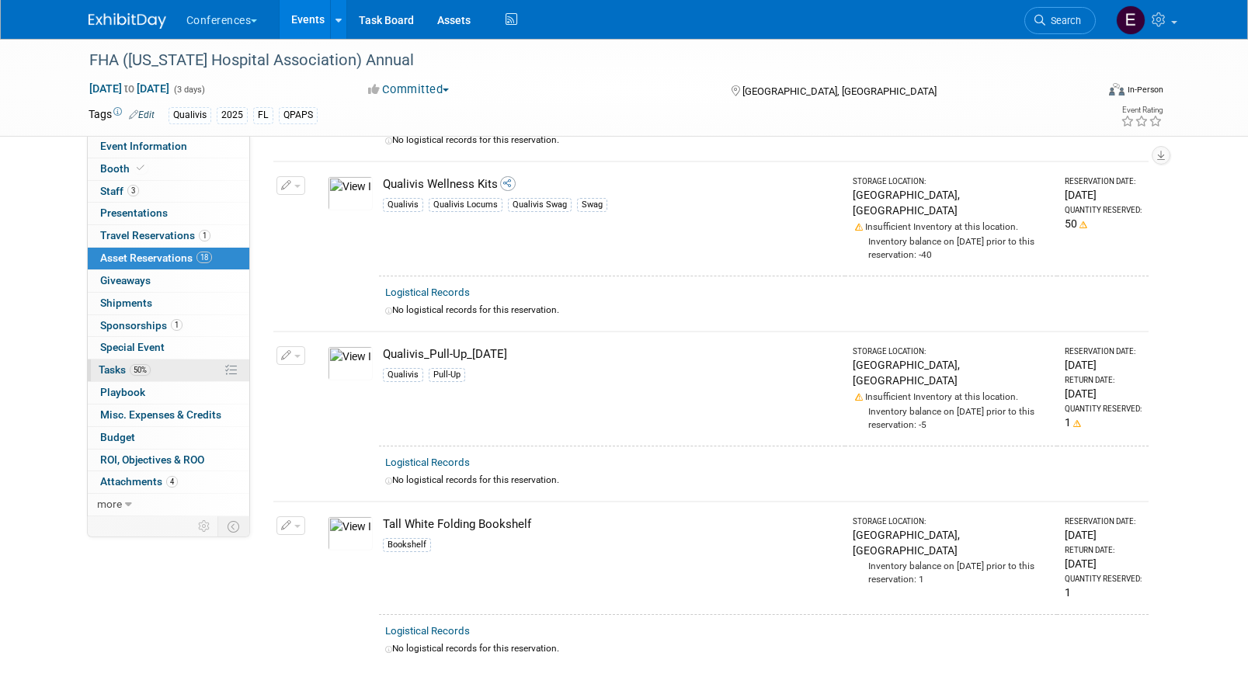
click at [172, 377] on link "50% Tasks 50%" at bounding box center [169, 371] width 162 height 22
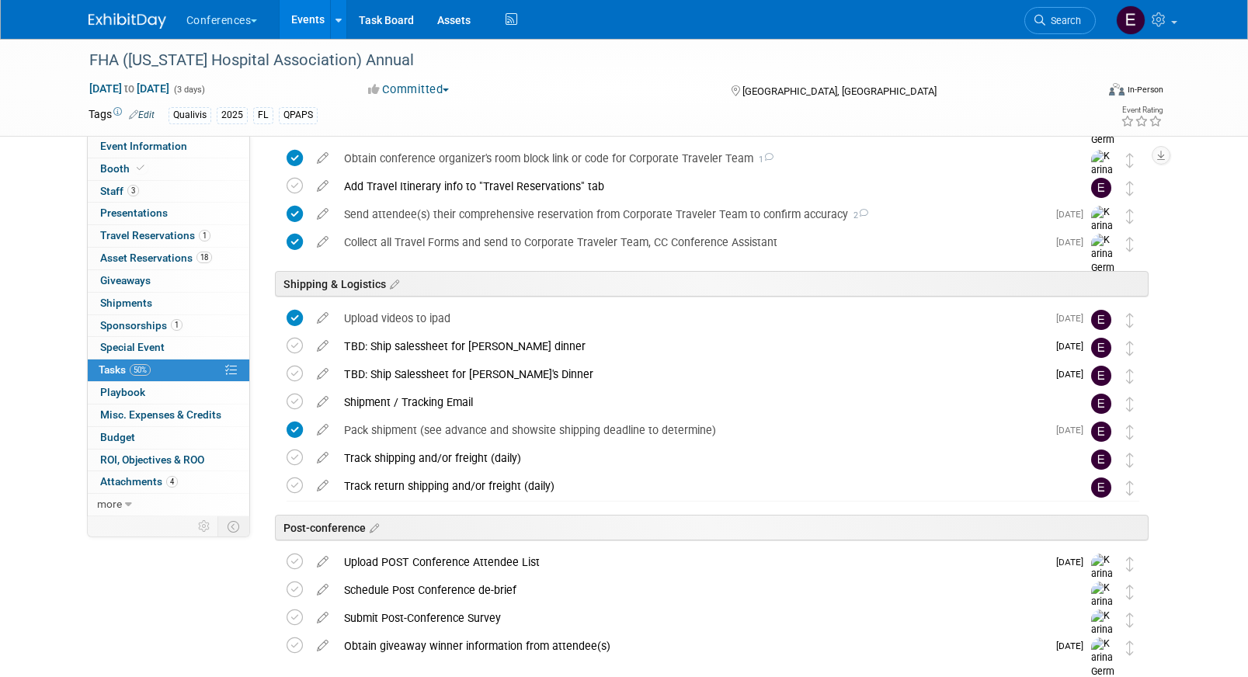
scroll to position [700, 0]
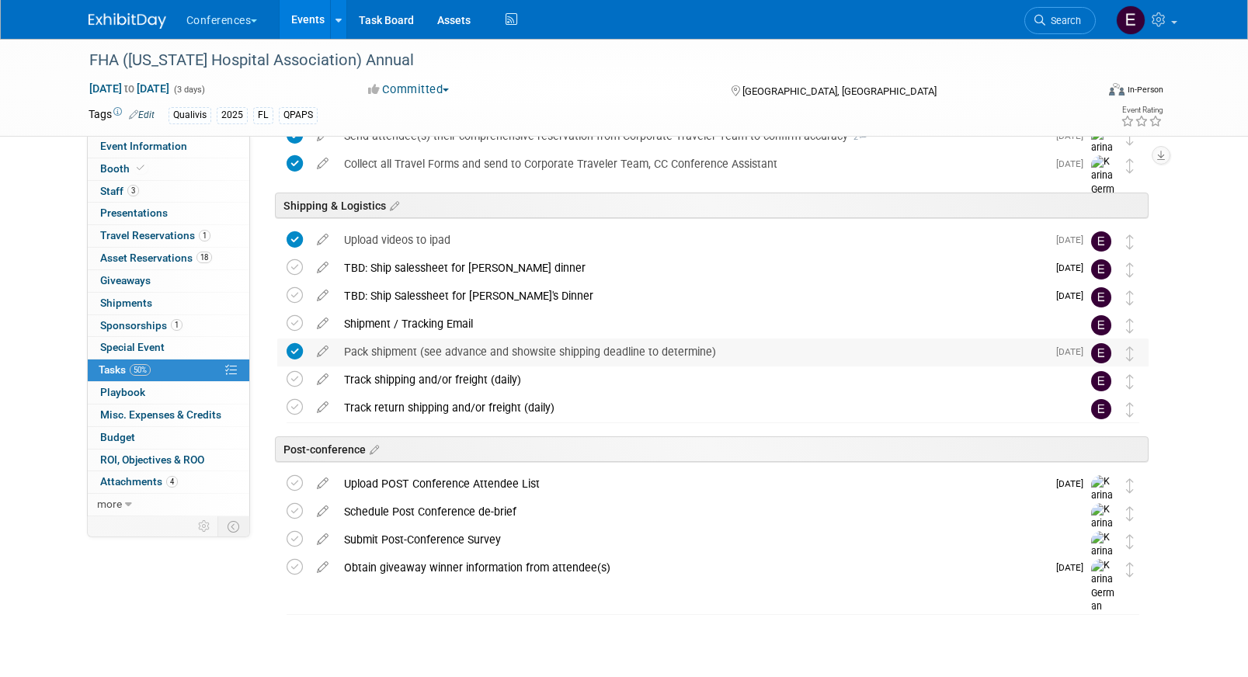
click at [377, 349] on div "Pack shipment (see advance and showsite shipping deadline to determine)" at bounding box center [691, 352] width 711 height 26
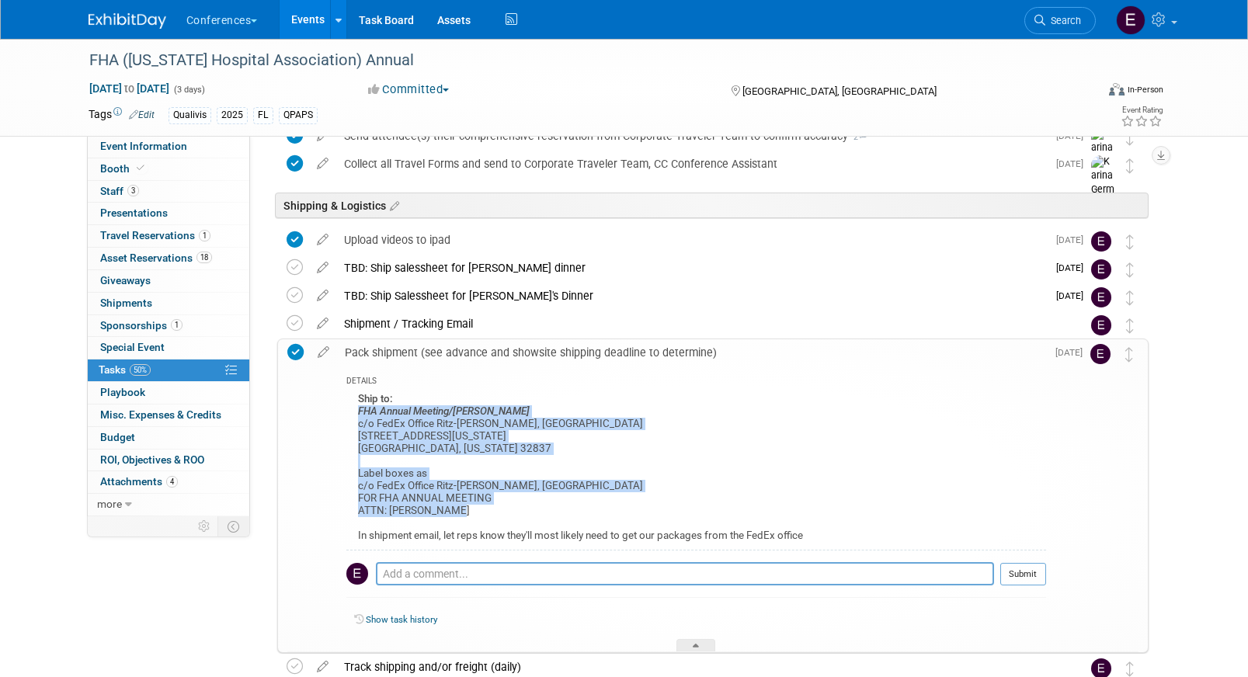
drag, startPoint x: 354, startPoint y: 410, endPoint x: 691, endPoint y: 509, distance: 351.4
click at [691, 509] on div "Ship to: FHA Annual Meeting/[PERSON_NAME] c/o FedEx Office Ritz-[PERSON_NAME], …" at bounding box center [696, 470] width 700 height 162
copy div "FHA Annual Meeting/[PERSON_NAME] c/o FedEx Office Ritz-[PERSON_NAME], [GEOGRAPH…"
